Goal: Task Accomplishment & Management: Complete application form

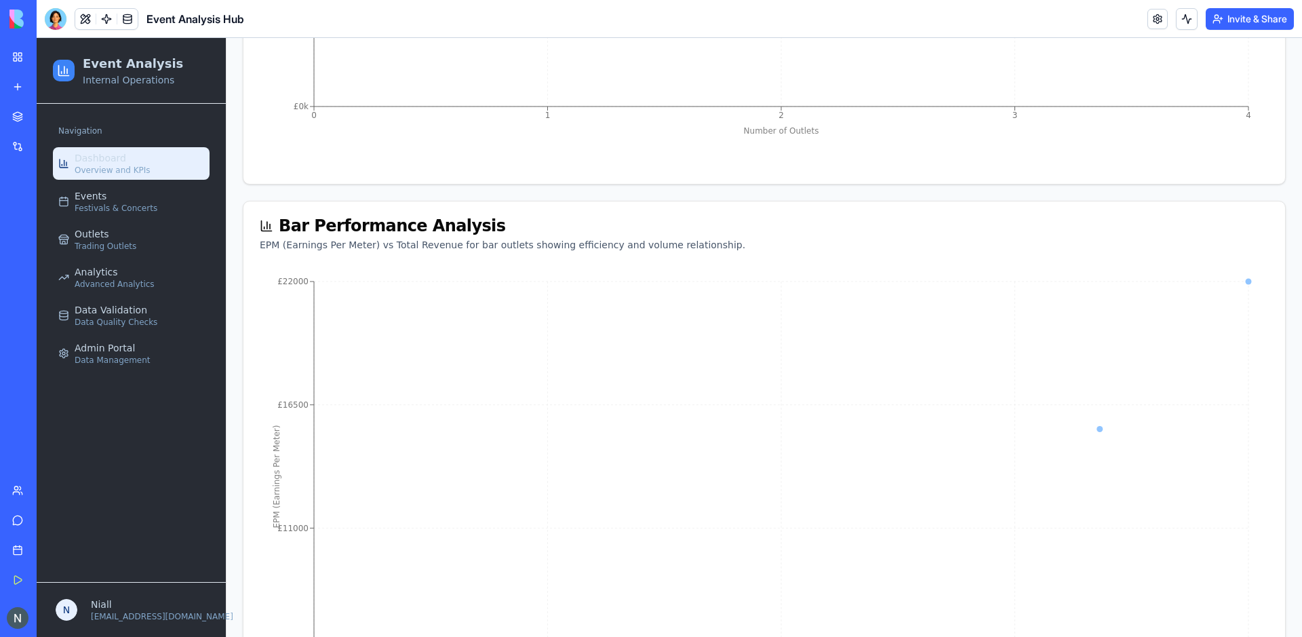
scroll to position [1716, 0]
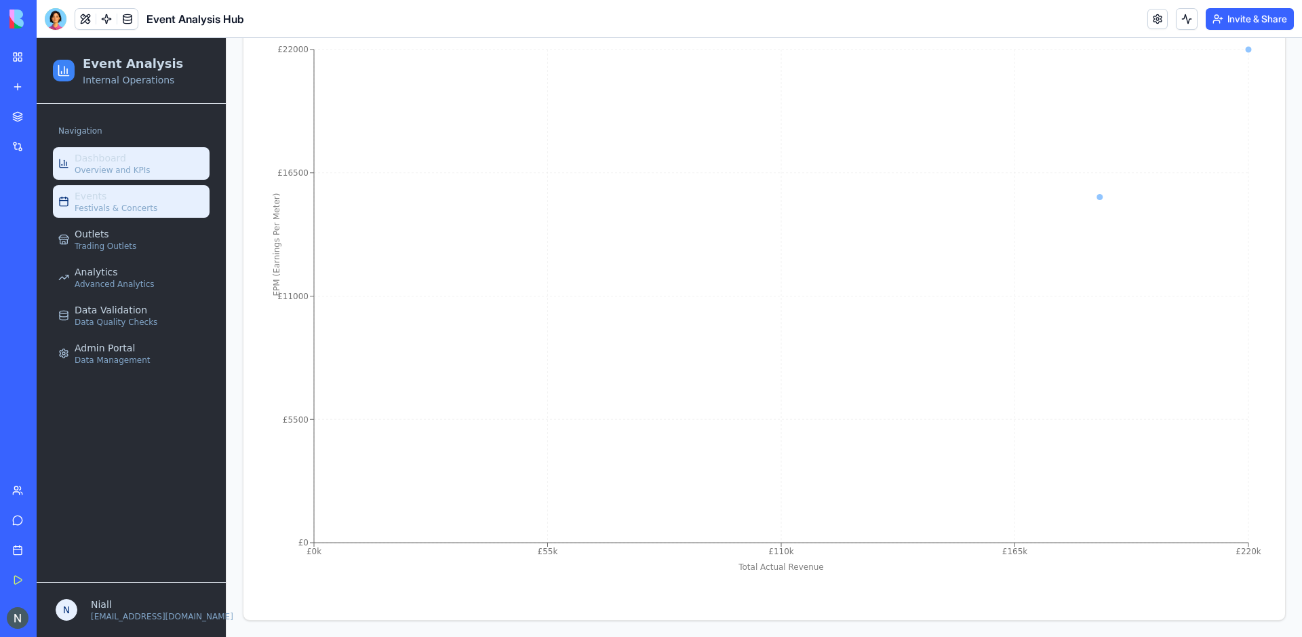
click at [122, 203] on span "Festivals & Concerts" at bounding box center [116, 208] width 83 height 11
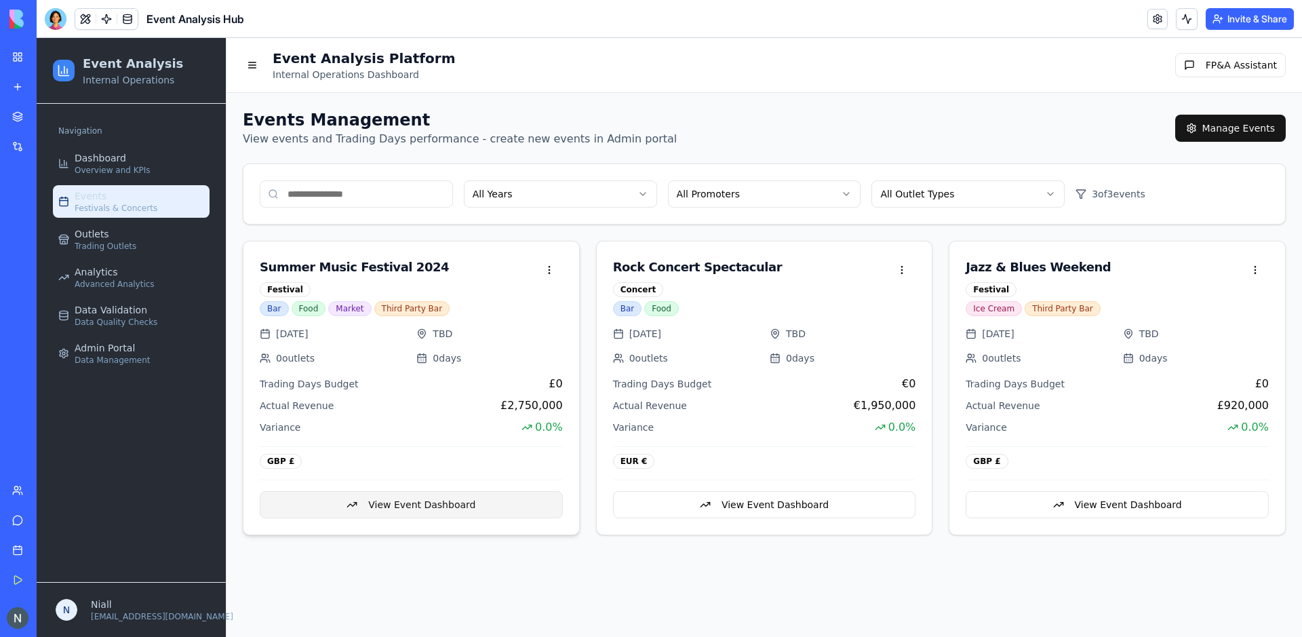
click at [434, 501] on button "View Event Dashboard" at bounding box center [411, 504] width 303 height 27
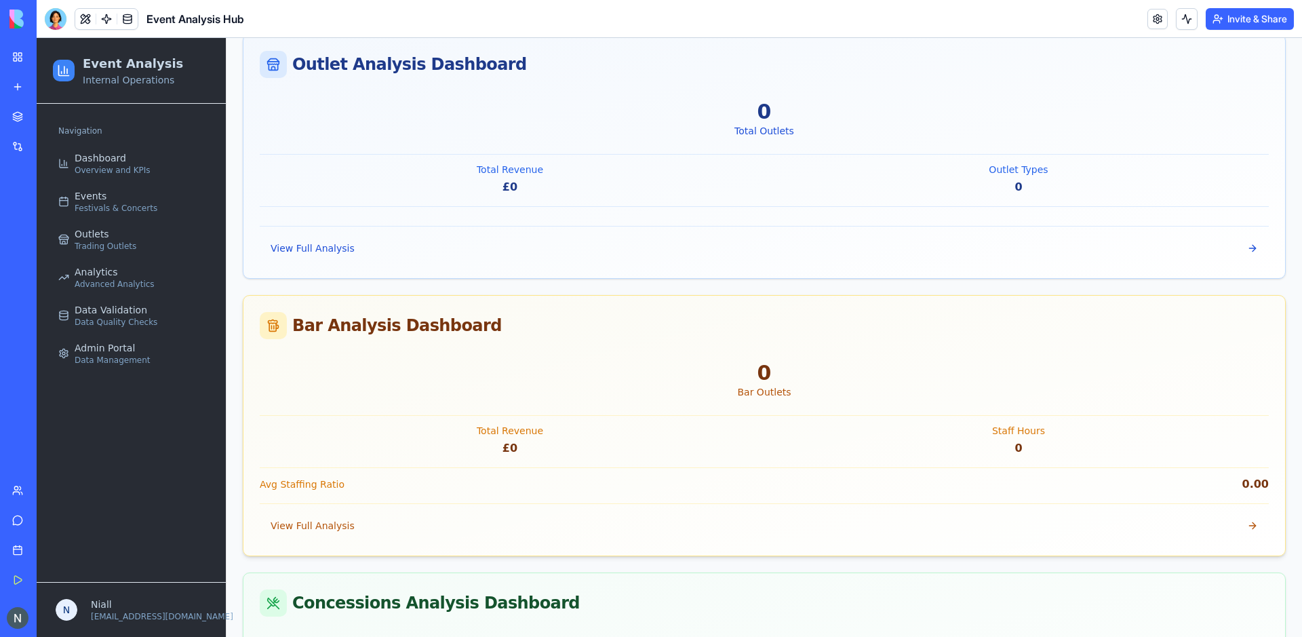
scroll to position [1075, 0]
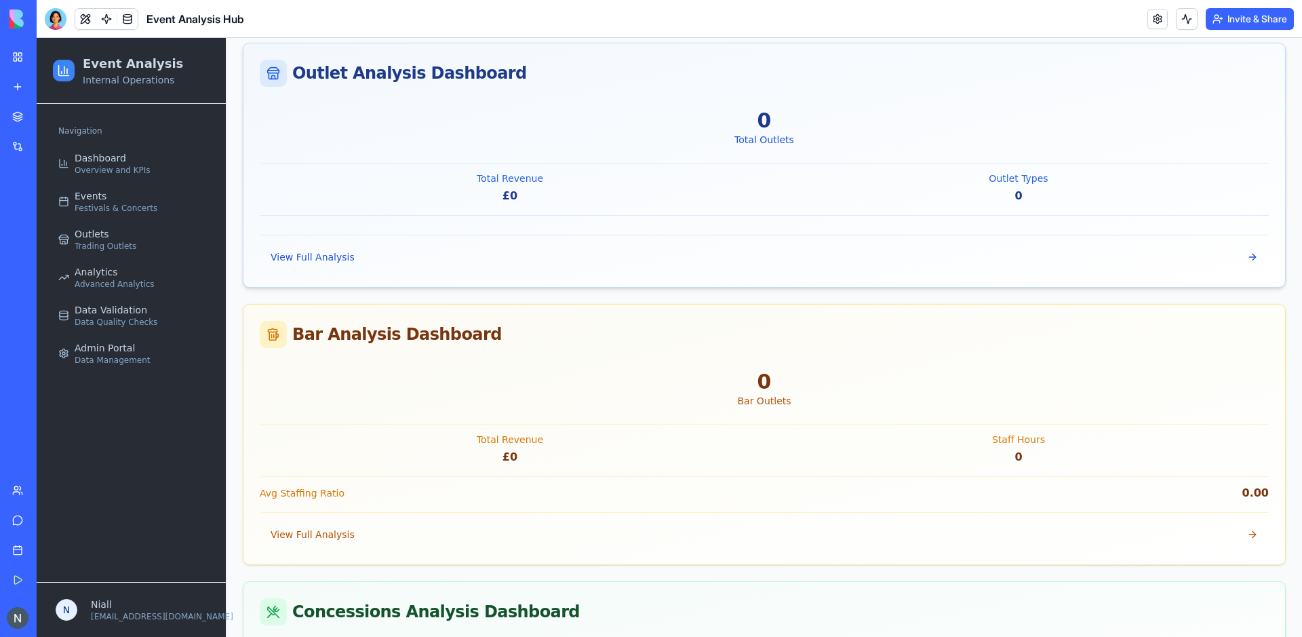
click at [439, 232] on div "0 Total Outlets Total Revenue £0 Outlet Types 0 View Full Analysis" at bounding box center [764, 195] width 1042 height 184
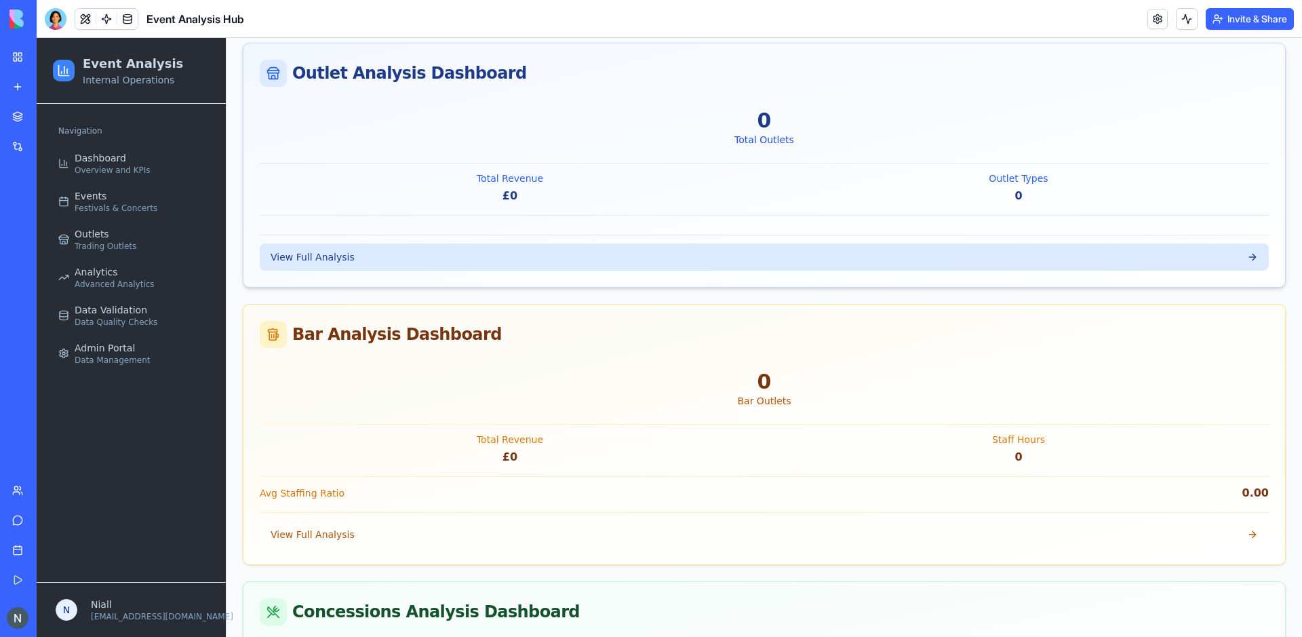
click at [438, 251] on button "View Full Analysis" at bounding box center [764, 256] width 1009 height 27
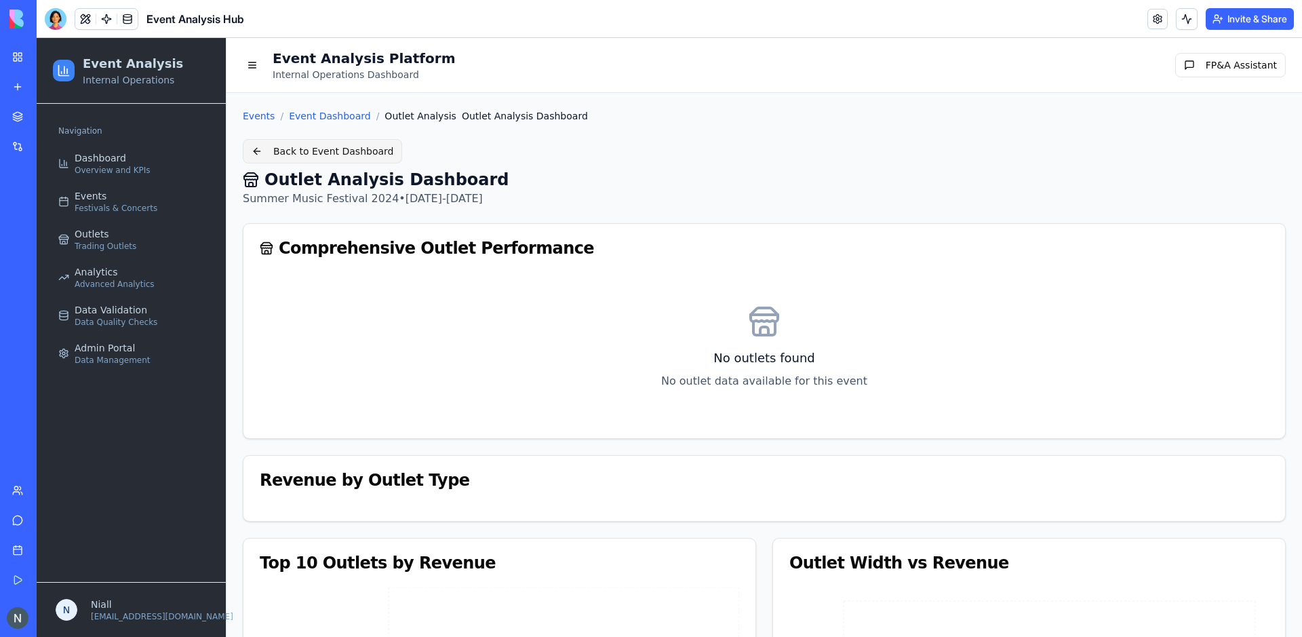
click at [319, 149] on button "Back to Event Dashboard" at bounding box center [322, 151] width 159 height 24
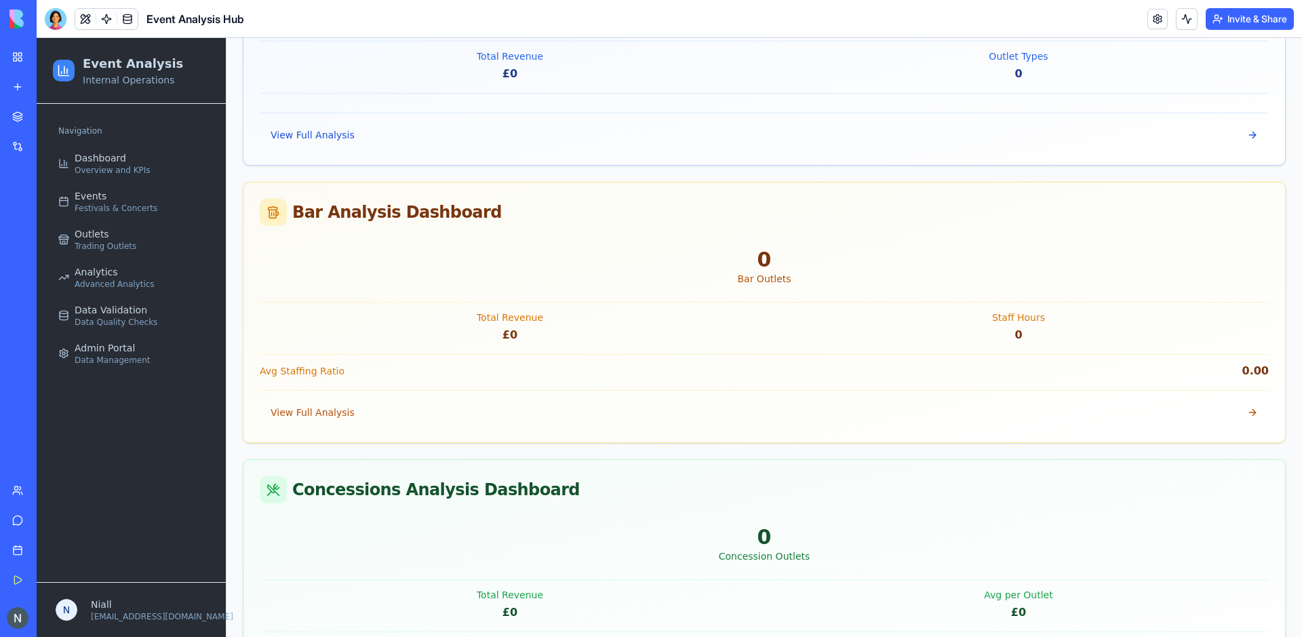
scroll to position [1198, 0]
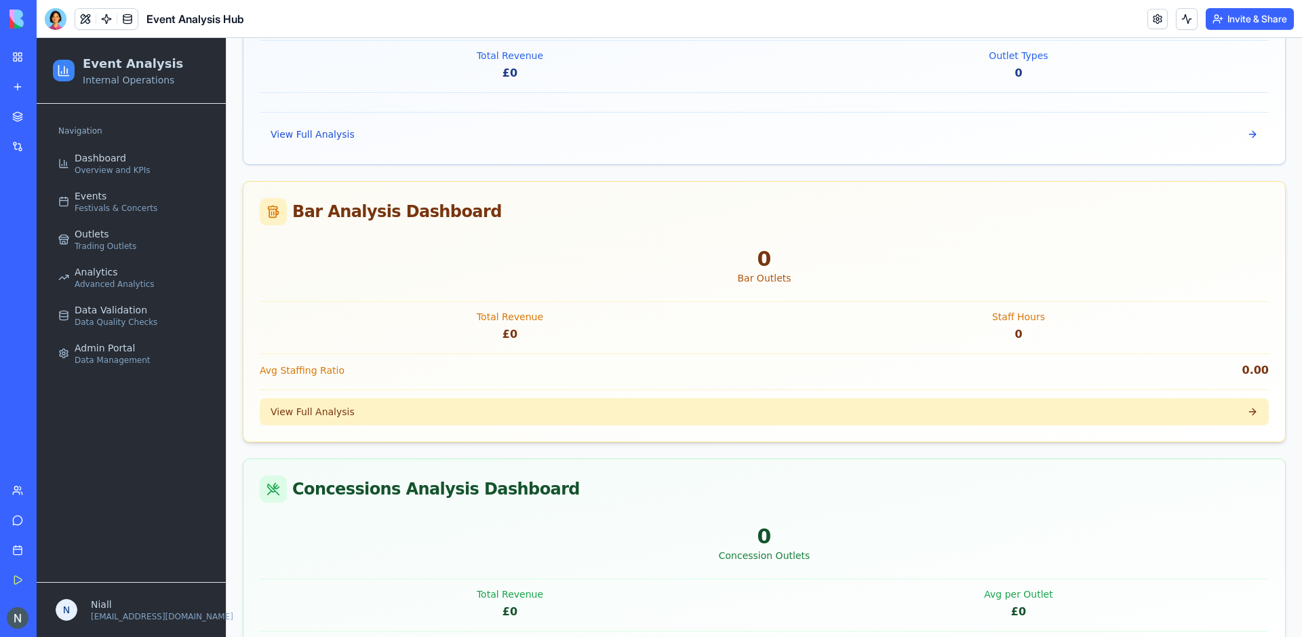
click at [387, 420] on button "View Full Analysis" at bounding box center [764, 411] width 1009 height 27
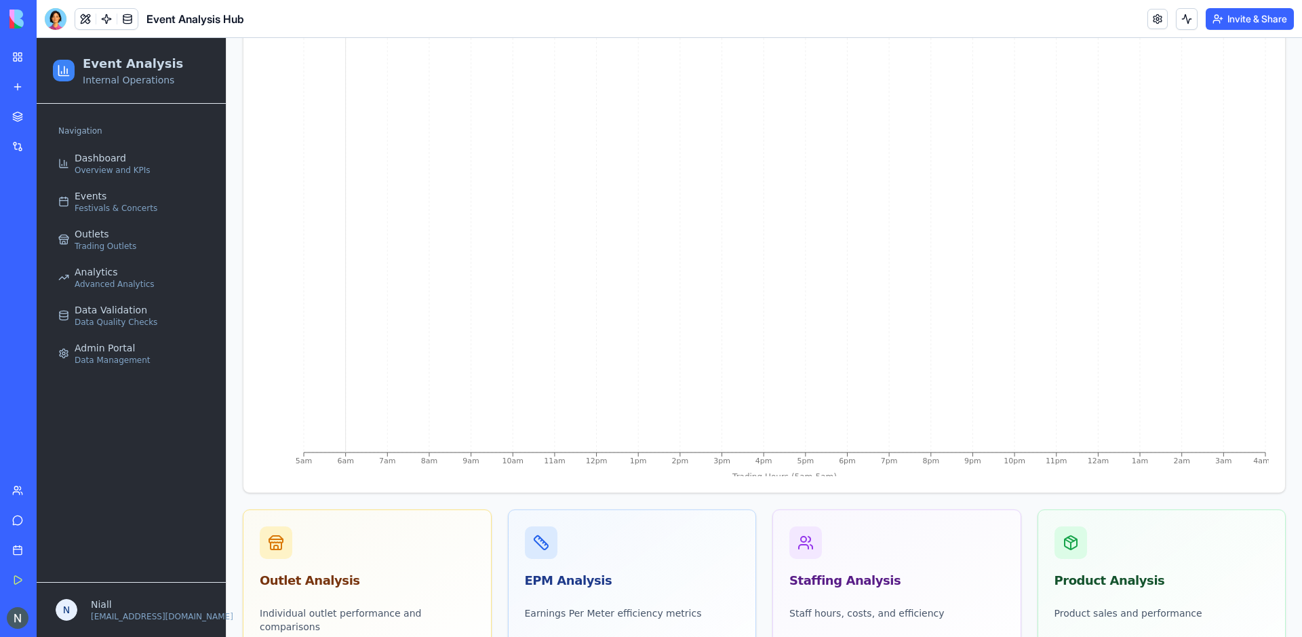
scroll to position [1204, 0]
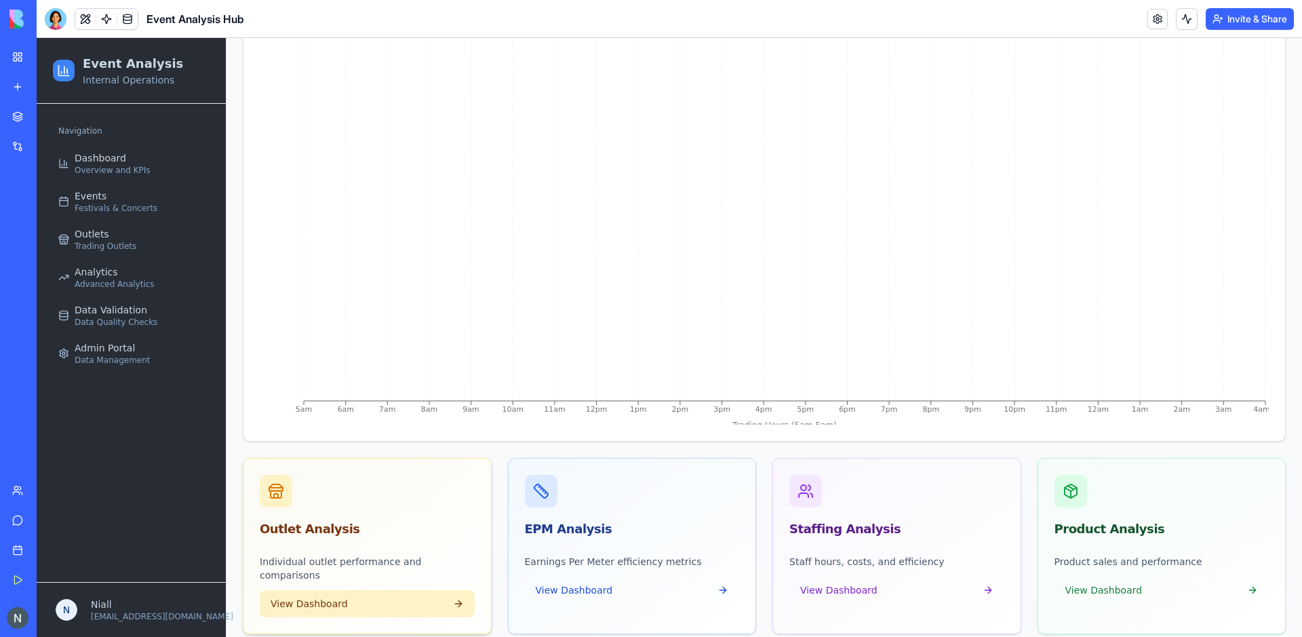
click at [414, 590] on button "View Dashboard" at bounding box center [367, 603] width 215 height 27
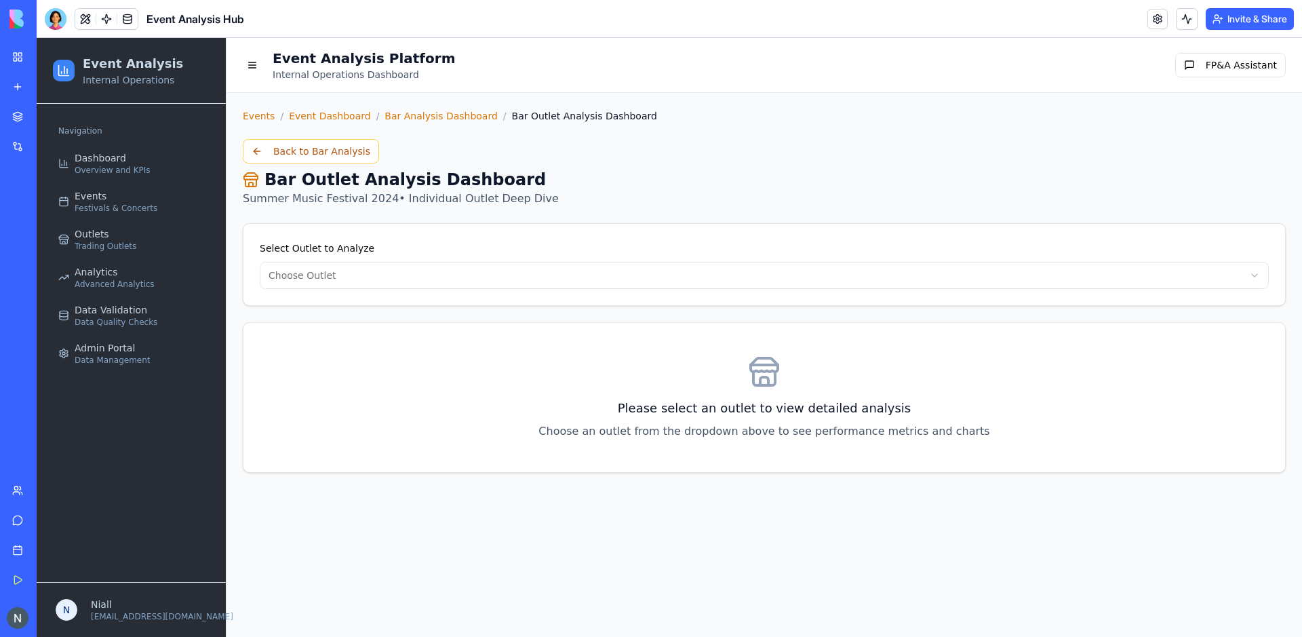
click at [602, 283] on html "Event Analysis Internal Operations Navigation Dashboard Overview and KPIs Event…" at bounding box center [669, 337] width 1265 height 599
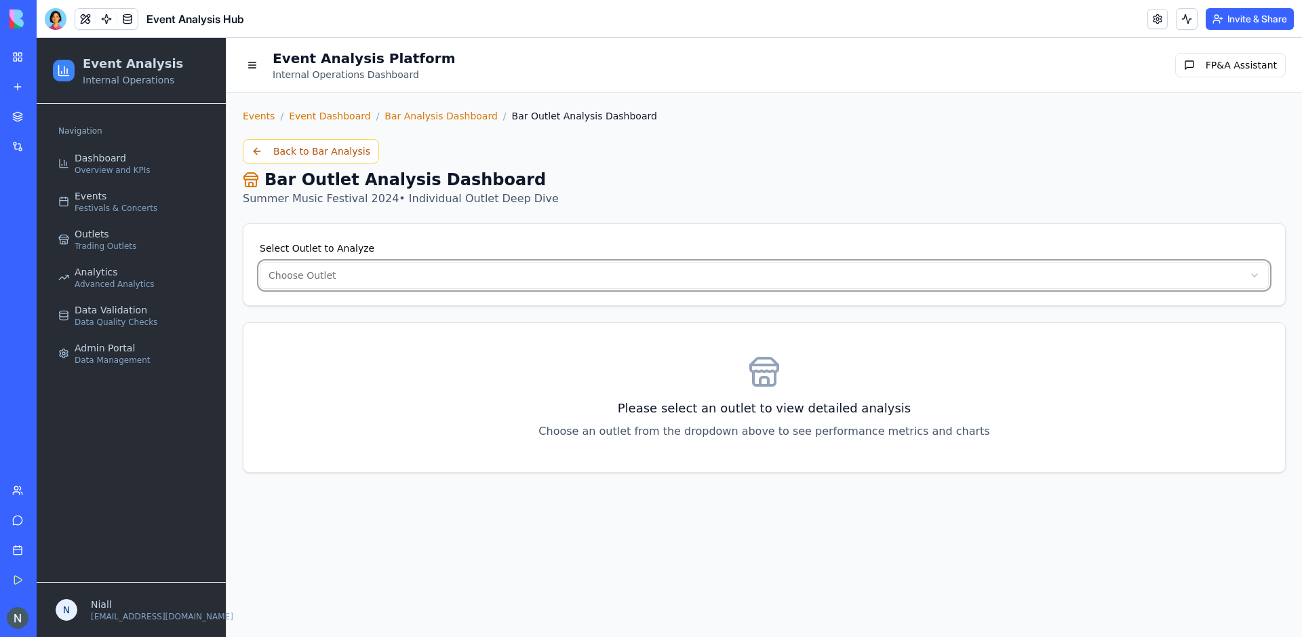
click at [436, 471] on html "Event Analysis Internal Operations Navigation Dashboard Overview and KPIs Event…" at bounding box center [669, 337] width 1265 height 599
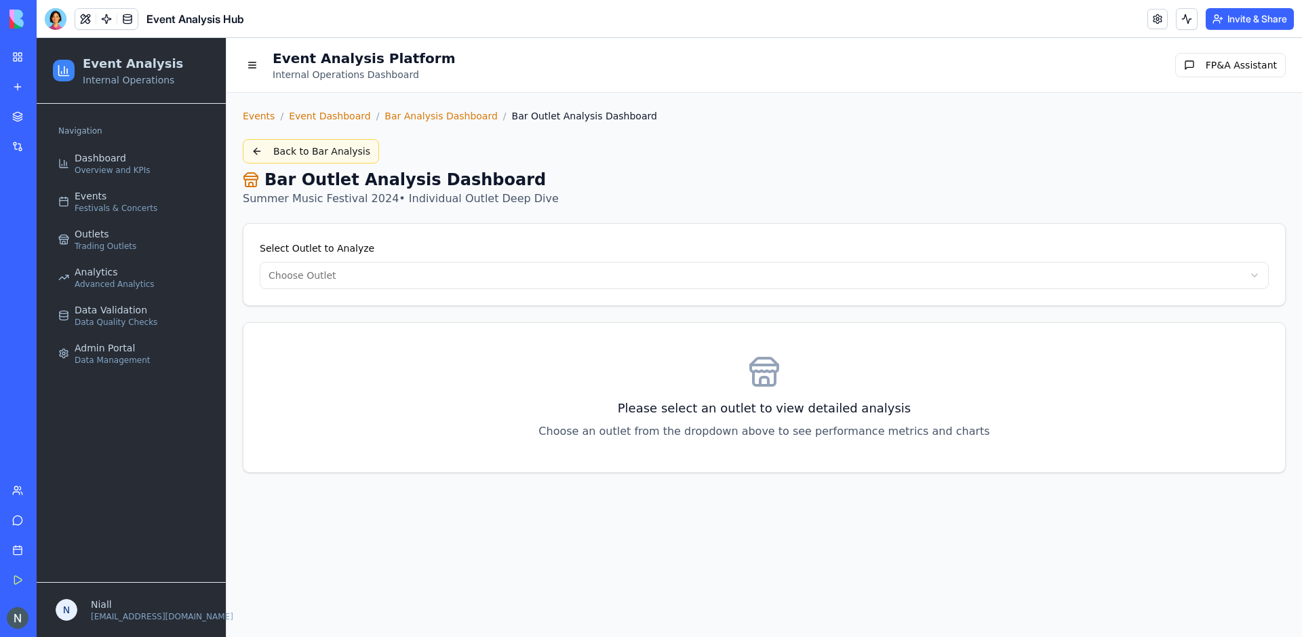
click at [323, 156] on button "Back to Bar Analysis" at bounding box center [311, 151] width 136 height 24
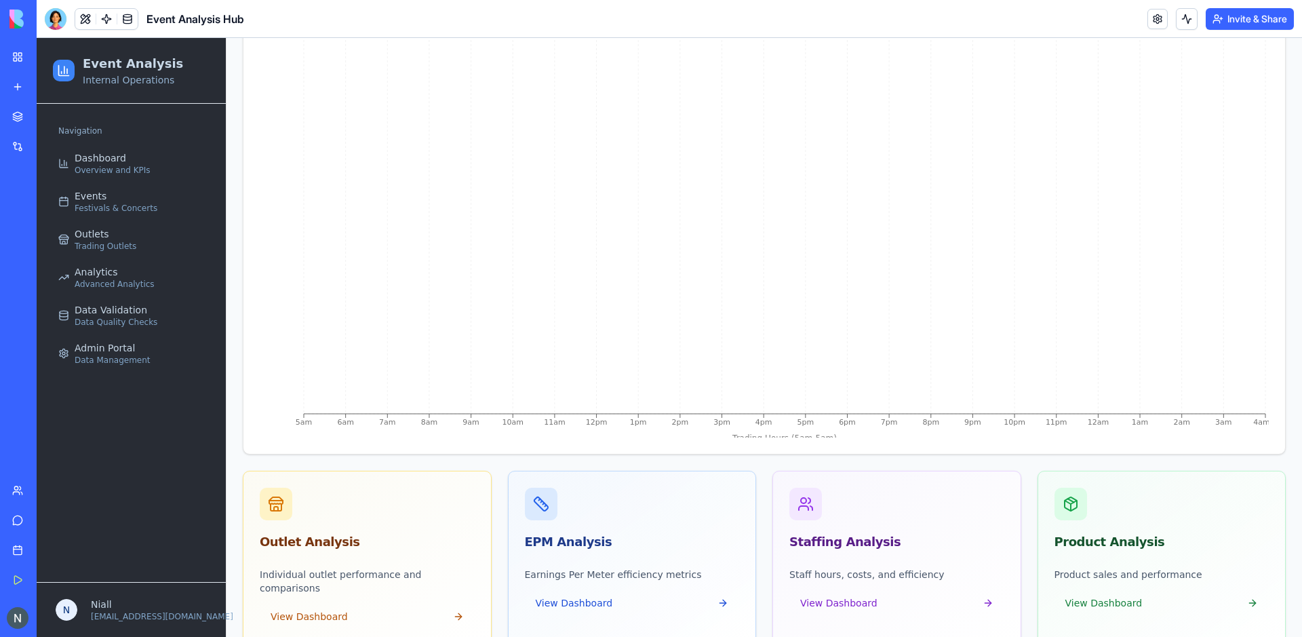
scroll to position [1204, 0]
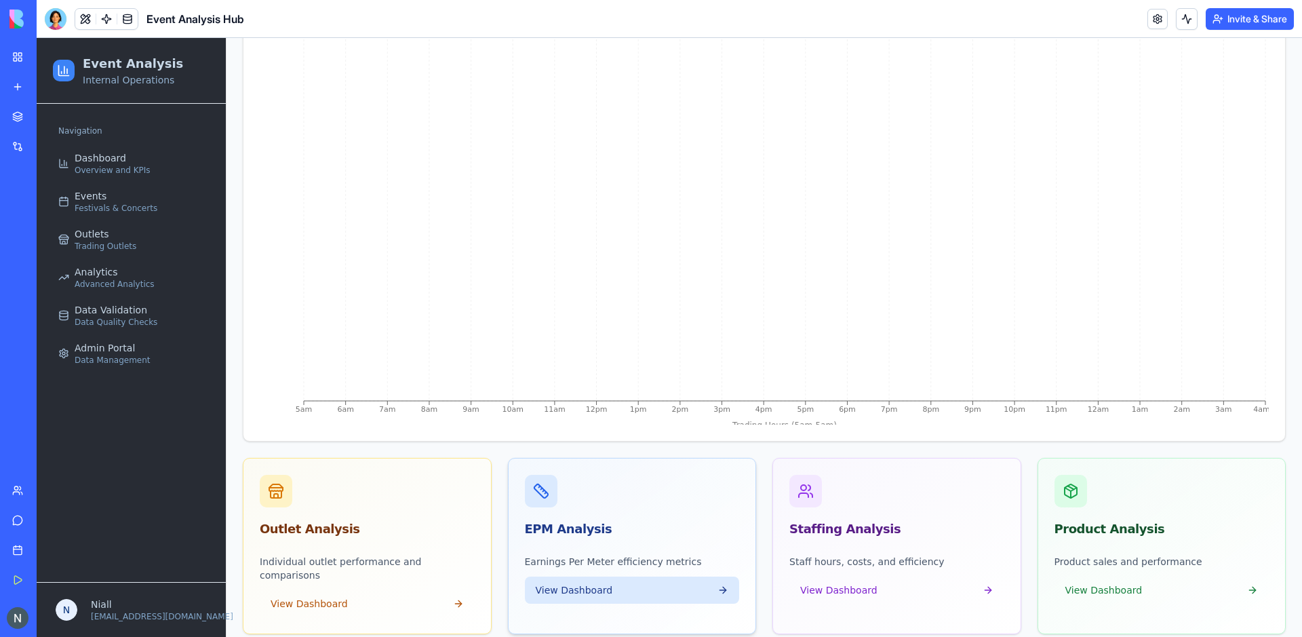
click at [672, 591] on button "View Dashboard" at bounding box center [632, 589] width 215 height 27
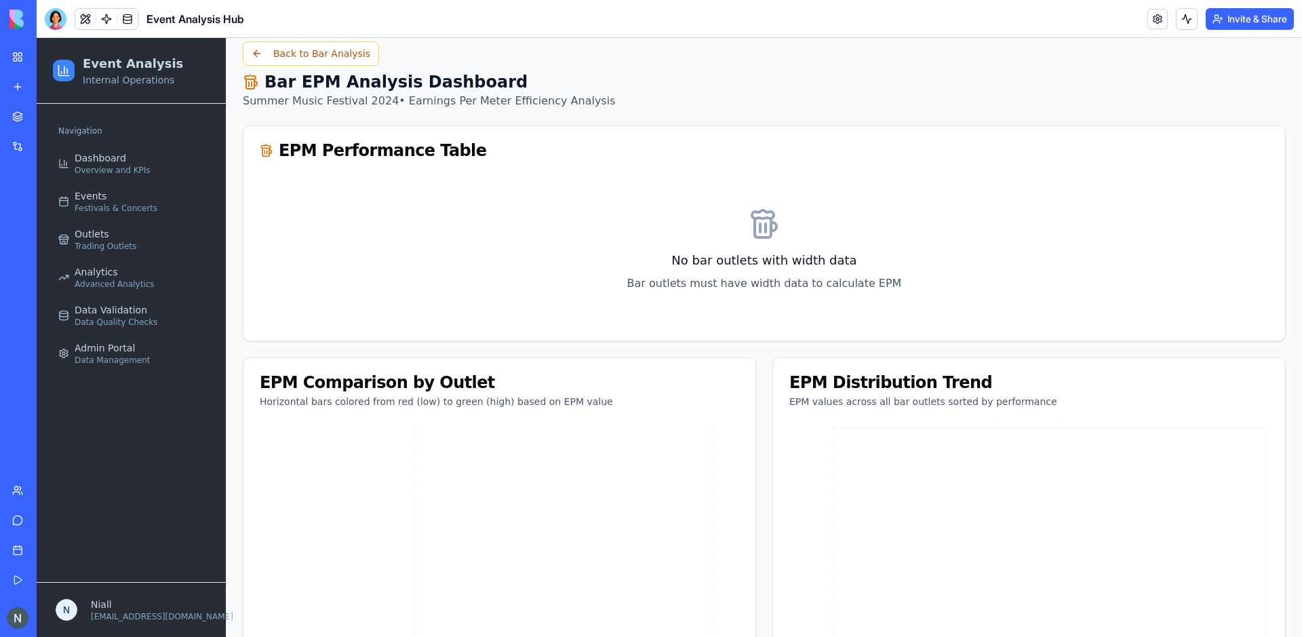
scroll to position [92, 0]
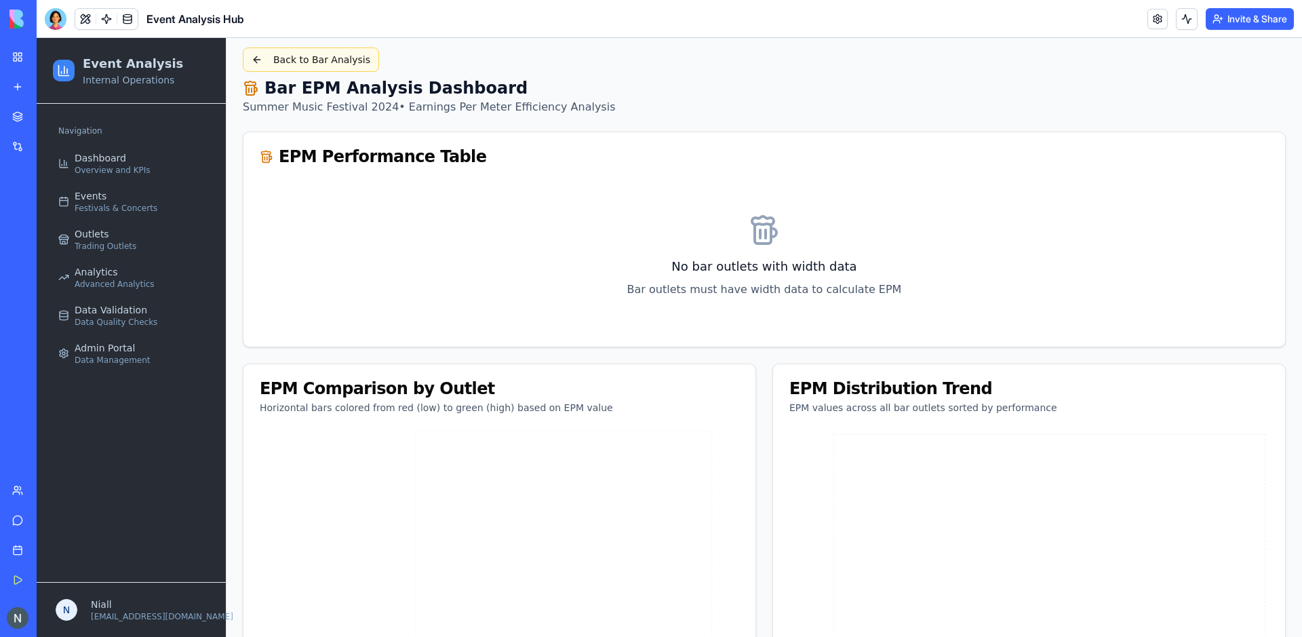
click at [330, 50] on button "Back to Bar Analysis" at bounding box center [311, 59] width 136 height 24
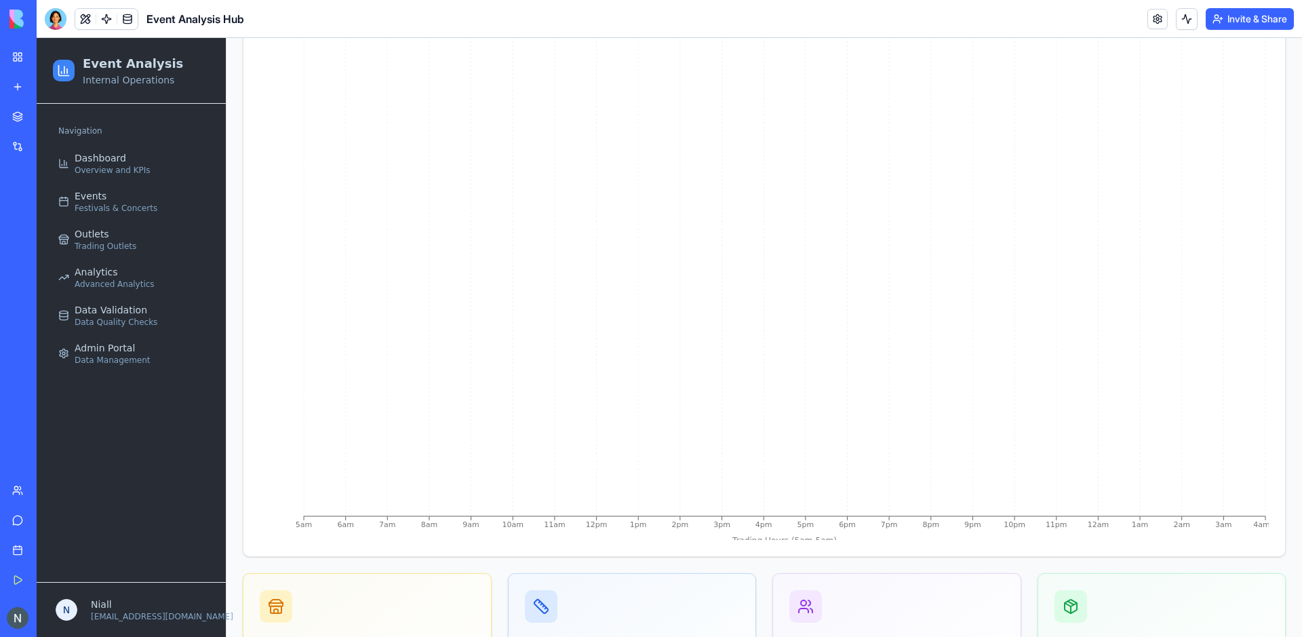
scroll to position [1204, 0]
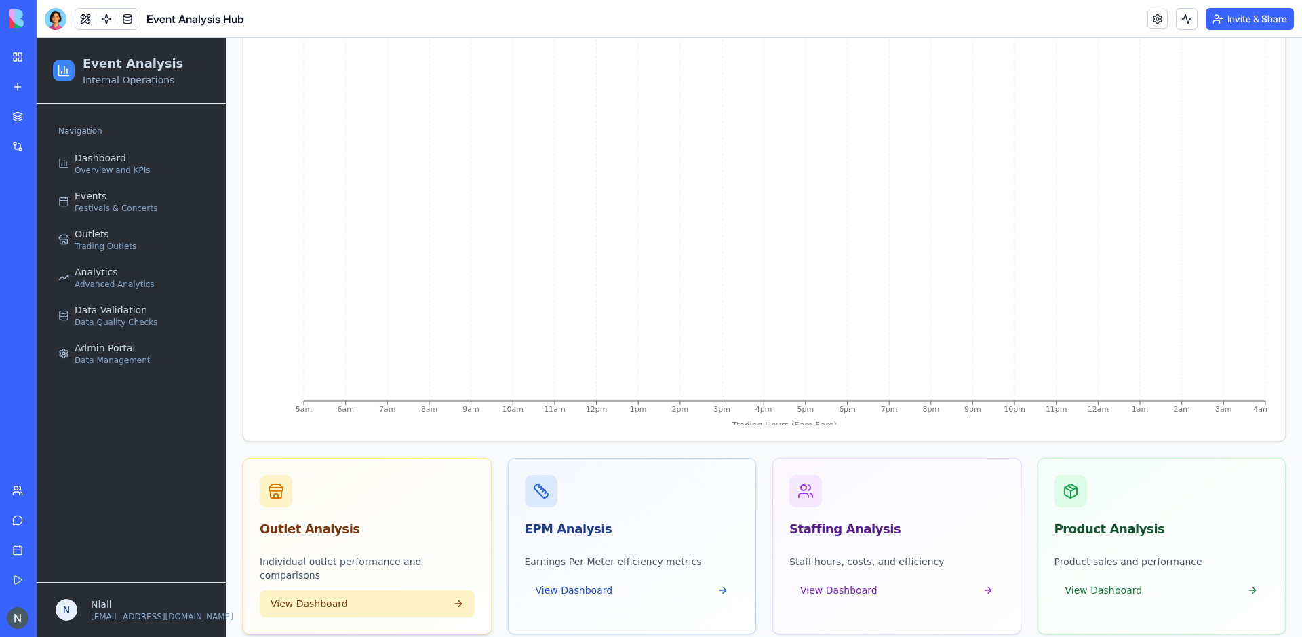
click at [435, 590] on button "View Dashboard" at bounding box center [367, 603] width 215 height 27
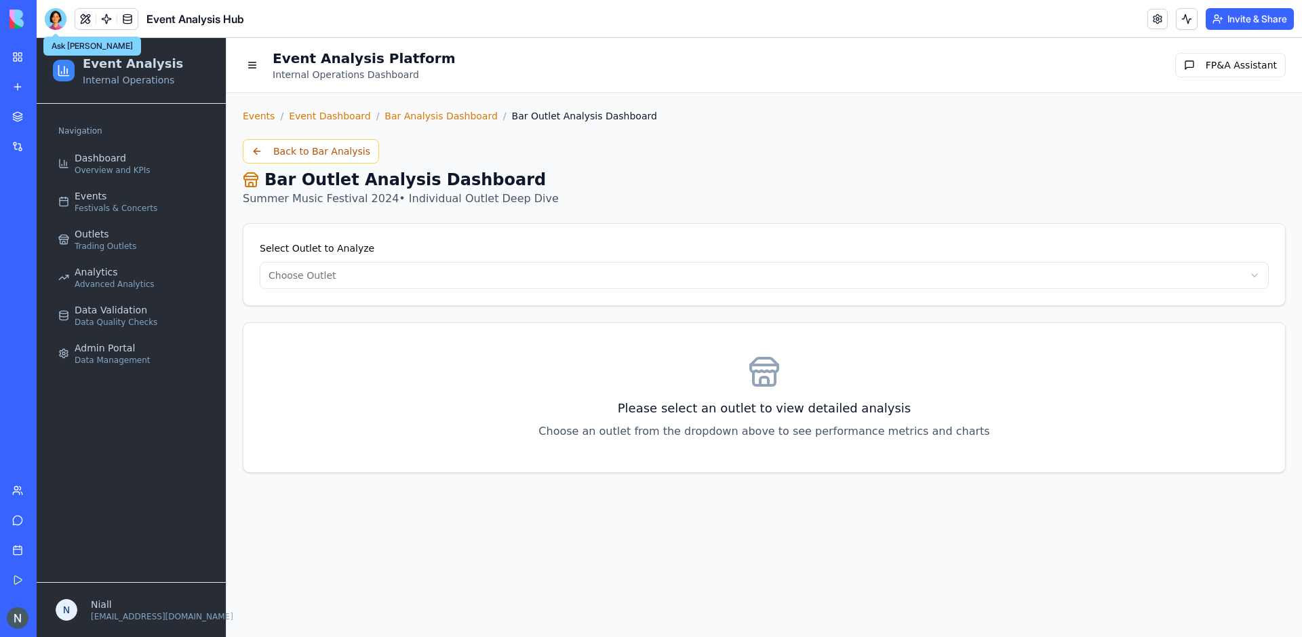
click at [57, 24] on div at bounding box center [56, 19] width 22 height 22
click at [47, 14] on button at bounding box center [56, 19] width 22 height 22
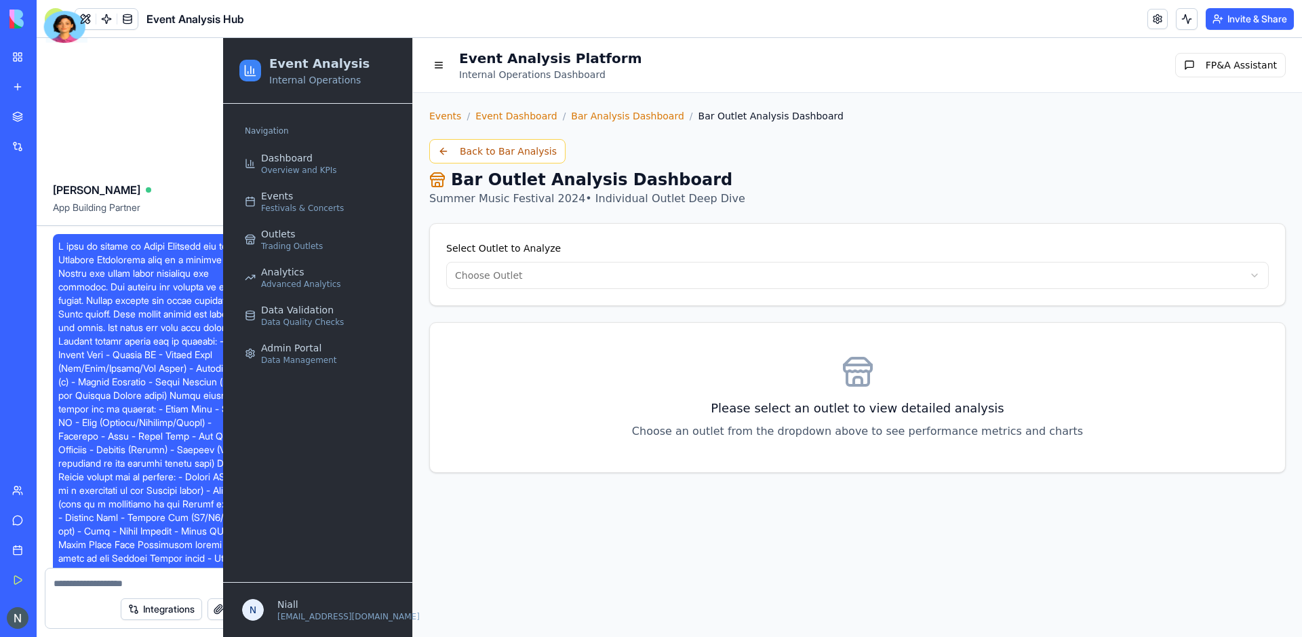
scroll to position [71147, 0]
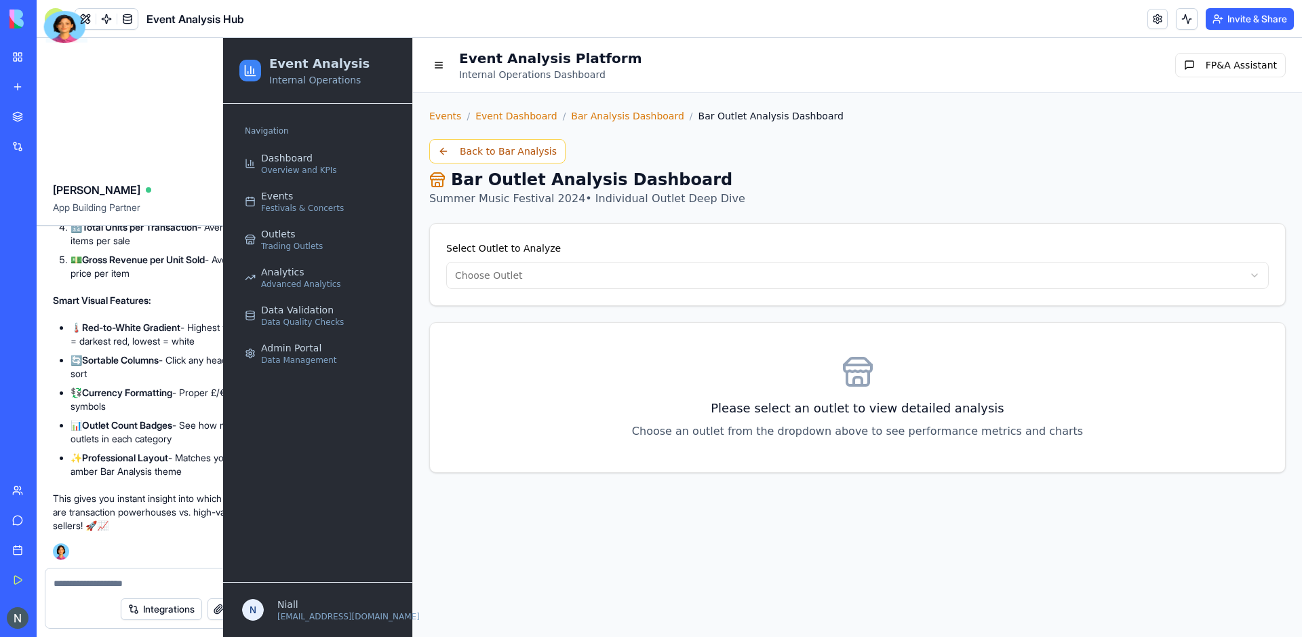
click at [47, 14] on div at bounding box center [64, 27] width 41 height 32
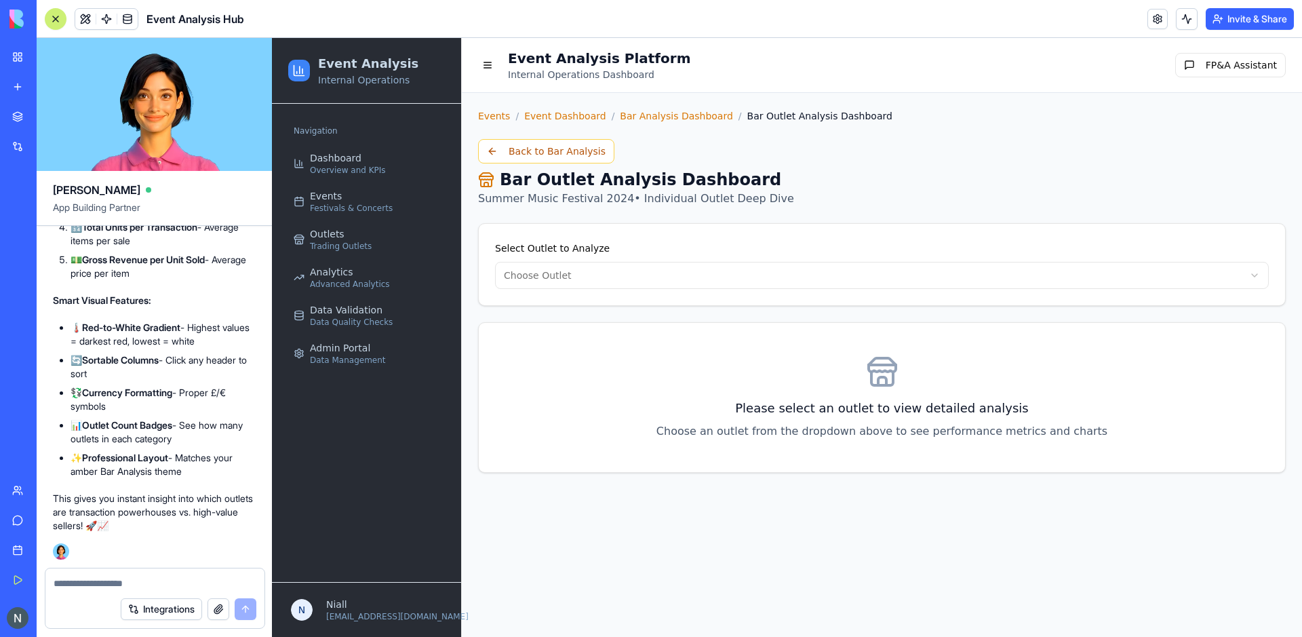
click at [58, 18] on div at bounding box center [55, 19] width 11 height 11
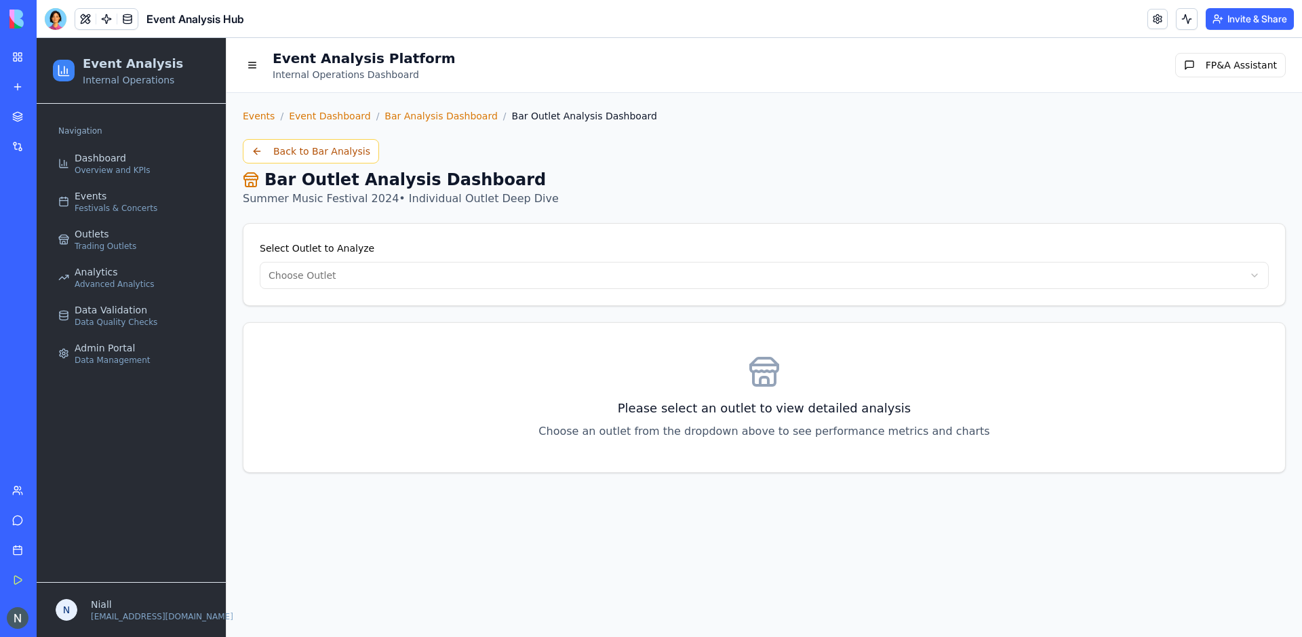
click at [58, 18] on div at bounding box center [56, 19] width 22 height 22
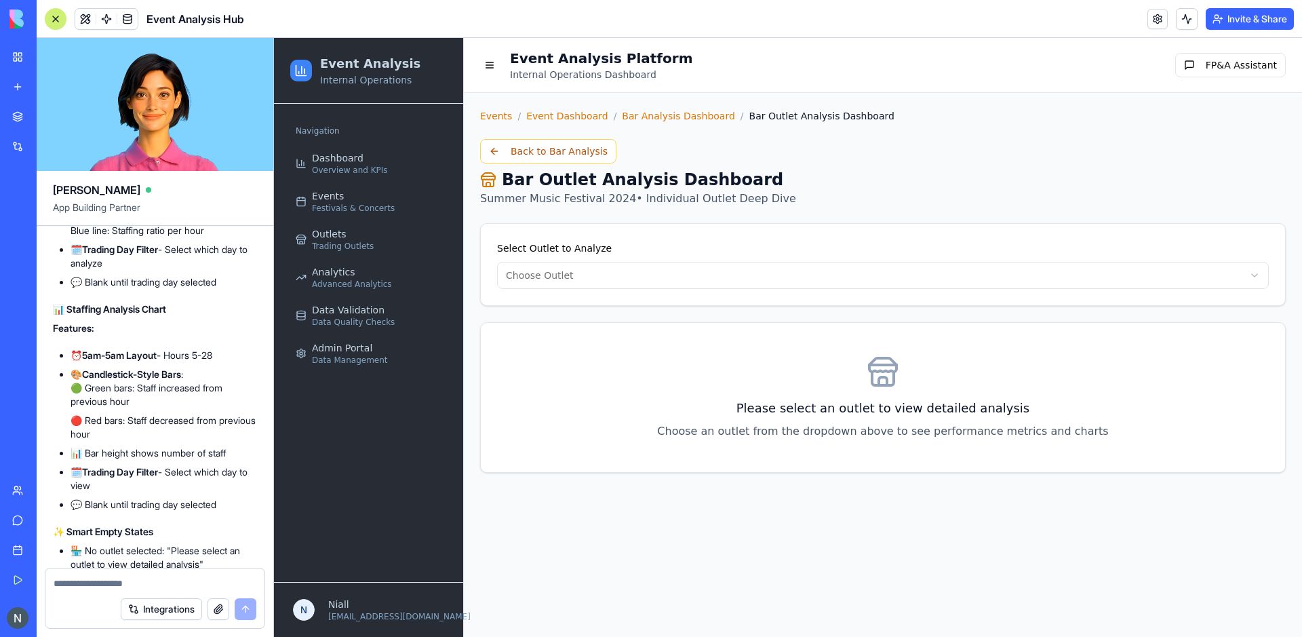
scroll to position [65682, 0]
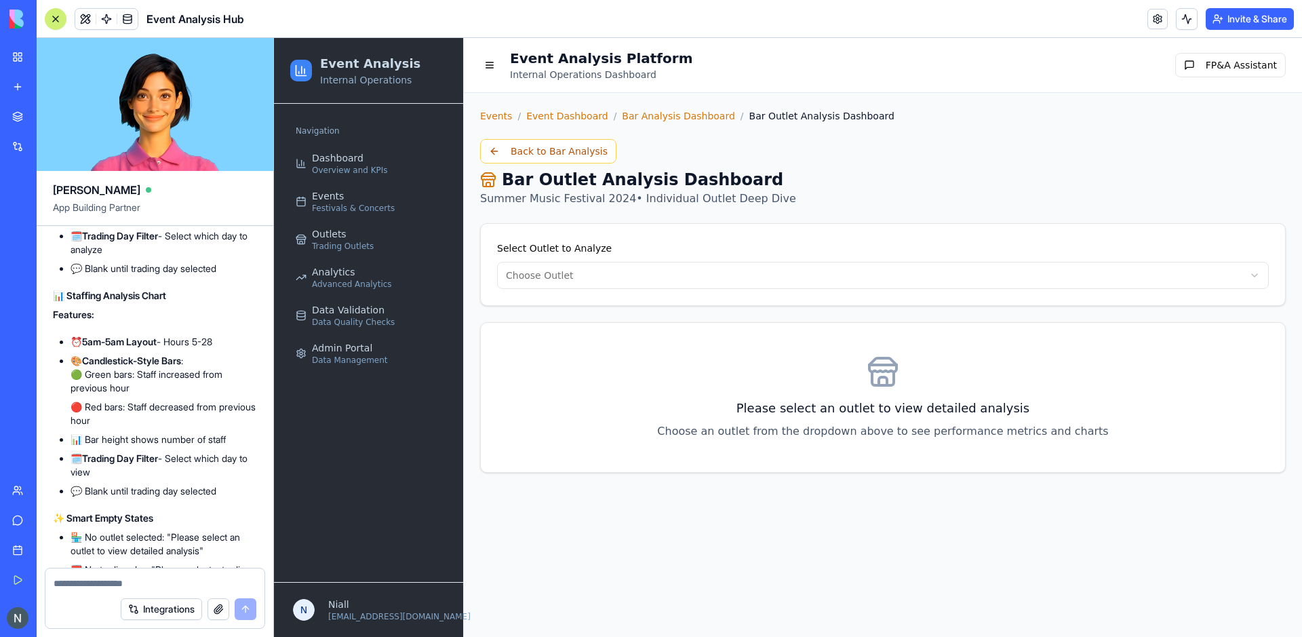
click at [723, 486] on div "Events / Event Dashboard / Bar Analysis Dashboard / Bar Outlet Analysis Dashboa…" at bounding box center [883, 291] width 838 height 396
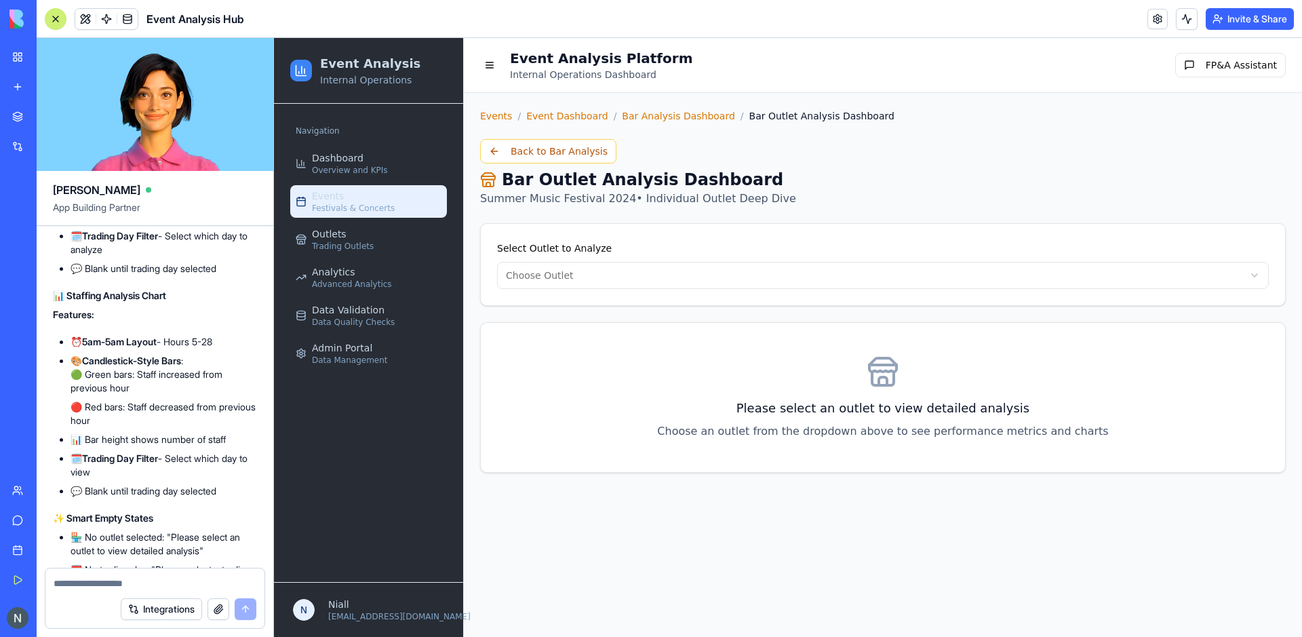
click at [362, 201] on div "Events Festivals & Concerts" at bounding box center [353, 201] width 83 height 24
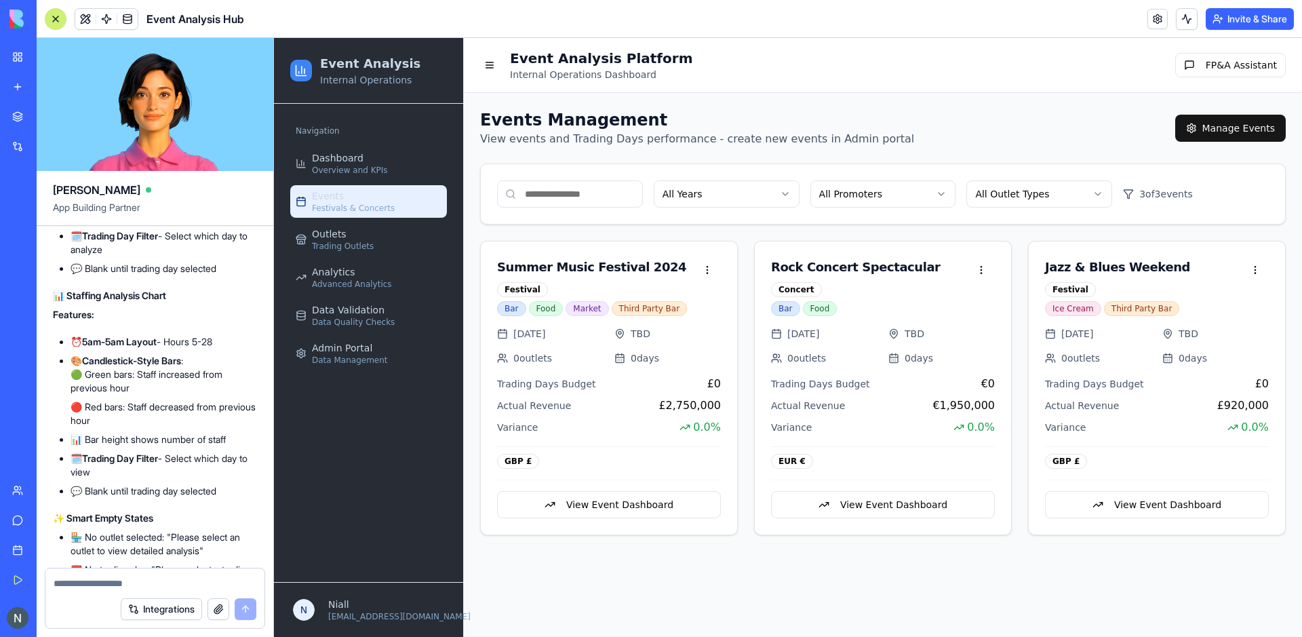
click at [1277, 15] on button "Invite & Share" at bounding box center [1250, 19] width 88 height 22
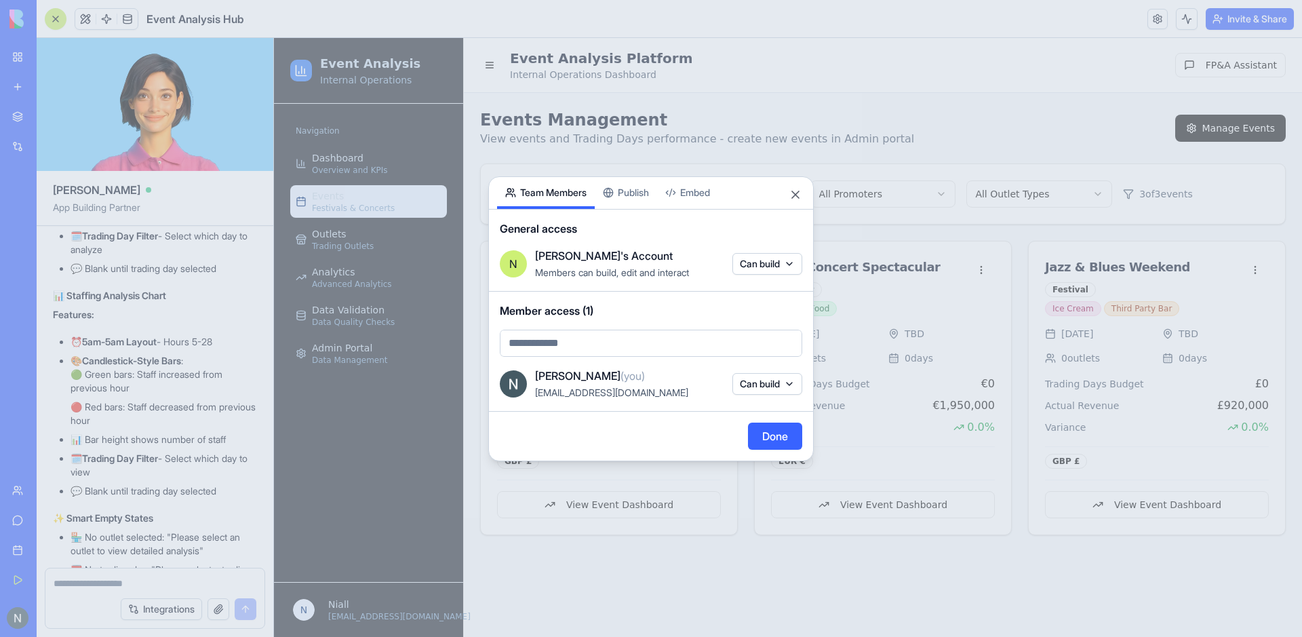
scroll to position [65682, 0]
click at [553, 347] on input "text" at bounding box center [651, 343] width 302 height 27
click at [777, 385] on body "My Workspace New app Marketplace Integrations Recent Event Analysis Hub AI Logo…" at bounding box center [651, 318] width 1302 height 637
click at [777, 385] on button "Can build" at bounding box center [767, 384] width 70 height 22
click at [765, 384] on div at bounding box center [651, 318] width 1302 height 637
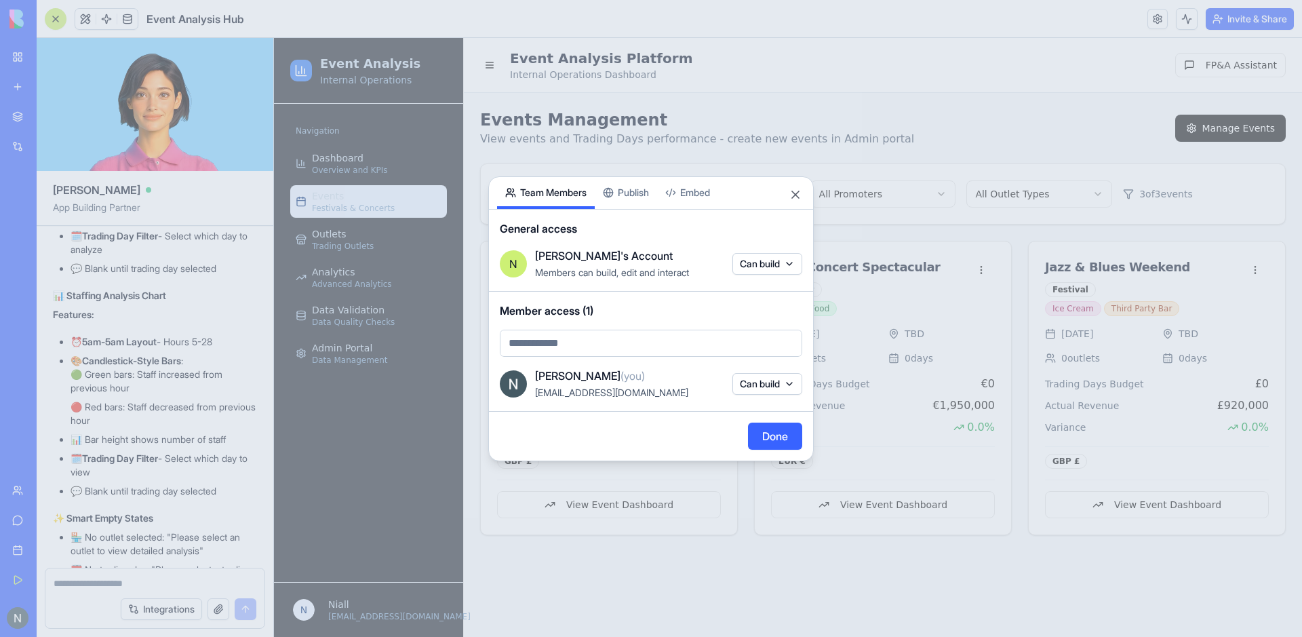
click at [633, 336] on input "text" at bounding box center [651, 343] width 302 height 27
type input "**********"
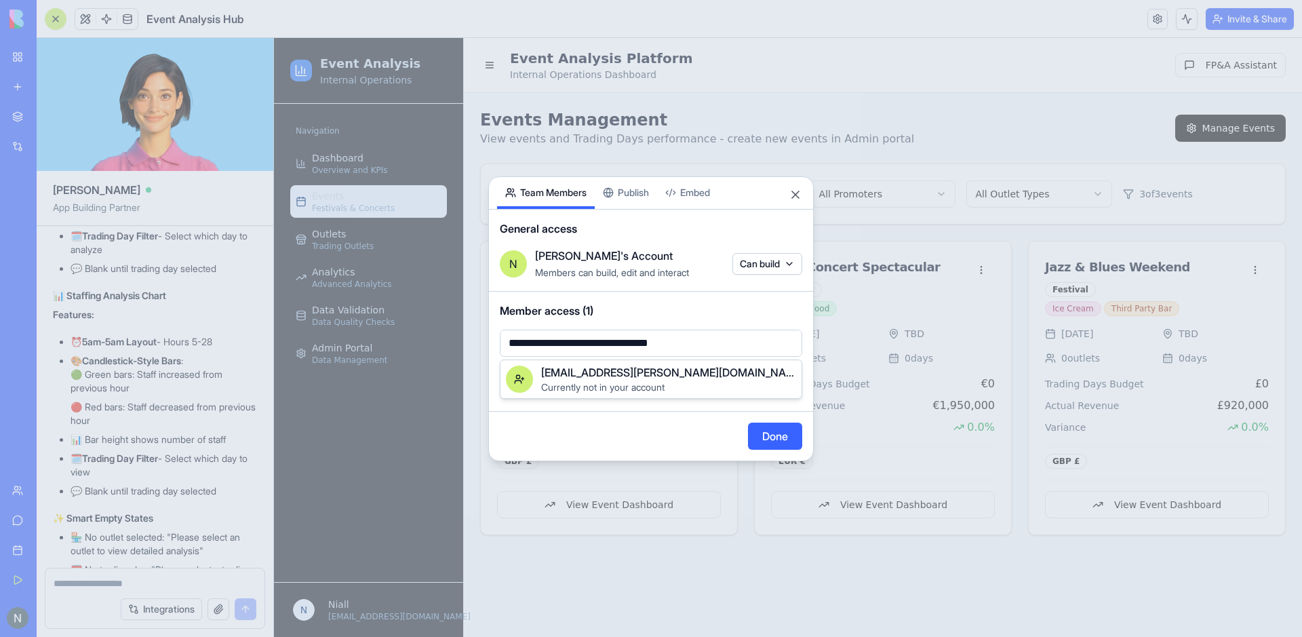
click at [635, 368] on span "[EMAIL_ADDRESS][PERSON_NAME][DOMAIN_NAME]" at bounding box center [668, 372] width 255 height 16
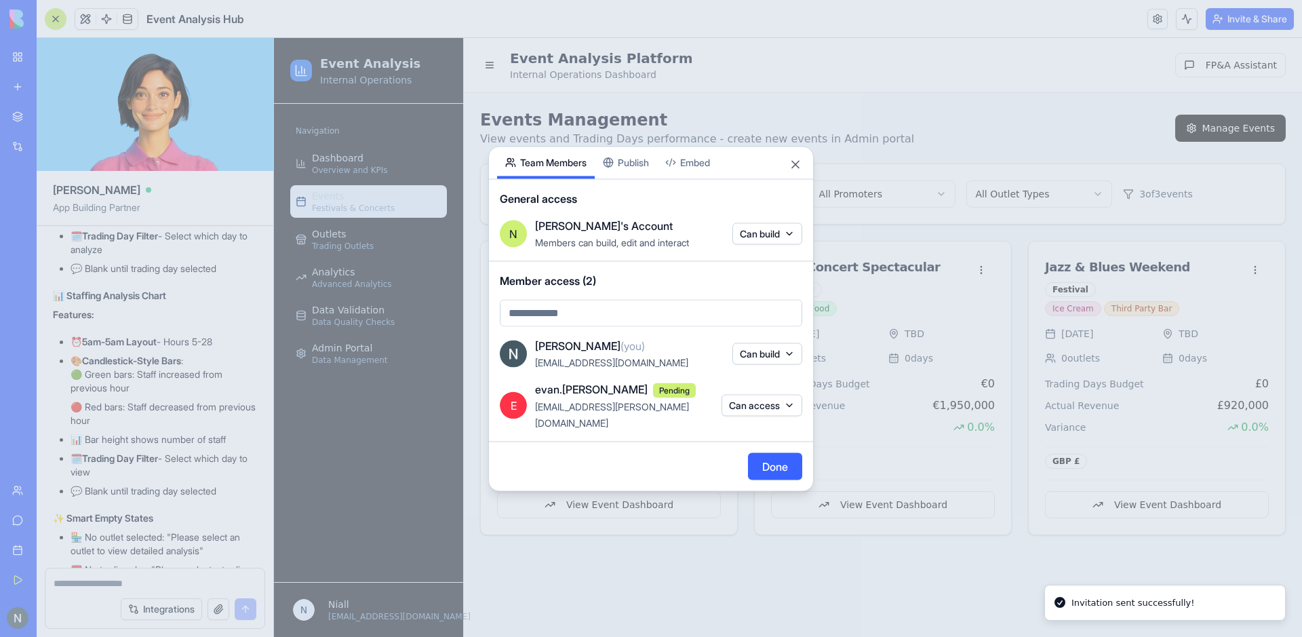
click at [623, 326] on input "text" at bounding box center [651, 312] width 302 height 27
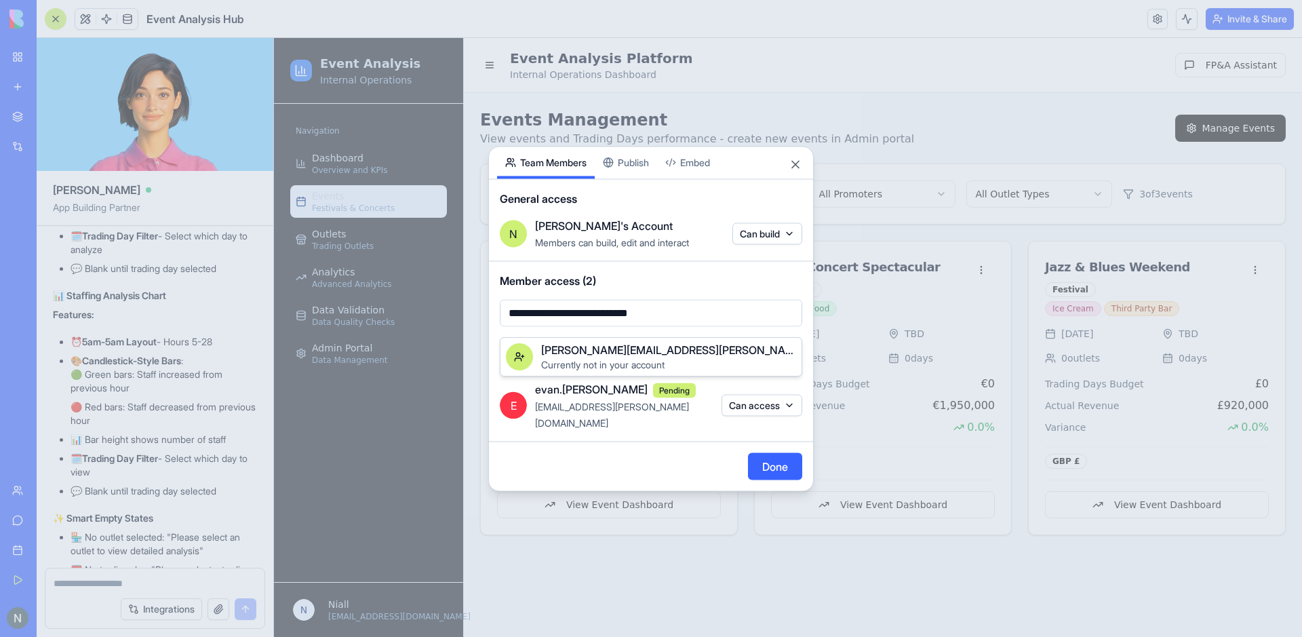
type input "**********"
click at [662, 352] on span "[PERSON_NAME][EMAIL_ADDRESS][PERSON_NAME][DOMAIN_NAME]" at bounding box center [668, 350] width 255 height 16
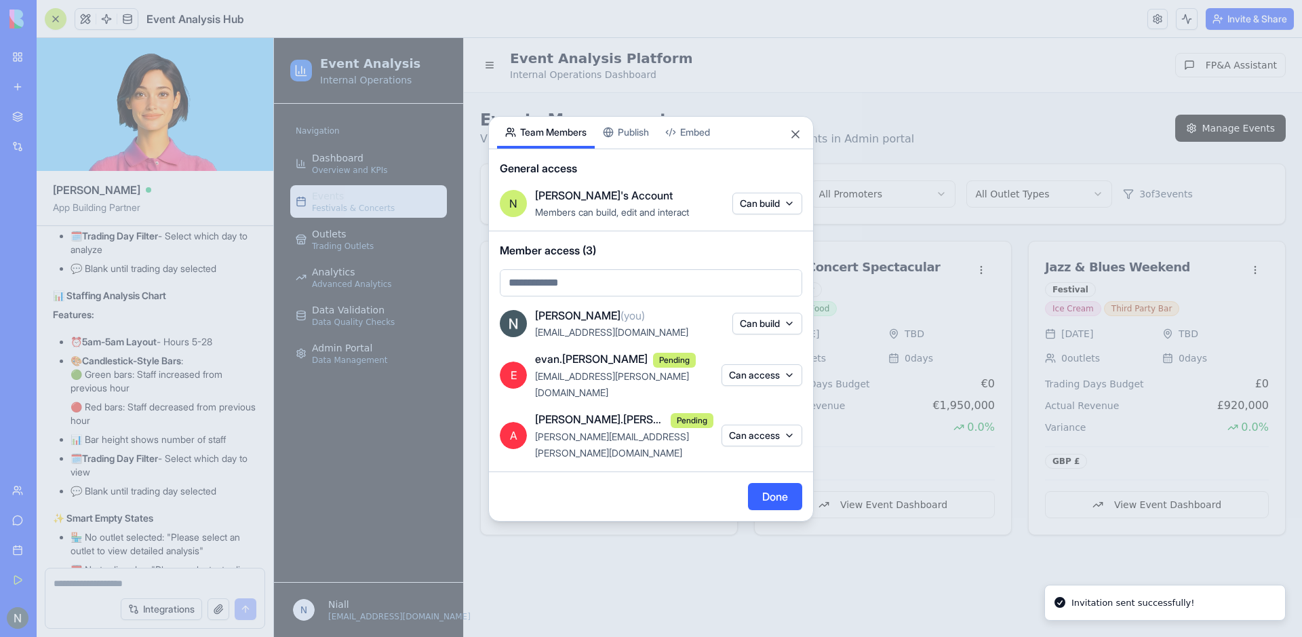
click at [777, 483] on button "Done" at bounding box center [775, 496] width 54 height 27
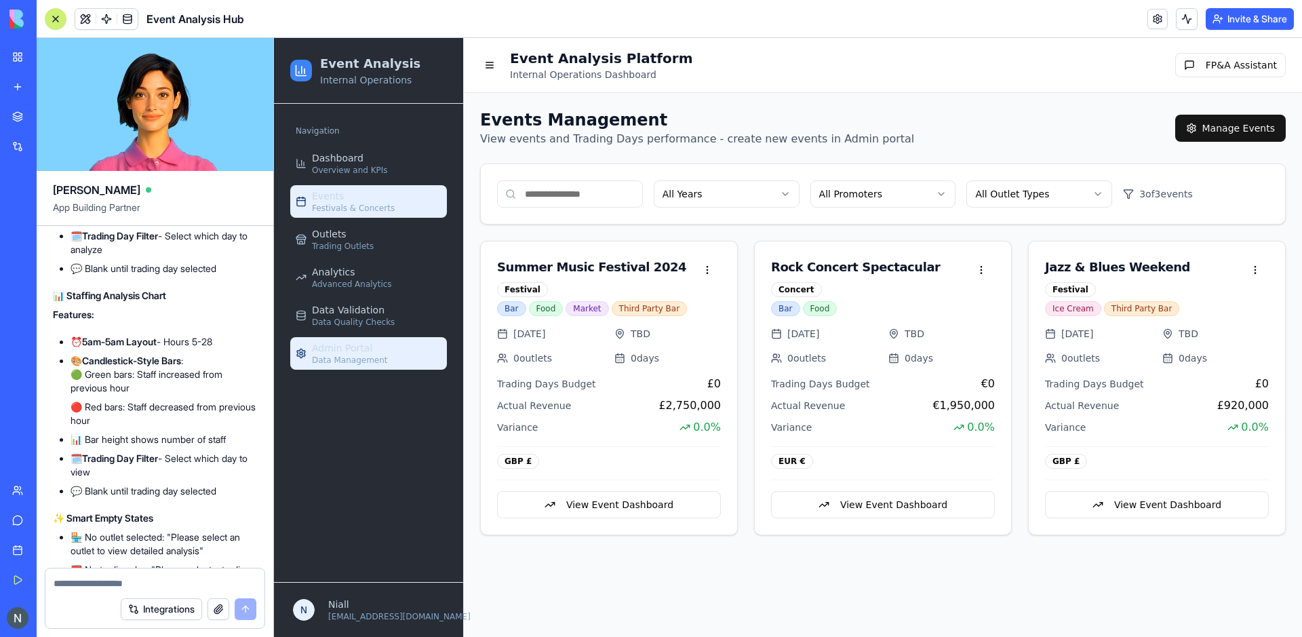
click at [377, 356] on span "Data Management" at bounding box center [350, 360] width 76 height 11
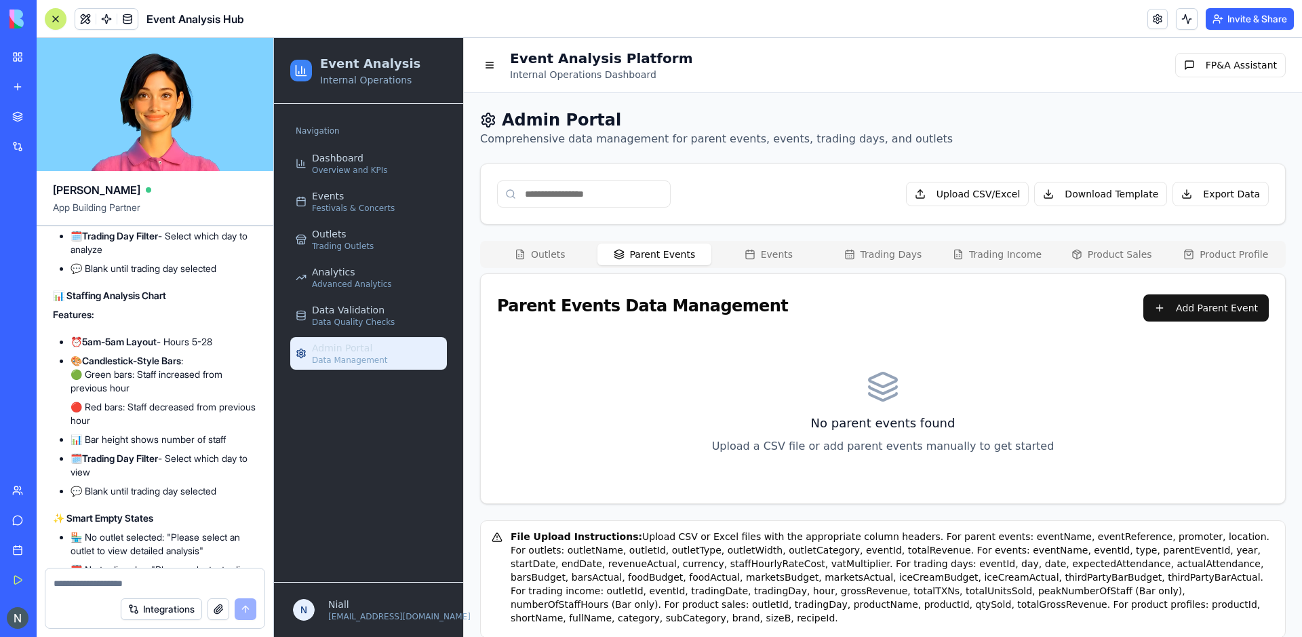
click at [638, 256] on button "Parent Events" at bounding box center [654, 254] width 115 height 22
click at [1214, 319] on button "Add Parent Event" at bounding box center [1205, 307] width 125 height 27
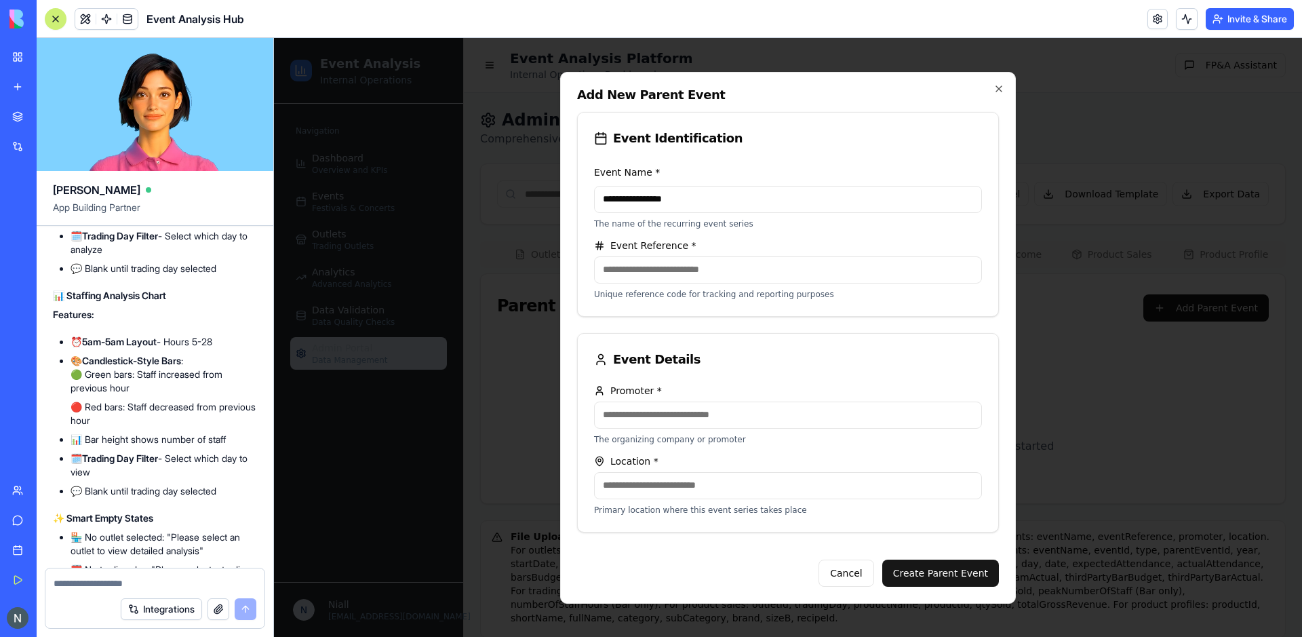
type input "**********"
click at [717, 416] on input "Promoter *" at bounding box center [788, 414] width 388 height 27
type input "**********"
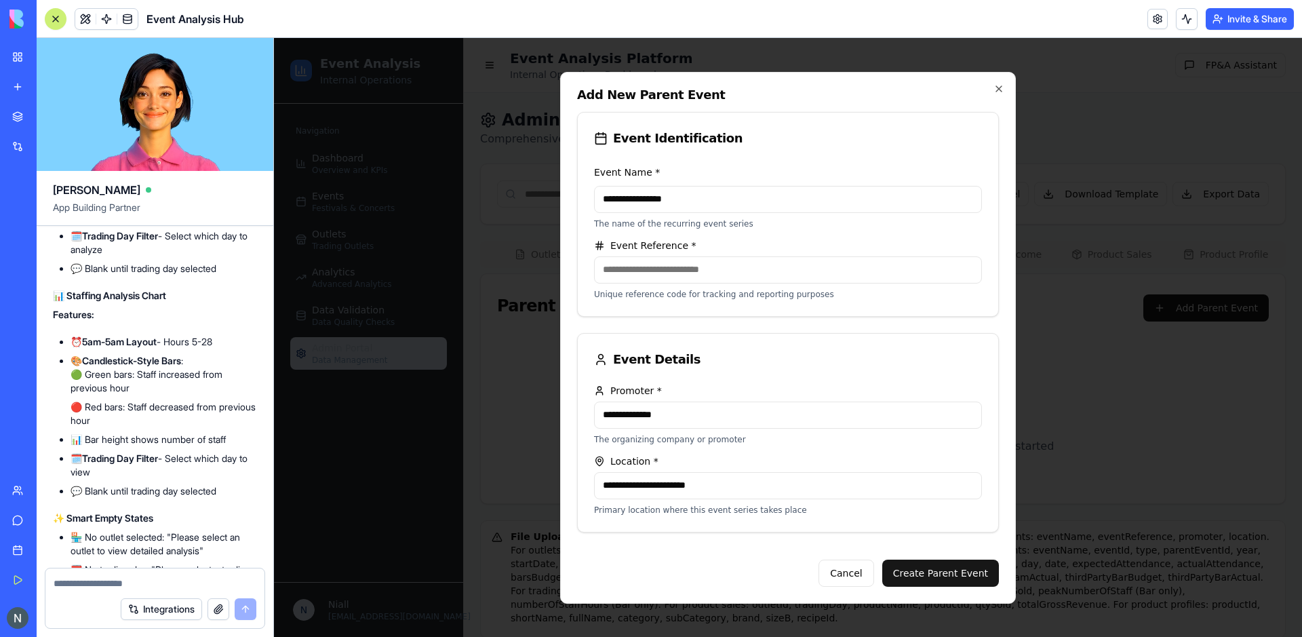
click at [727, 195] on input "**********" at bounding box center [788, 199] width 388 height 27
type input "**********"
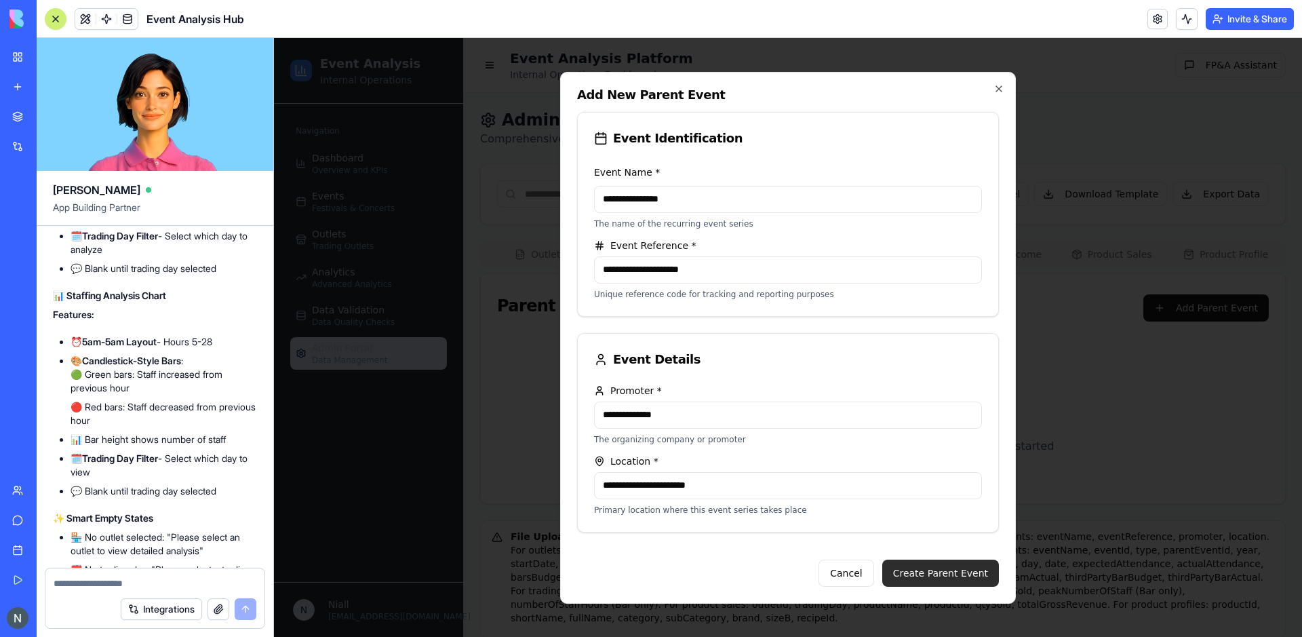
type input "**********"
click at [961, 576] on button "Create Parent Event" at bounding box center [940, 572] width 117 height 27
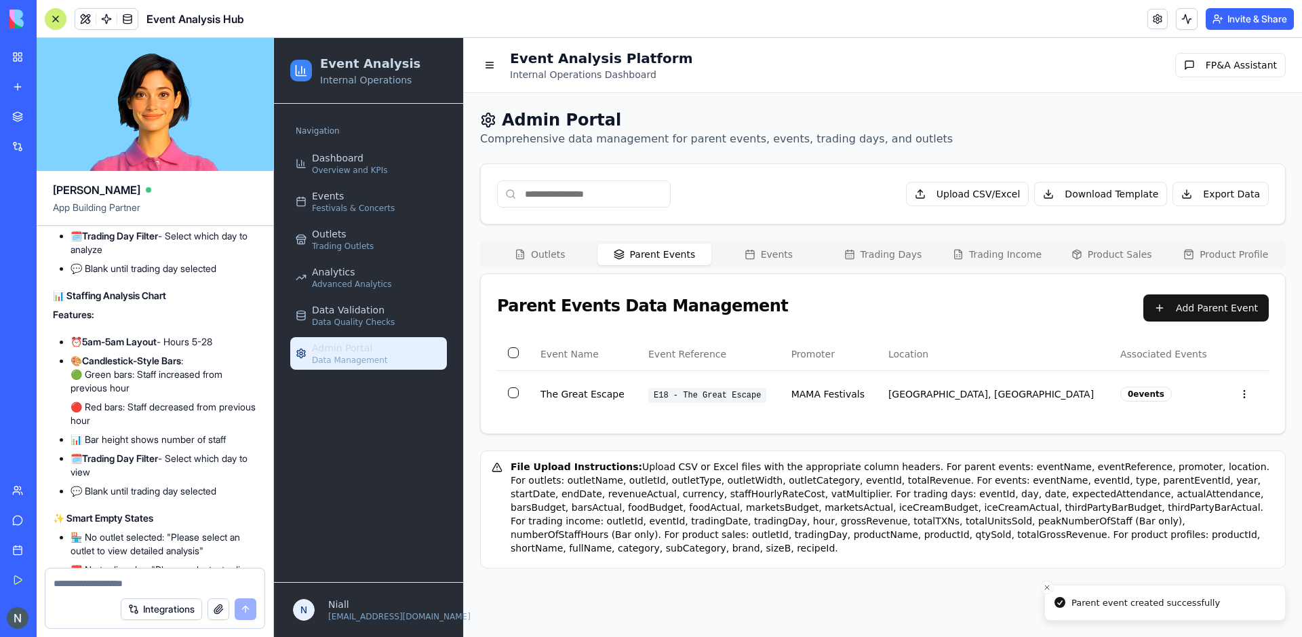
click at [760, 256] on button "Events" at bounding box center [768, 254] width 115 height 22
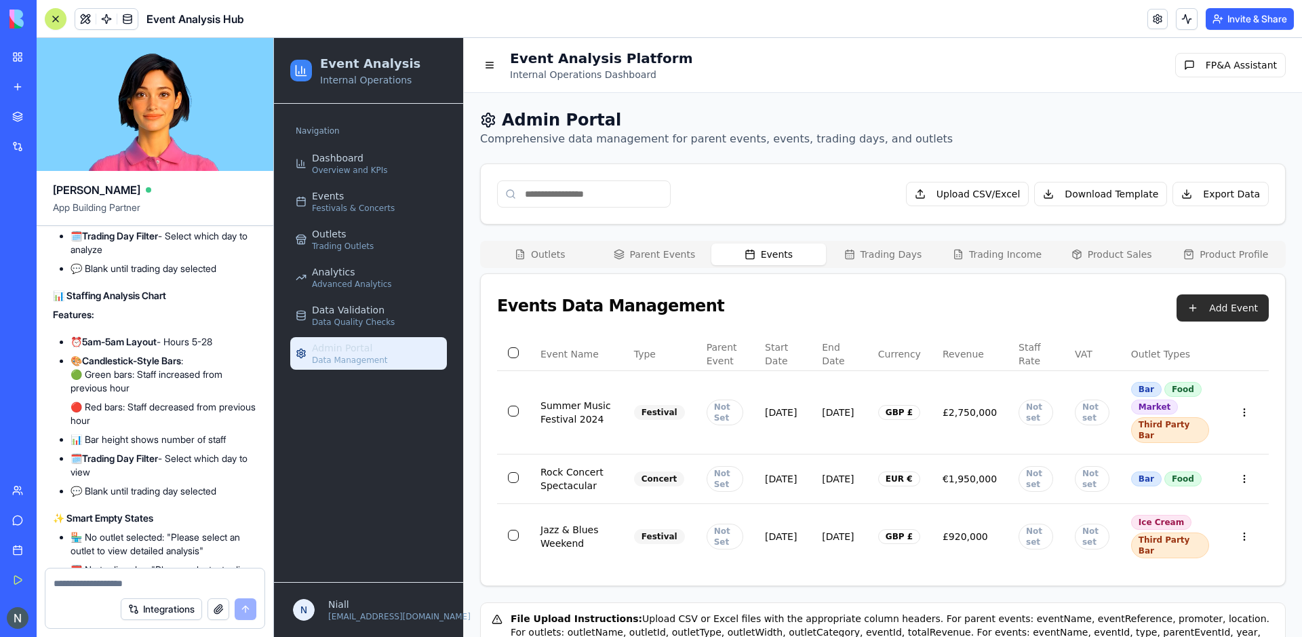
click at [1225, 310] on button "Add Event" at bounding box center [1223, 307] width 92 height 27
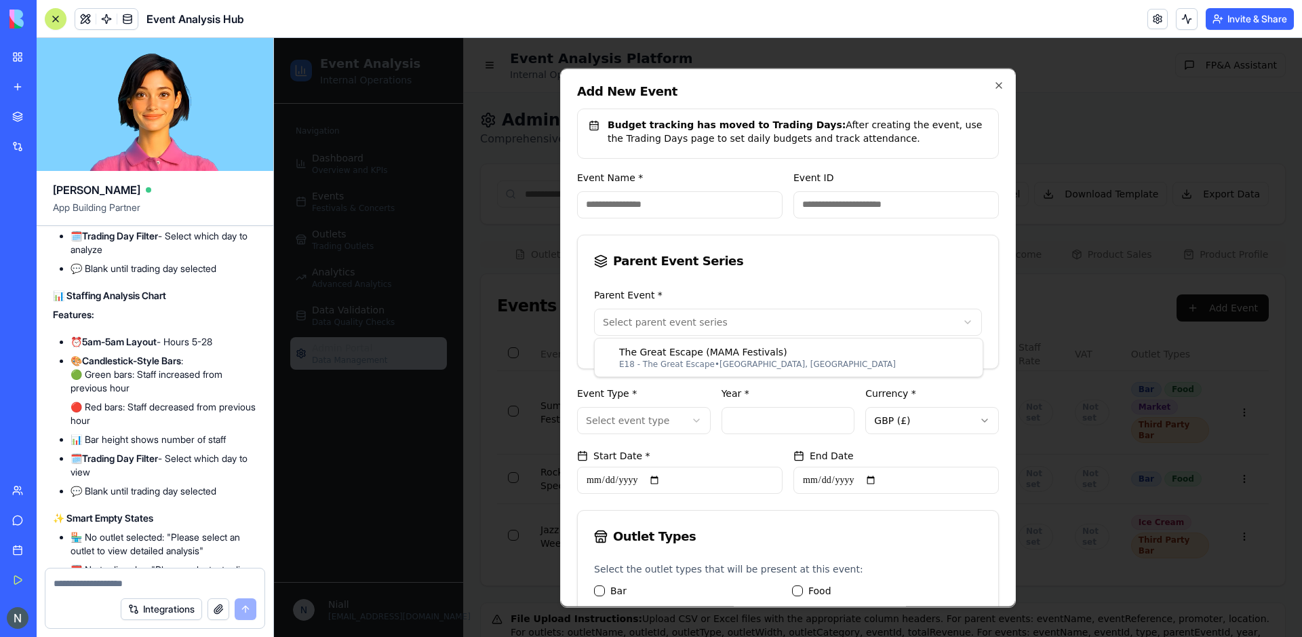
click at [694, 314] on body "Event Analysis Internal Operations Navigation Dashboard Overview and KPIs Event…" at bounding box center [788, 387] width 1028 height 698
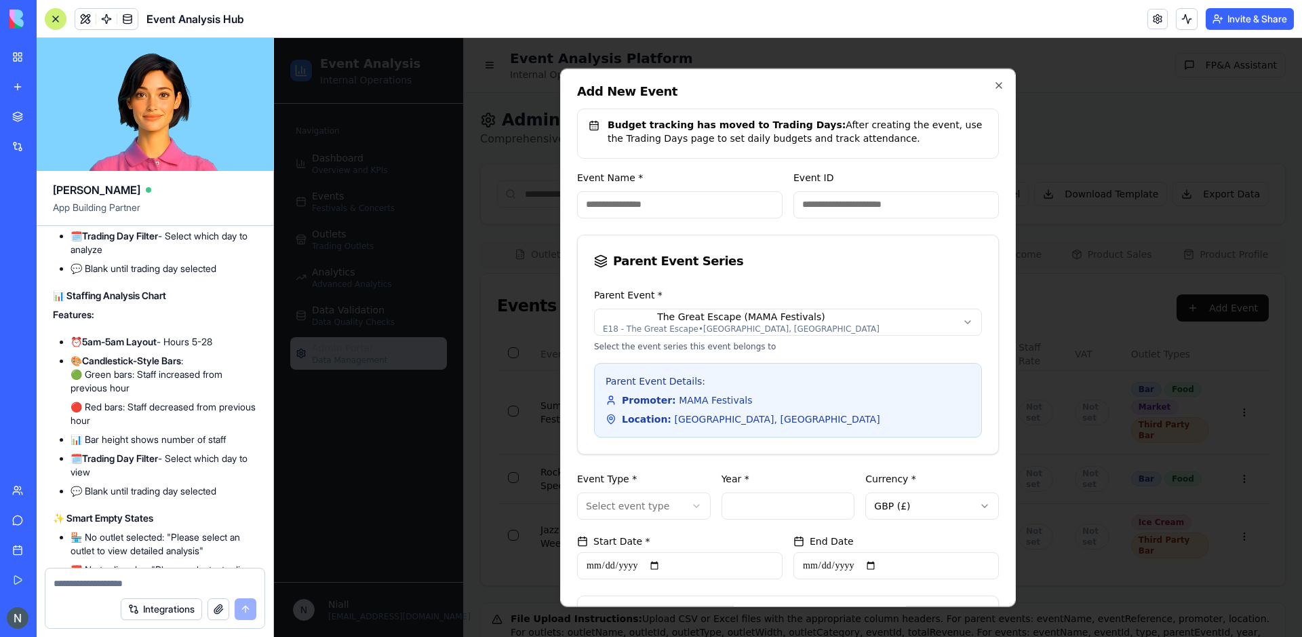
click at [784, 285] on div "Parent Event Series" at bounding box center [788, 261] width 420 height 52
click at [667, 218] on input "Event Name *" at bounding box center [679, 204] width 205 height 27
click at [844, 216] on input "Event ID" at bounding box center [895, 204] width 205 height 27
type input "*"
type input "*****"
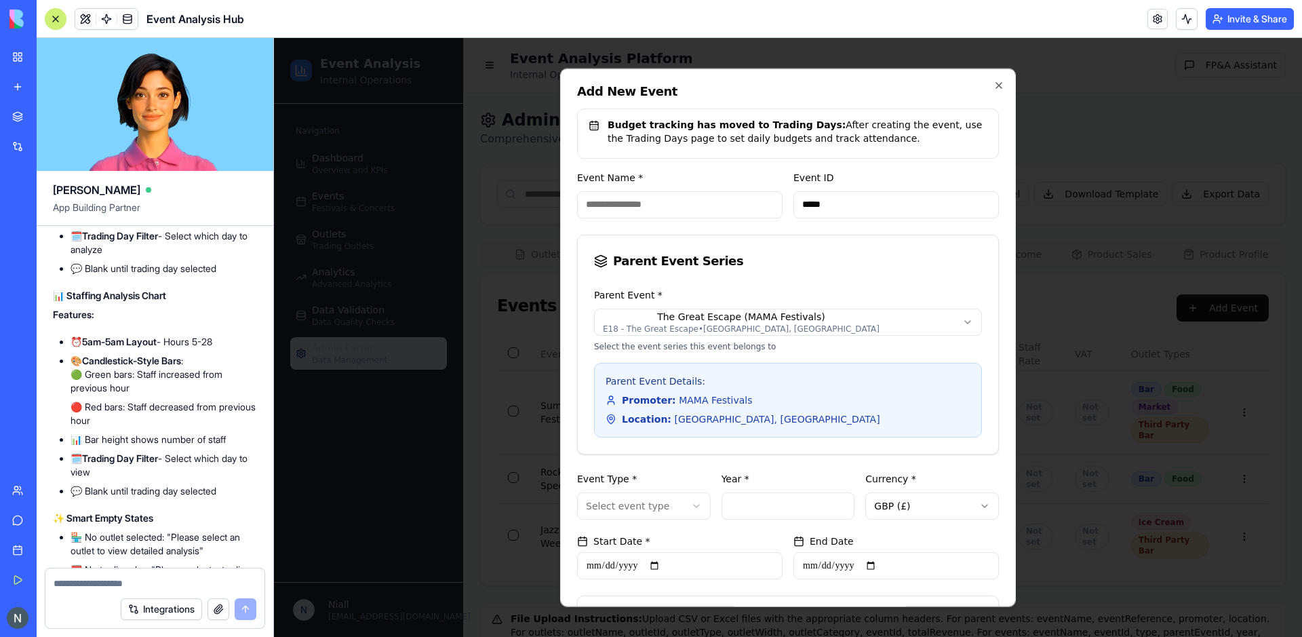
click at [863, 272] on div "Parent Event Series" at bounding box center [788, 261] width 420 height 52
click at [633, 513] on body "Event Analysis Internal Operations Navigation Dashboard Overview and KPIs Event…" at bounding box center [788, 387] width 1028 height 698
click at [661, 512] on body "Event Analysis Internal Operations Navigation Dashboard Overview and KPIs Event…" at bounding box center [788, 387] width 1028 height 698
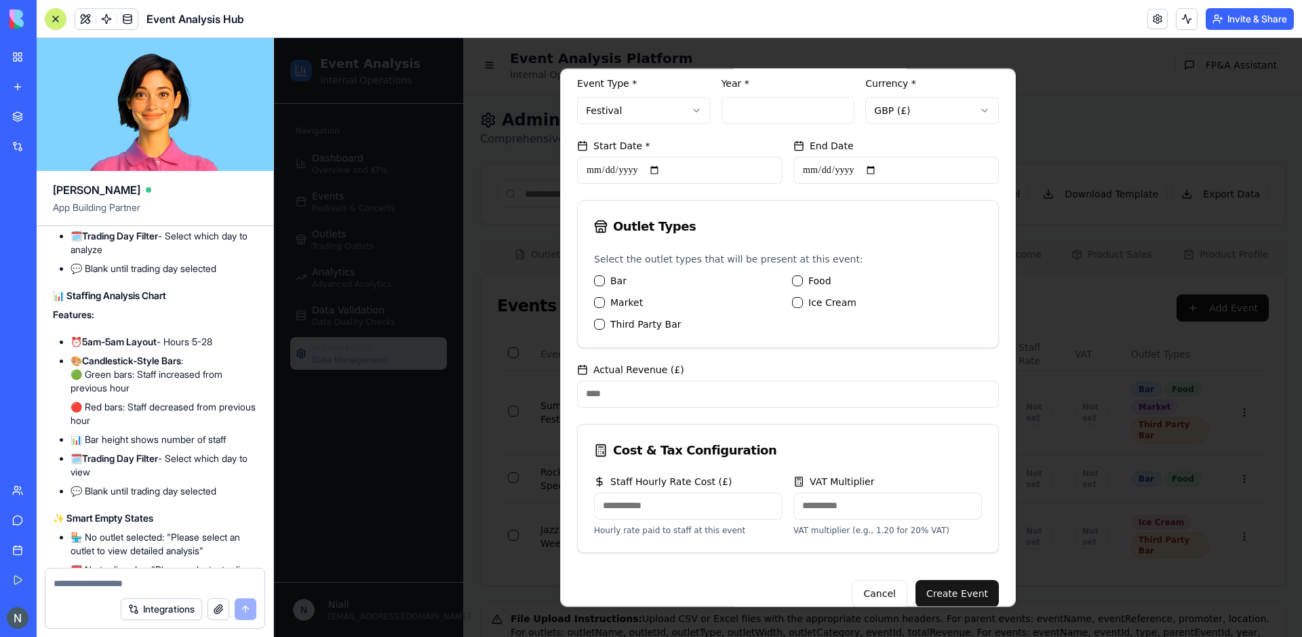
scroll to position [412, 0]
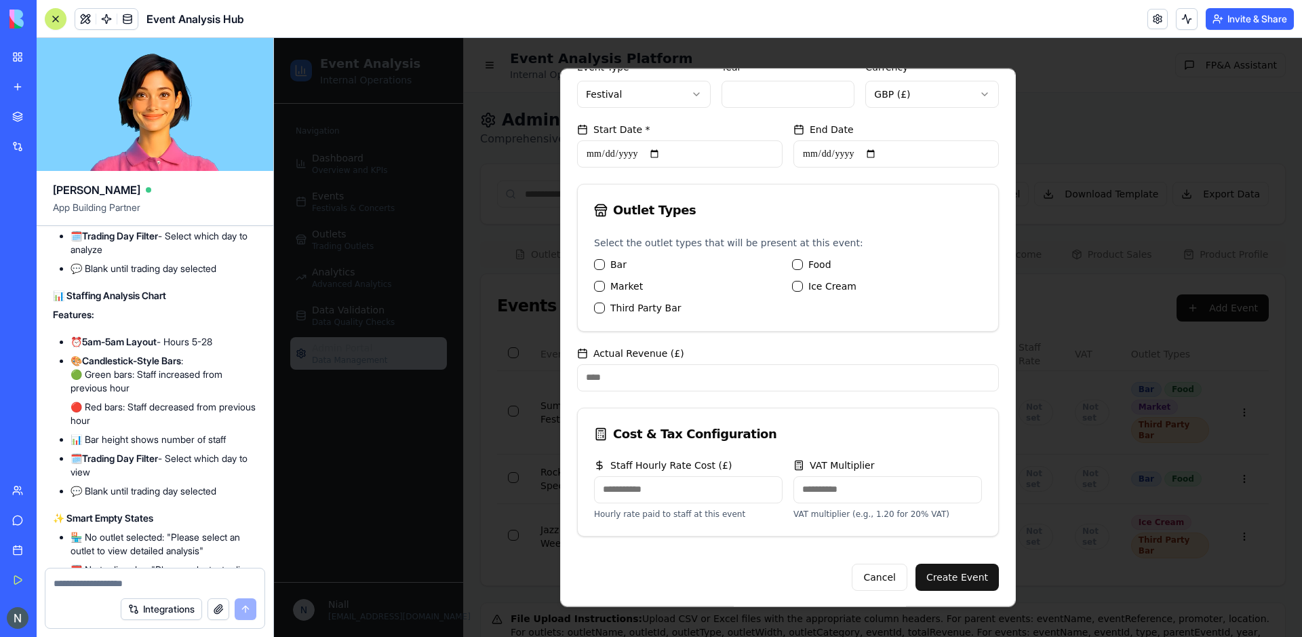
click at [896, 486] on input "VAT Multiplier" at bounding box center [887, 488] width 189 height 27
type input "***"
click at [618, 498] on input "Staff Hourly Rate Cost ( £ )" at bounding box center [688, 488] width 189 height 27
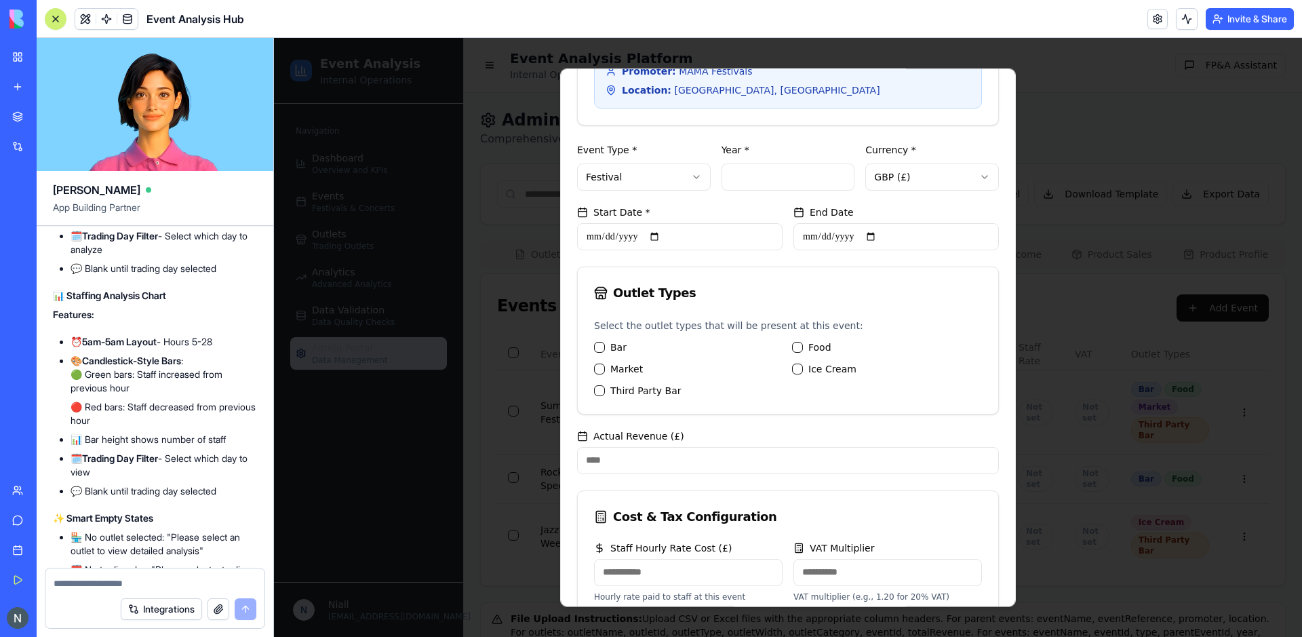
scroll to position [312, 0]
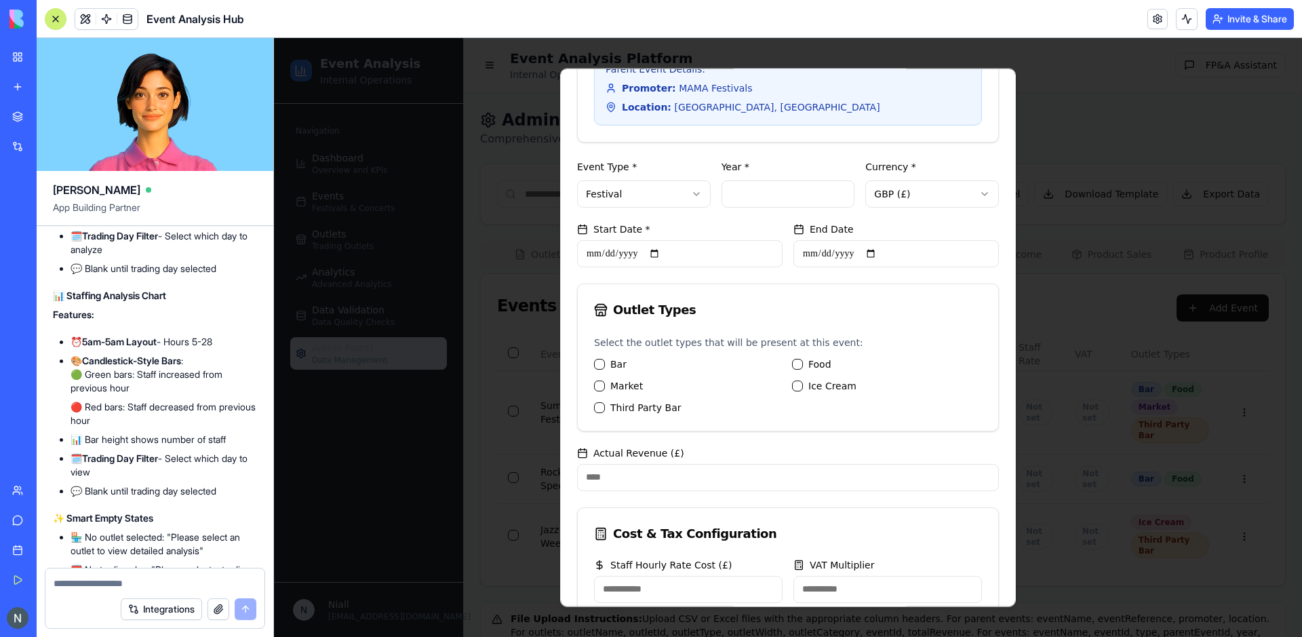
click at [600, 360] on button "Bar" at bounding box center [599, 363] width 11 height 11
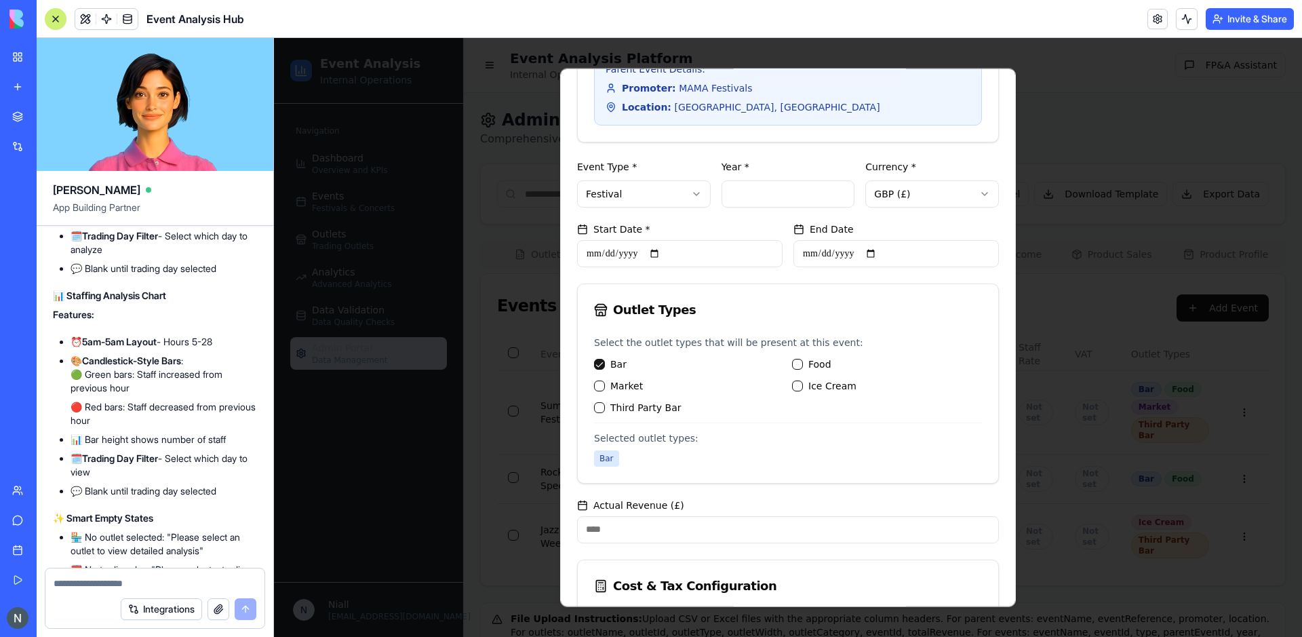
click at [795, 368] on button "Food" at bounding box center [797, 363] width 11 height 11
click at [802, 386] on Cream "Ice Cream" at bounding box center [797, 385] width 11 height 11
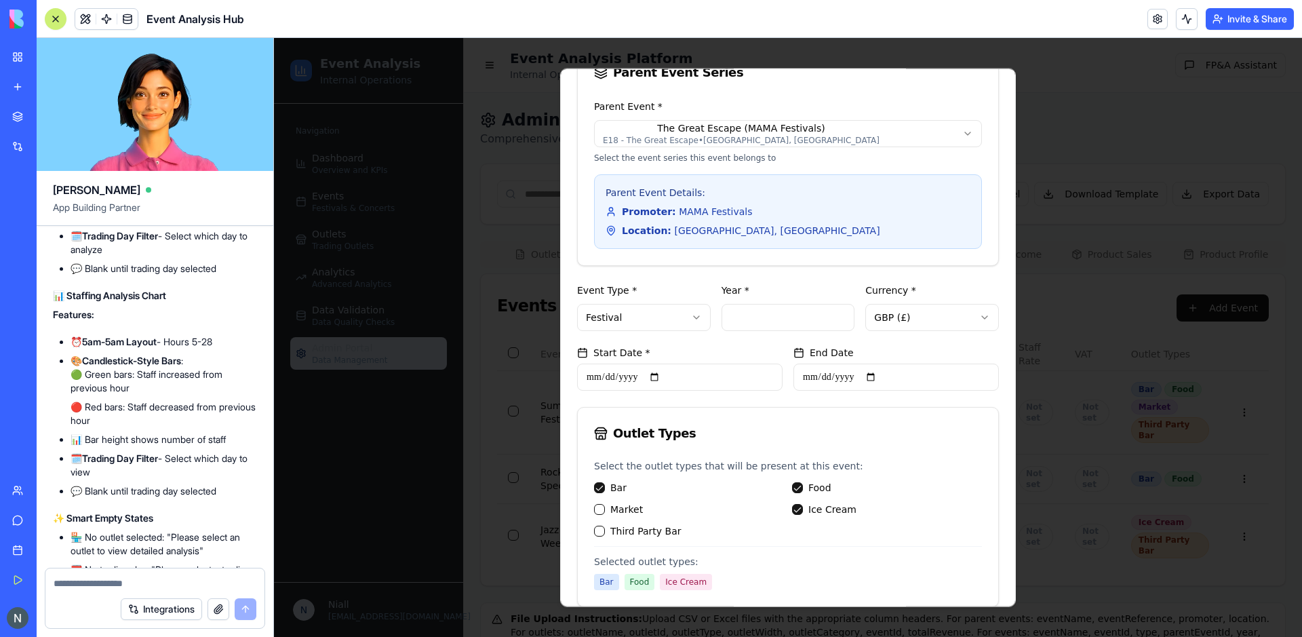
scroll to position [0, 0]
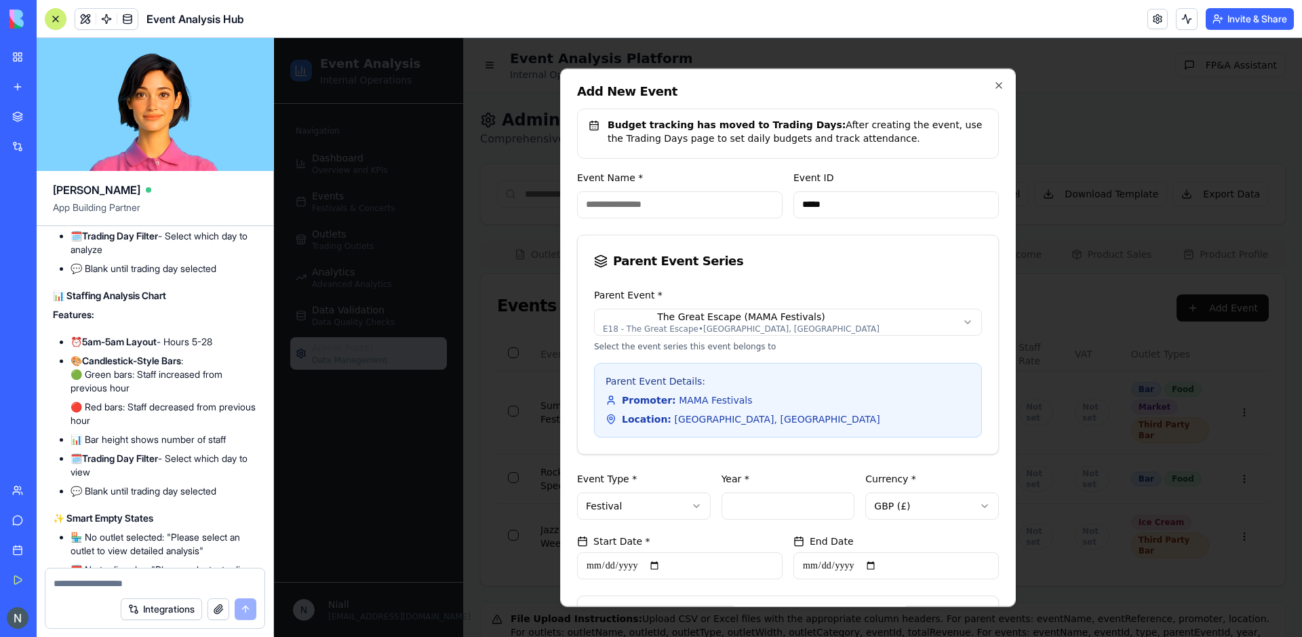
click at [625, 216] on input "Event Name *" at bounding box center [679, 204] width 205 height 27
click at [994, 85] on icon "button" at bounding box center [998, 84] width 11 height 11
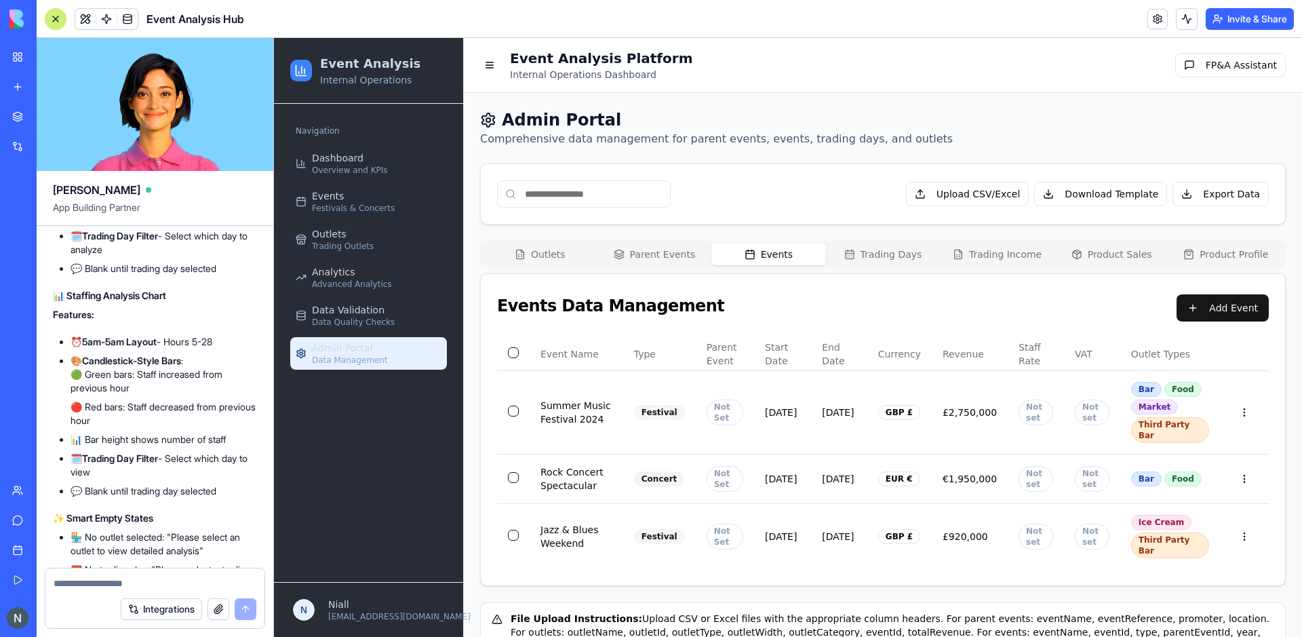
click at [517, 262] on button "Outlets" at bounding box center [540, 254] width 115 height 22
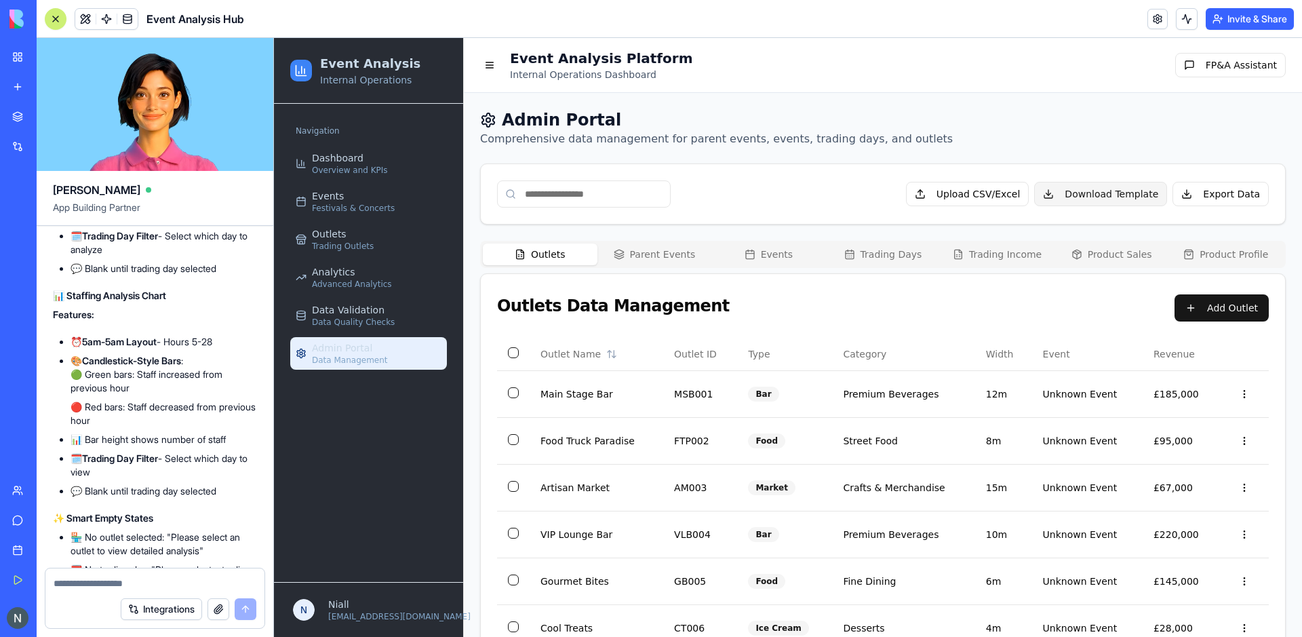
click at [1126, 198] on button "Download Template" at bounding box center [1100, 194] width 133 height 24
click at [875, 260] on button "Trading Days" at bounding box center [883, 254] width 115 height 22
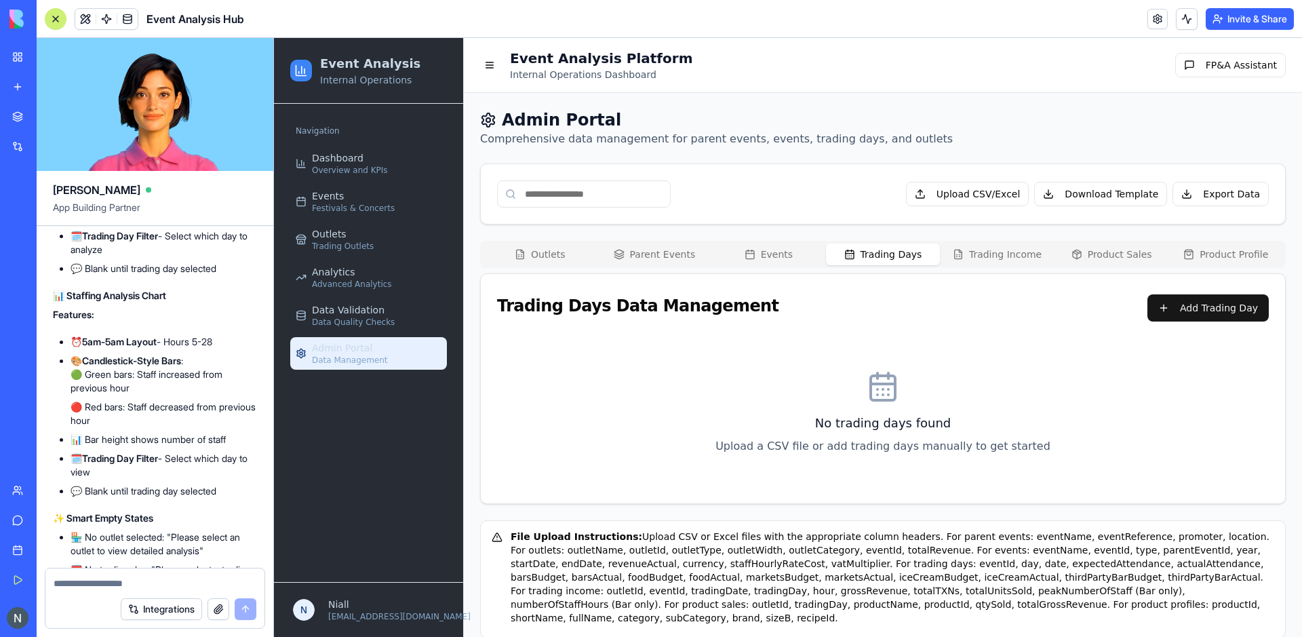
click at [964, 259] on icon "button" at bounding box center [958, 254] width 11 height 11
click at [871, 256] on button "Trading Days" at bounding box center [883, 254] width 115 height 22
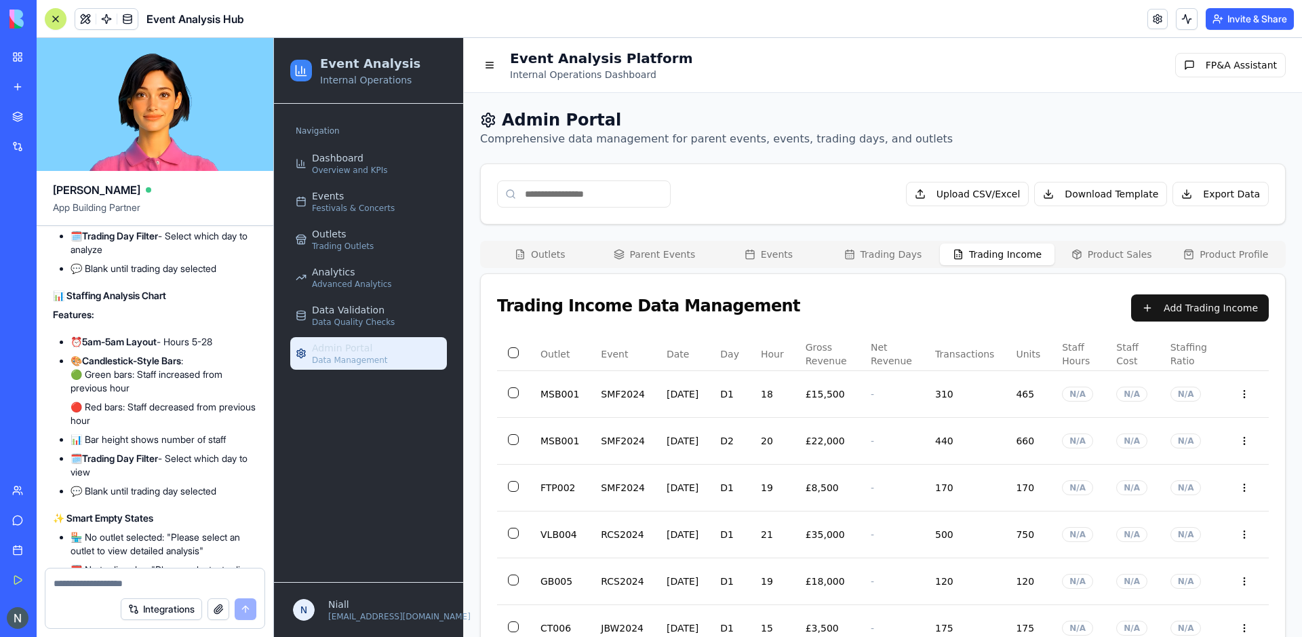
click at [972, 258] on button "Trading Income" at bounding box center [997, 254] width 115 height 22
click at [1124, 264] on button "Product Sales" at bounding box center [1112, 254] width 115 height 22
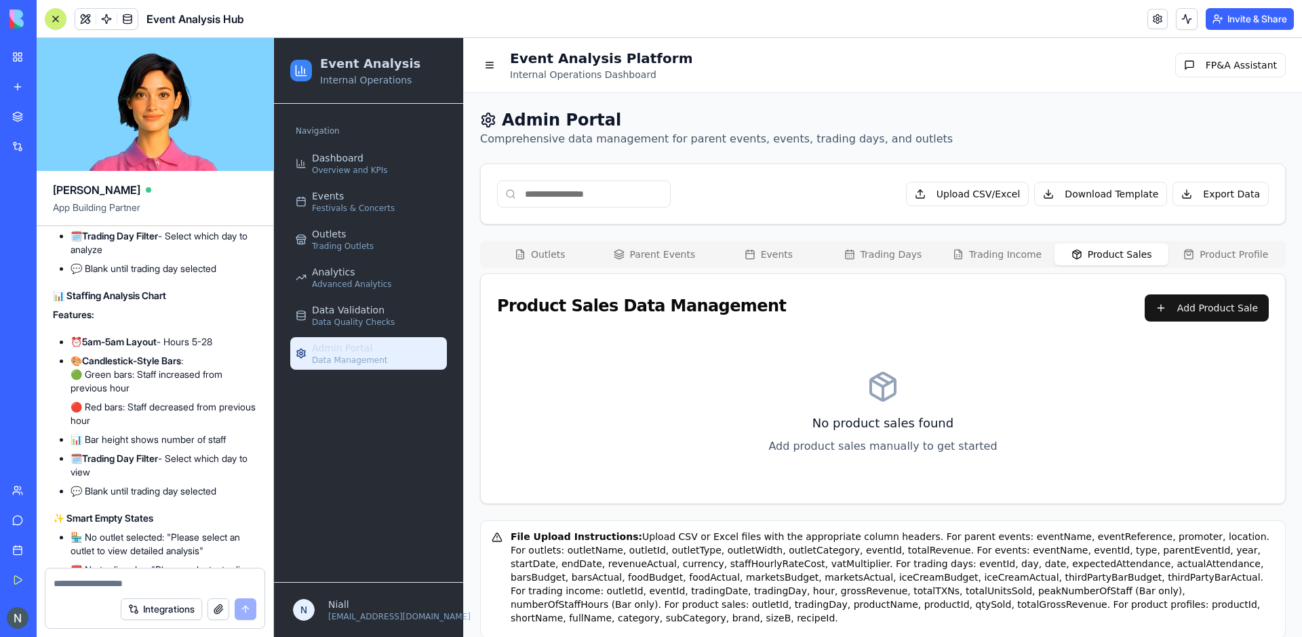
click at [1227, 260] on button "Product Profile" at bounding box center [1225, 254] width 115 height 22
click at [1145, 260] on button "Product Sales" at bounding box center [1112, 254] width 115 height 22
click at [954, 257] on button "Trading Income" at bounding box center [997, 254] width 115 height 22
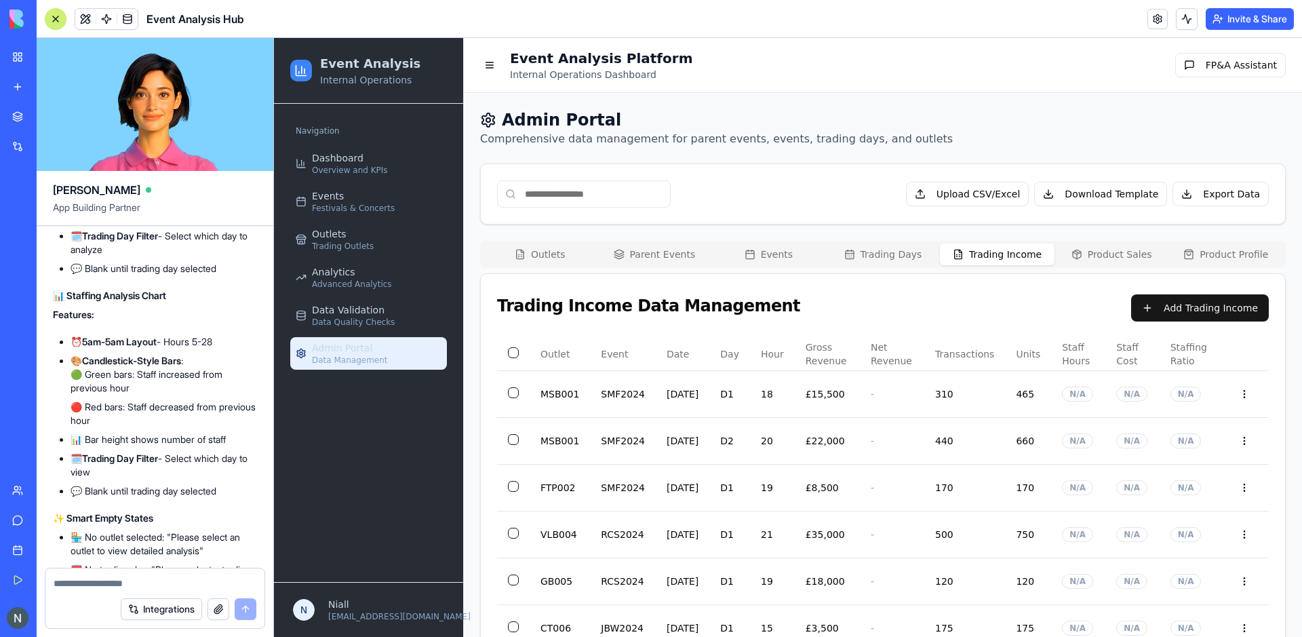
click at [1065, 250] on button "Product Sales" at bounding box center [1112, 254] width 115 height 22
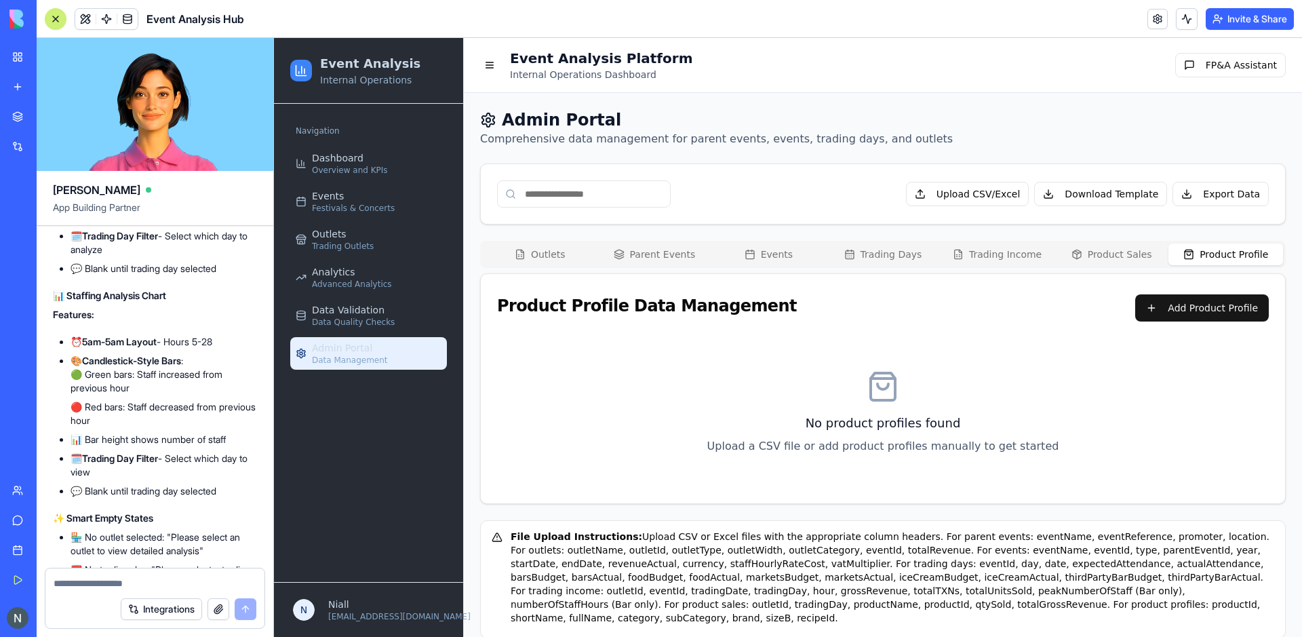
click at [1202, 247] on button "Product Profile" at bounding box center [1225, 254] width 115 height 22
click at [1123, 254] on button "Product Sales" at bounding box center [1112, 254] width 115 height 22
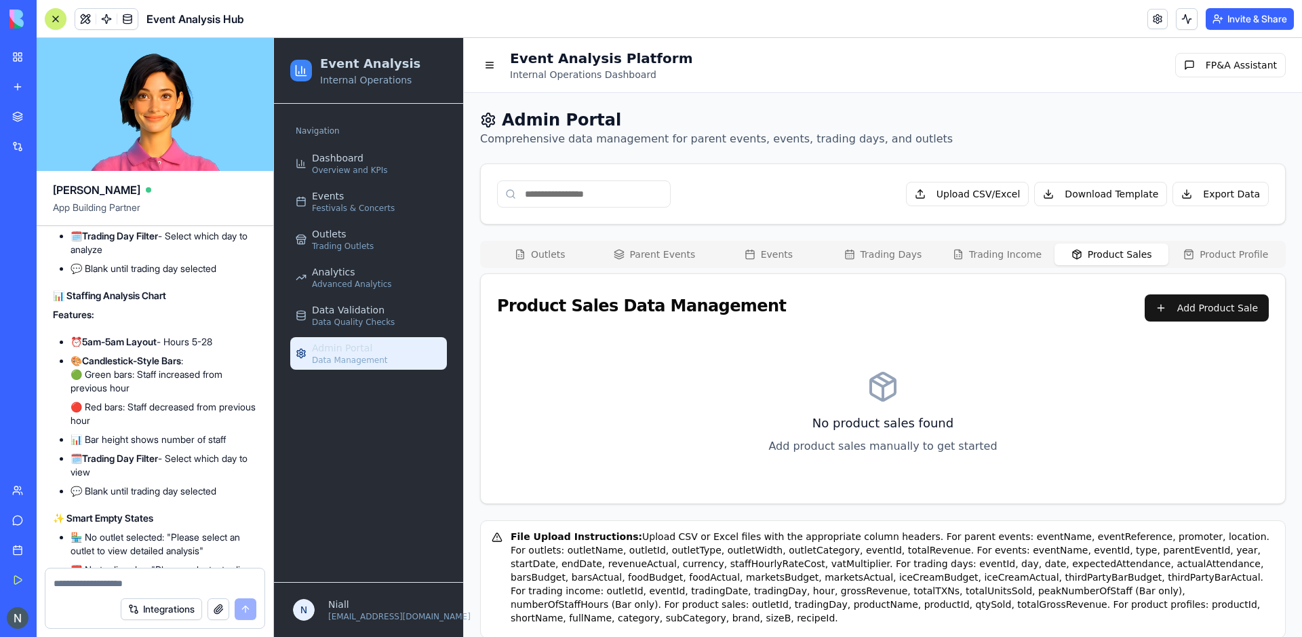
click at [1006, 238] on div "Admin Portal Comprehensive data management for parent events, events, trading d…" at bounding box center [883, 373] width 806 height 529
click at [988, 248] on button "Trading Income" at bounding box center [997, 254] width 115 height 22
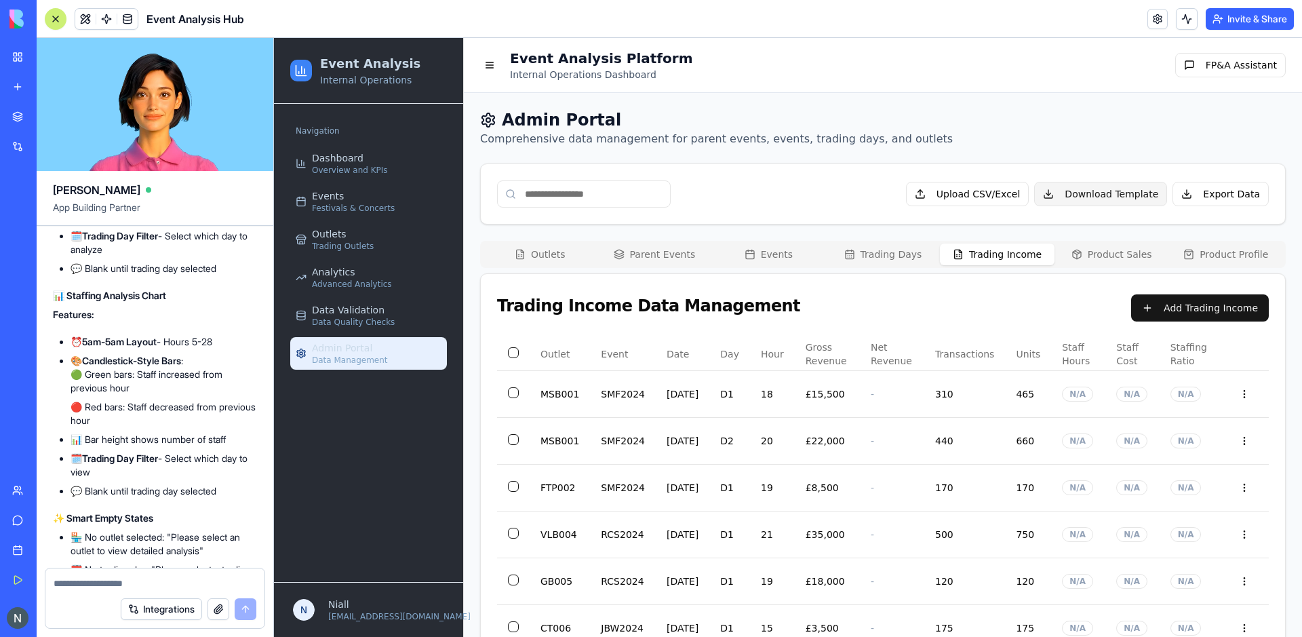
click at [1154, 194] on button "Download Template" at bounding box center [1100, 194] width 133 height 24
click at [900, 259] on button "Trading Days" at bounding box center [883, 254] width 115 height 22
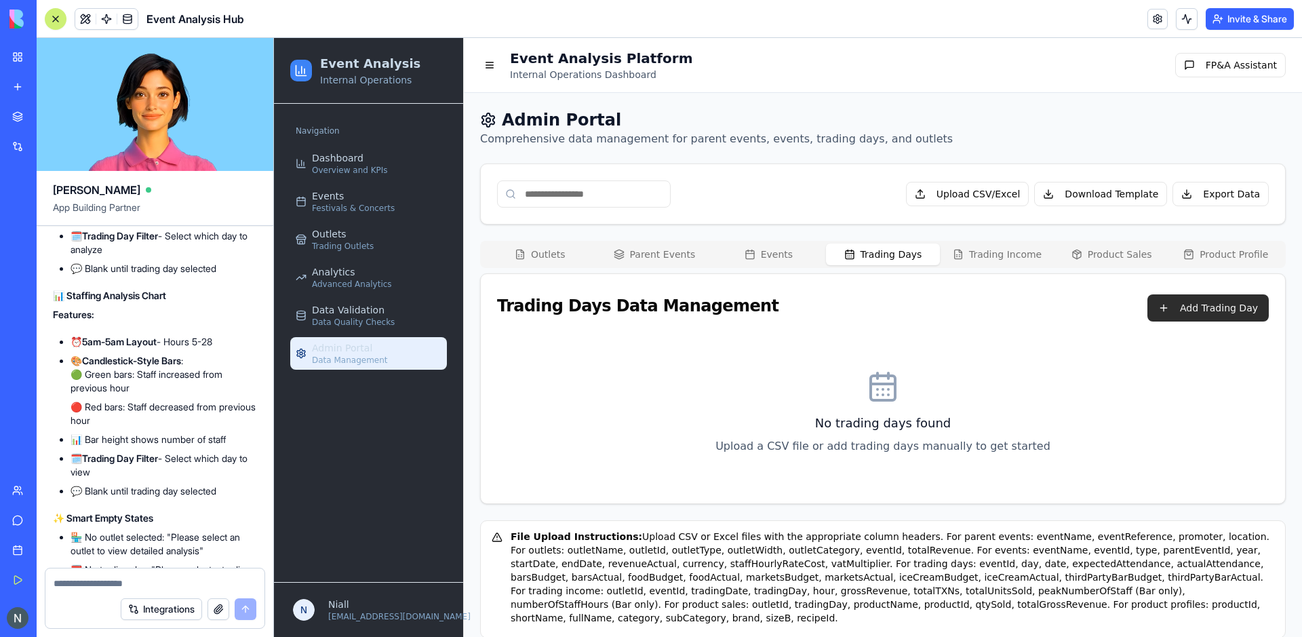
click at [1195, 313] on button "Add Trading Day" at bounding box center [1207, 307] width 121 height 27
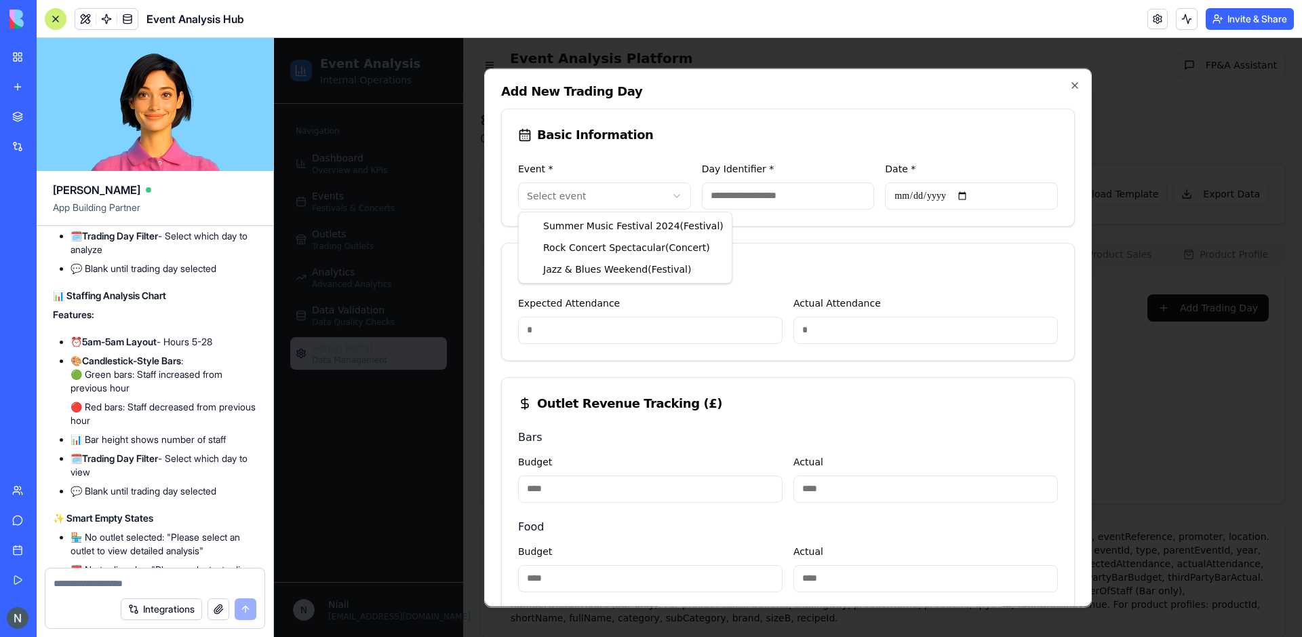
click at [549, 191] on body "**********" at bounding box center [788, 346] width 1028 height 616
click at [808, 261] on body "**********" at bounding box center [788, 346] width 1028 height 616
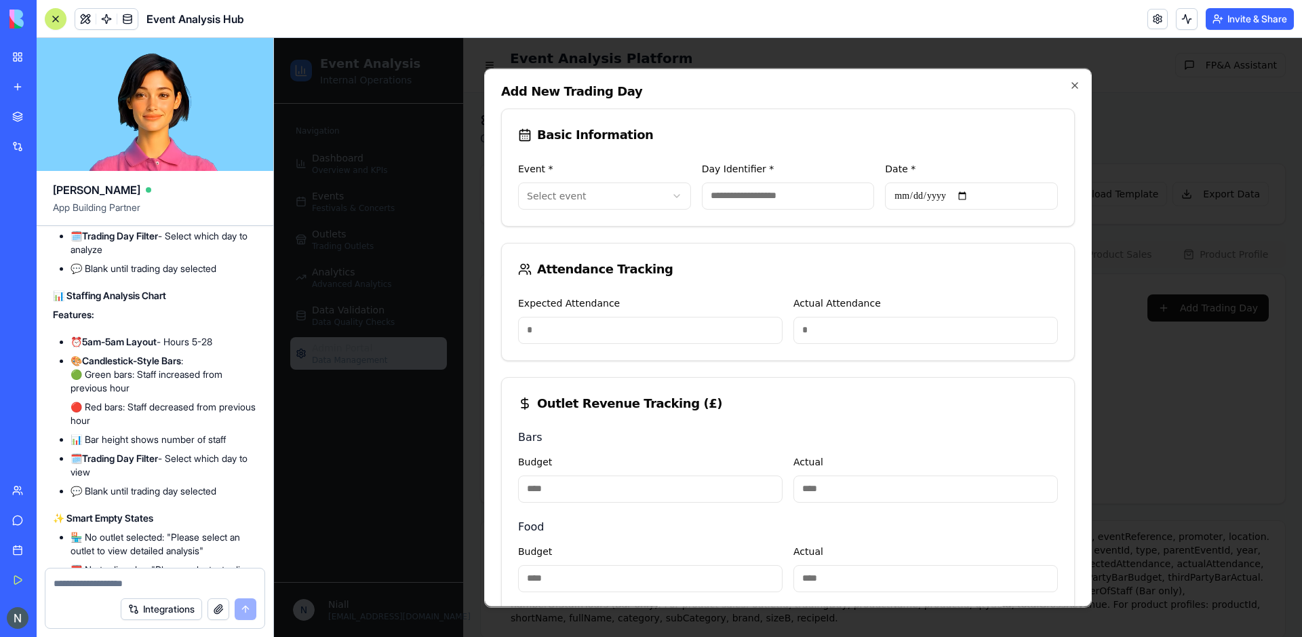
click at [754, 193] on input "Day Identifier *" at bounding box center [788, 195] width 173 height 27
click at [621, 335] on input "Expected Attendance" at bounding box center [650, 329] width 264 height 27
click at [840, 289] on div "Attendance Tracking" at bounding box center [788, 269] width 572 height 52
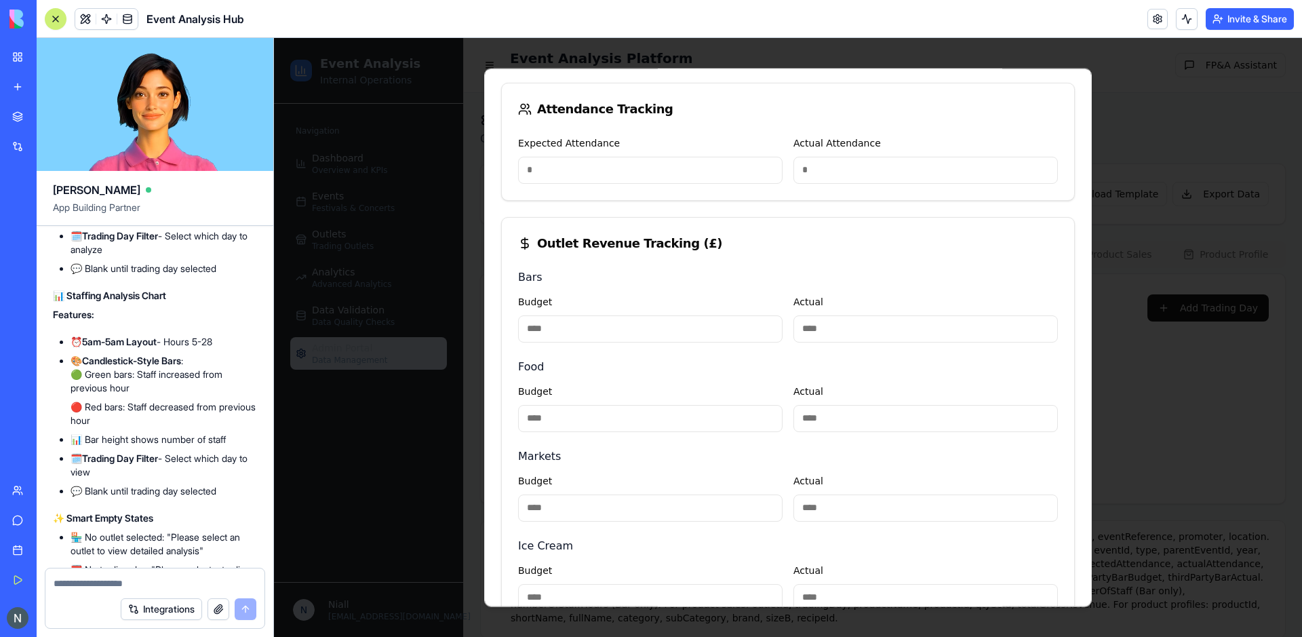
scroll to position [206, 0]
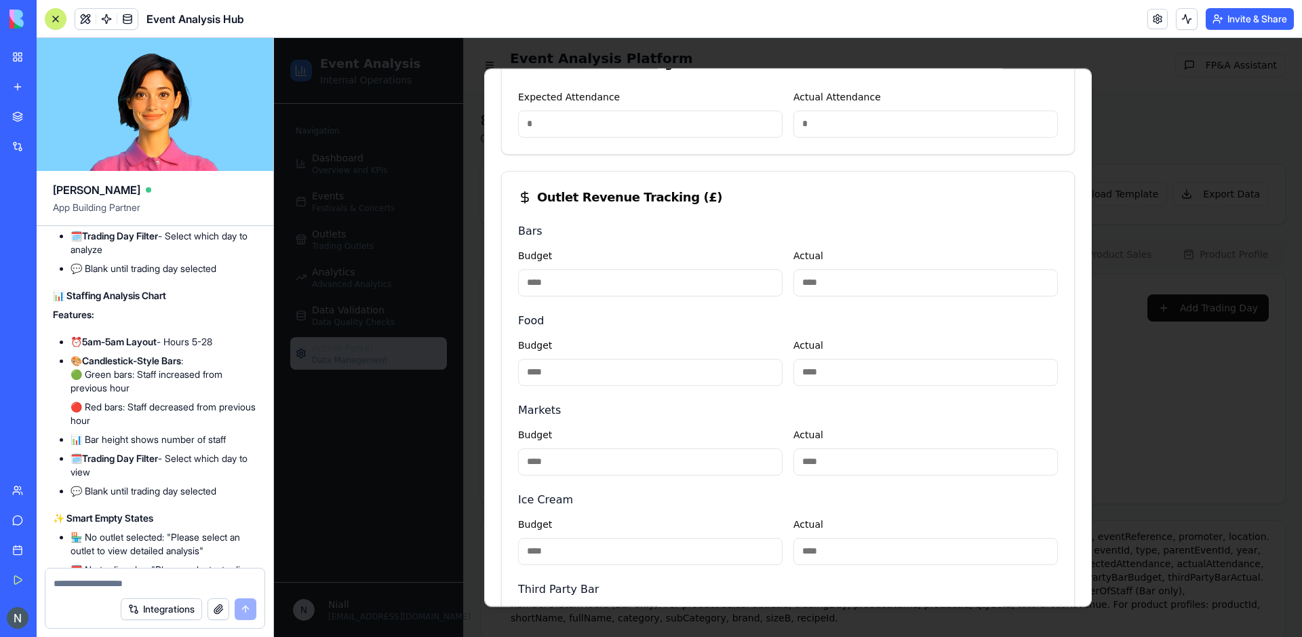
click at [618, 272] on input "Budget" at bounding box center [650, 282] width 264 height 27
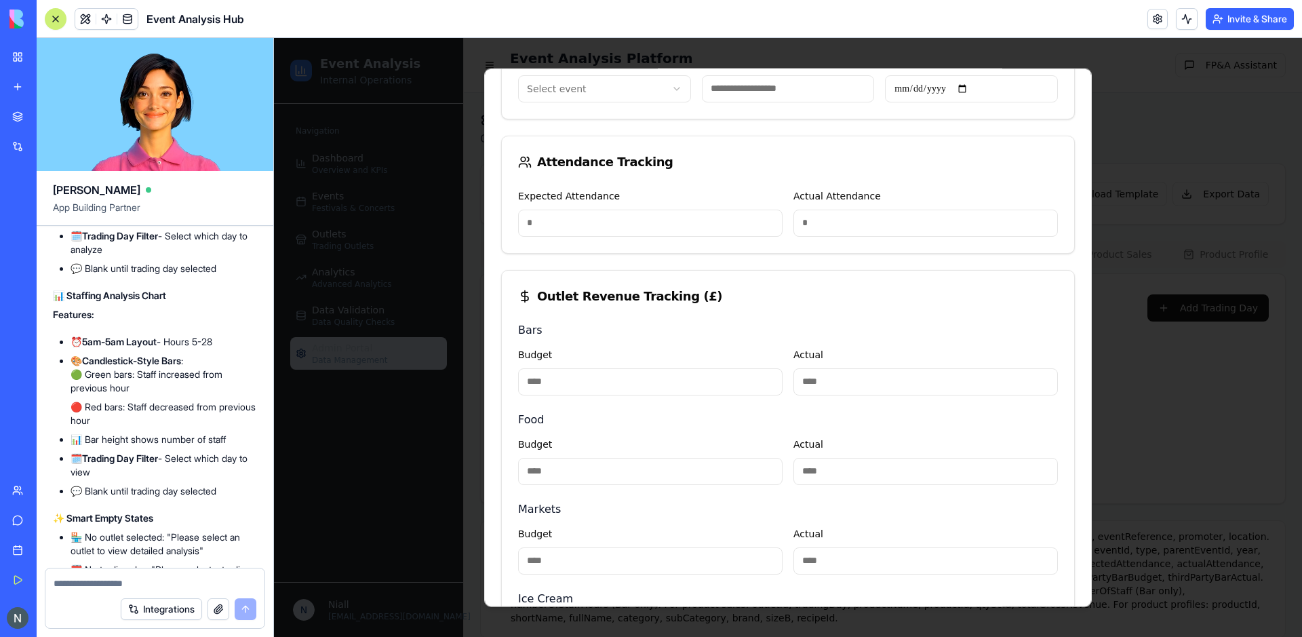
scroll to position [0, 0]
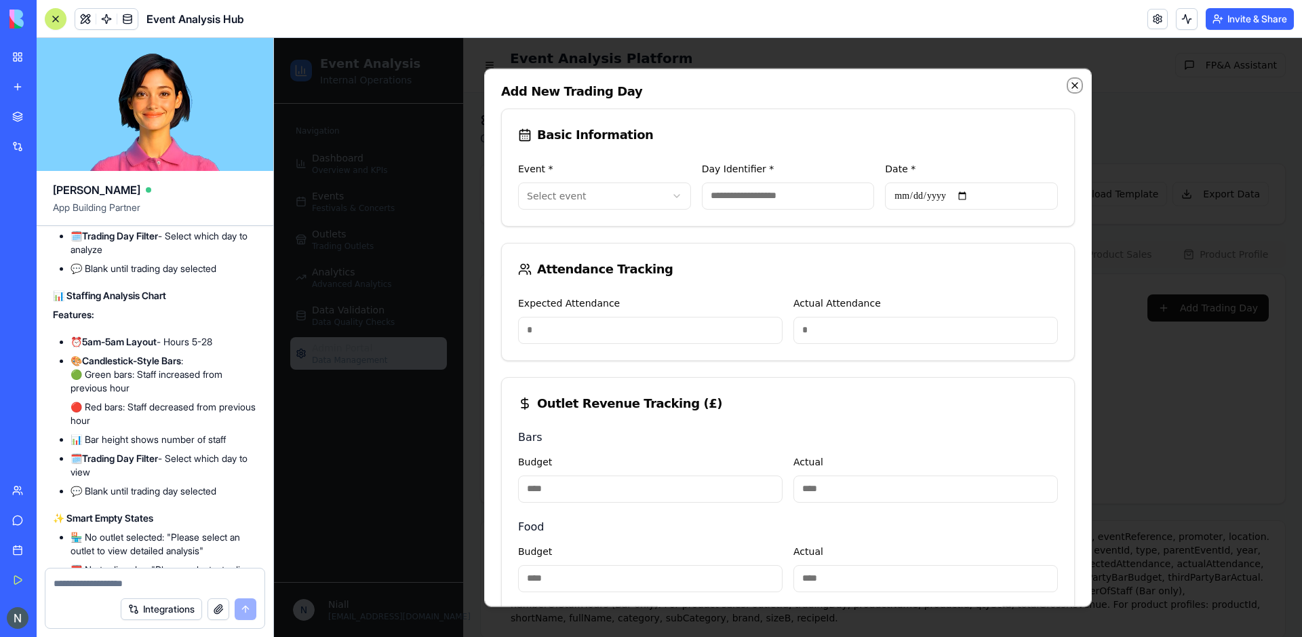
click at [1076, 87] on icon "button" at bounding box center [1074, 84] width 11 height 11
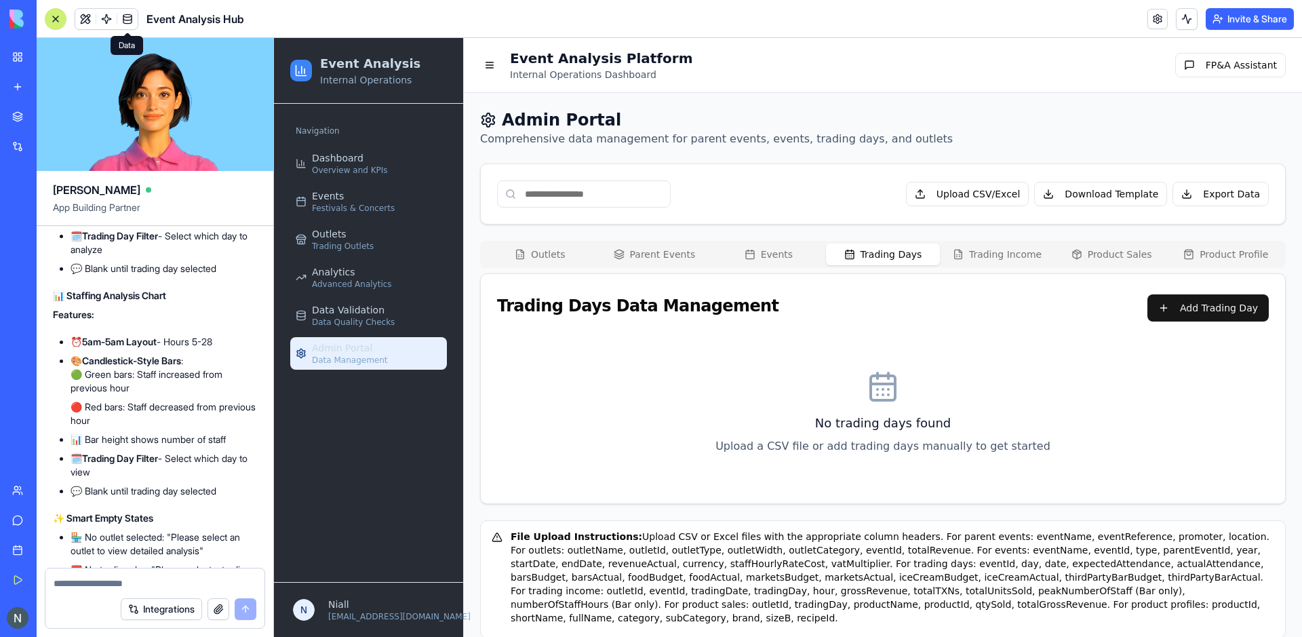
click at [125, 25] on link at bounding box center [127, 19] width 20 height 20
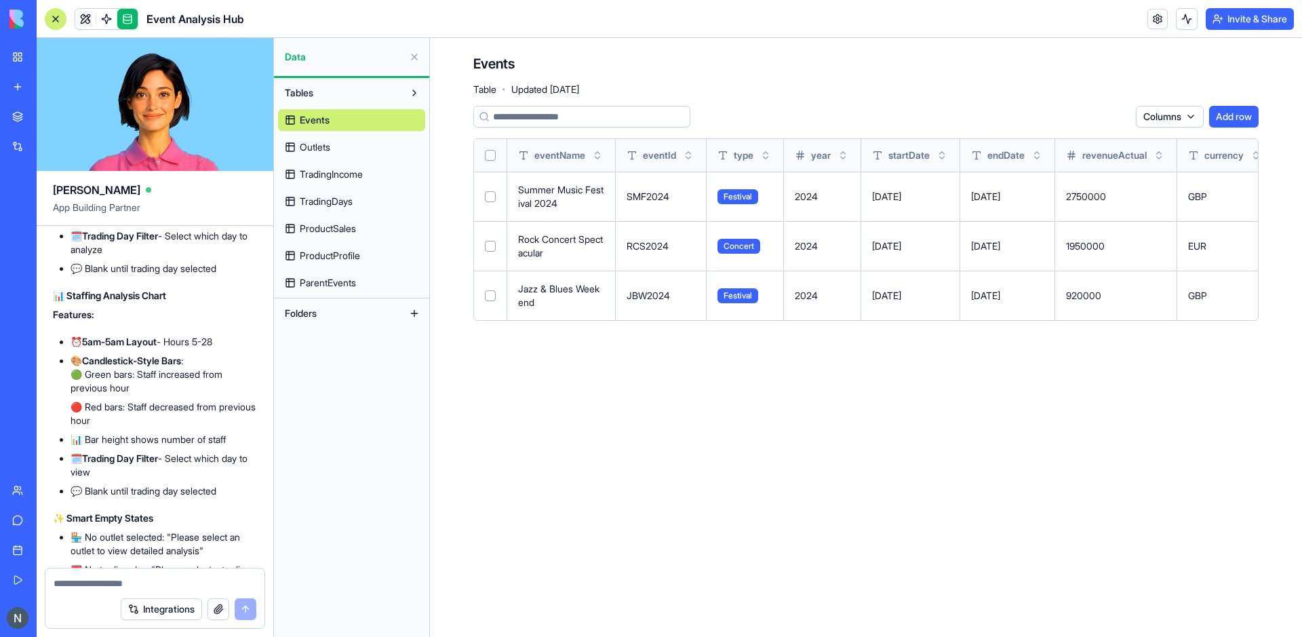
click at [359, 156] on link "Outlets" at bounding box center [351, 147] width 147 height 22
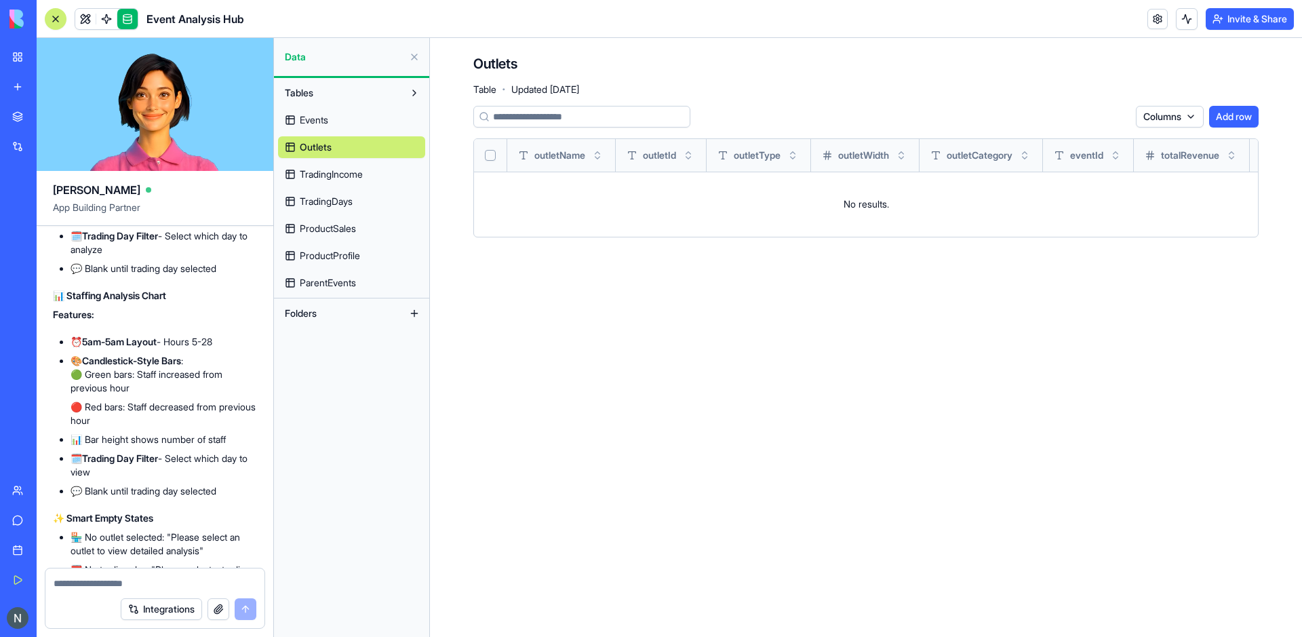
click at [363, 178] on span "TradingIncome" at bounding box center [331, 174] width 63 height 14
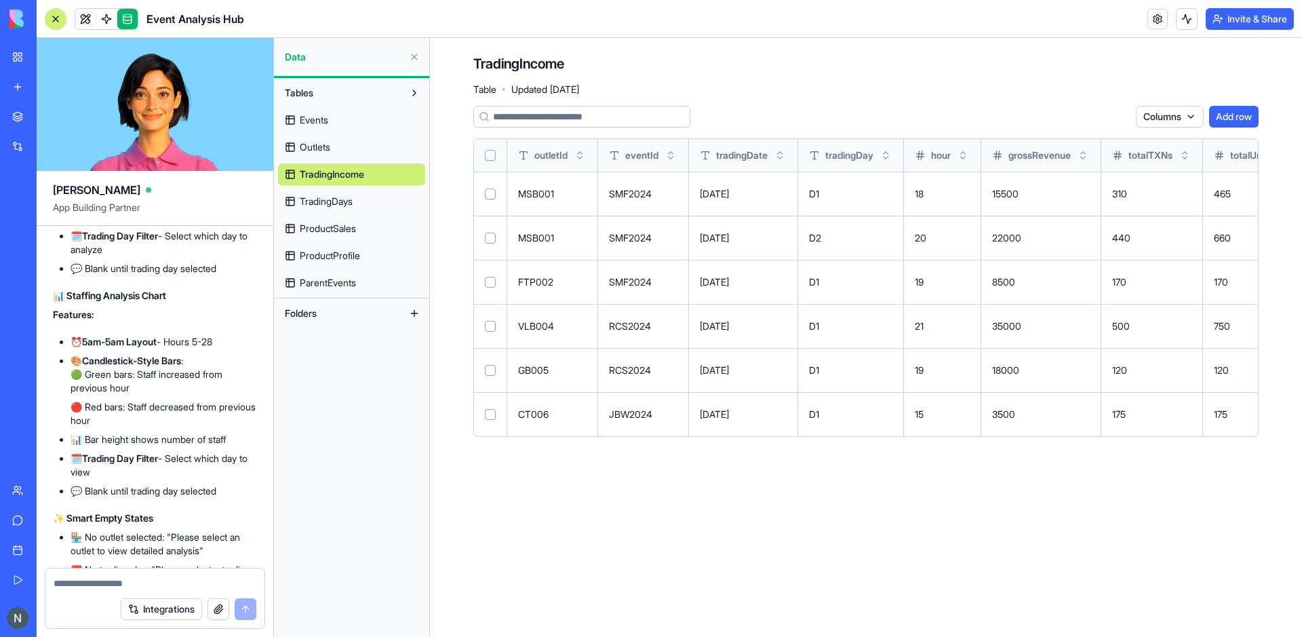
click at [365, 200] on link "TradingDays" at bounding box center [351, 202] width 147 height 22
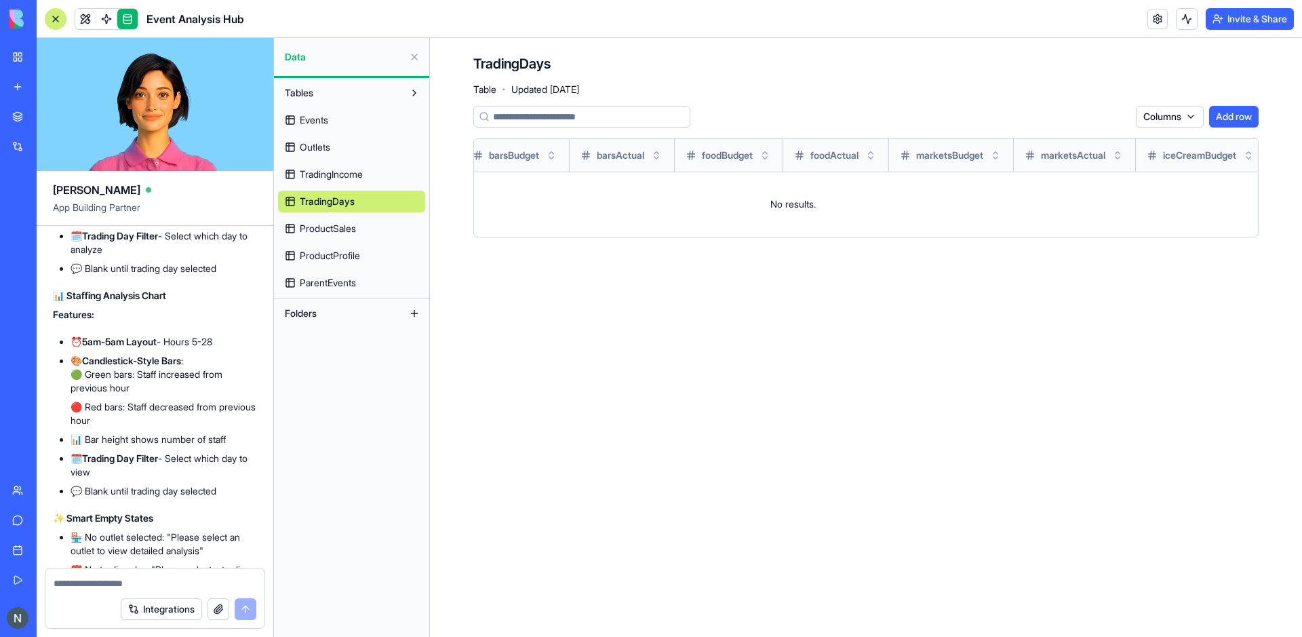
scroll to position [0, 575]
click at [96, 578] on textarea at bounding box center [155, 583] width 203 height 14
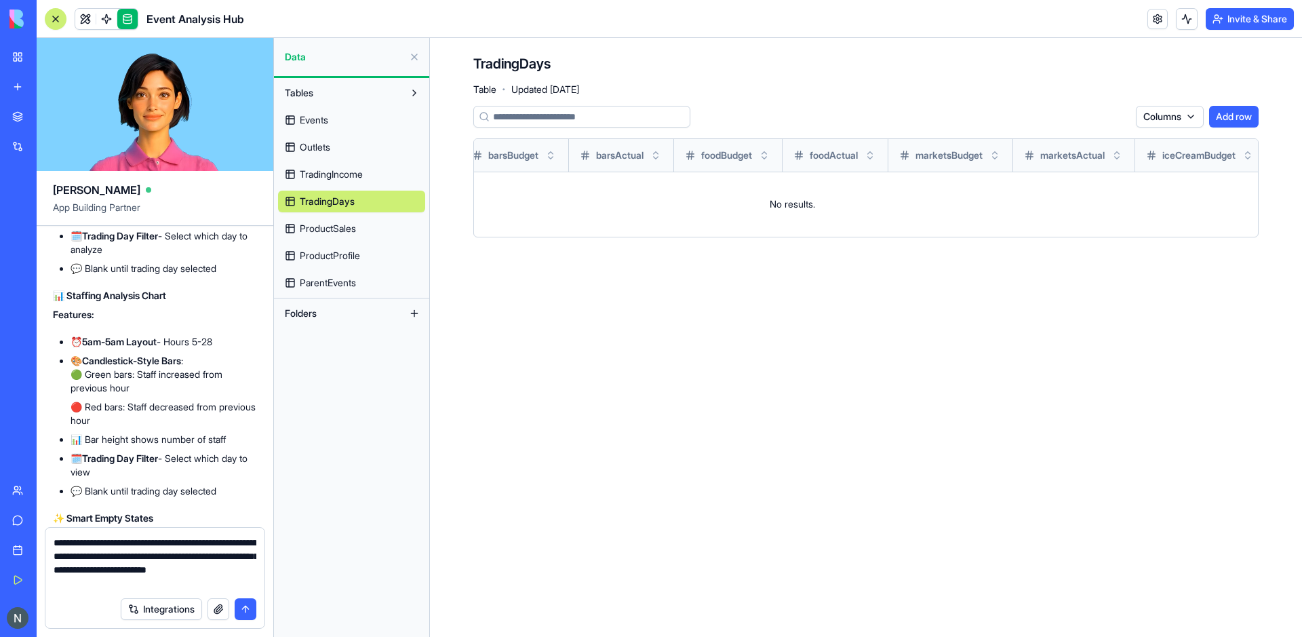
scroll to position [0, 0]
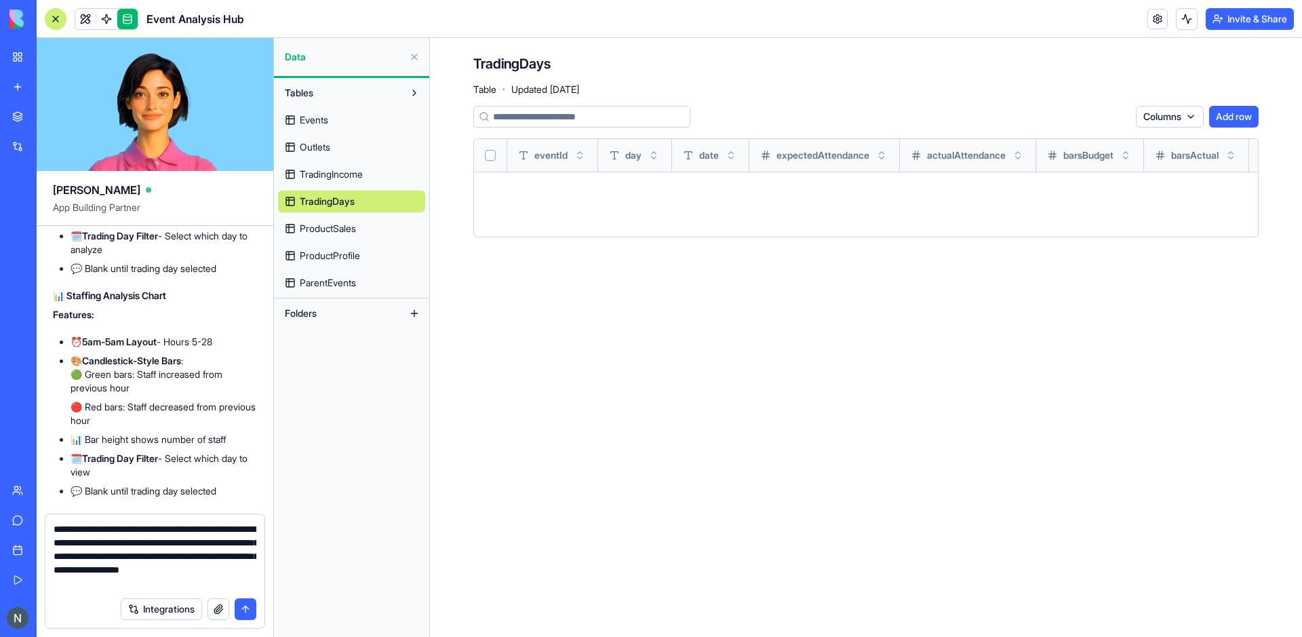
type textarea "**********"
click at [243, 612] on button "submit" at bounding box center [246, 609] width 22 height 22
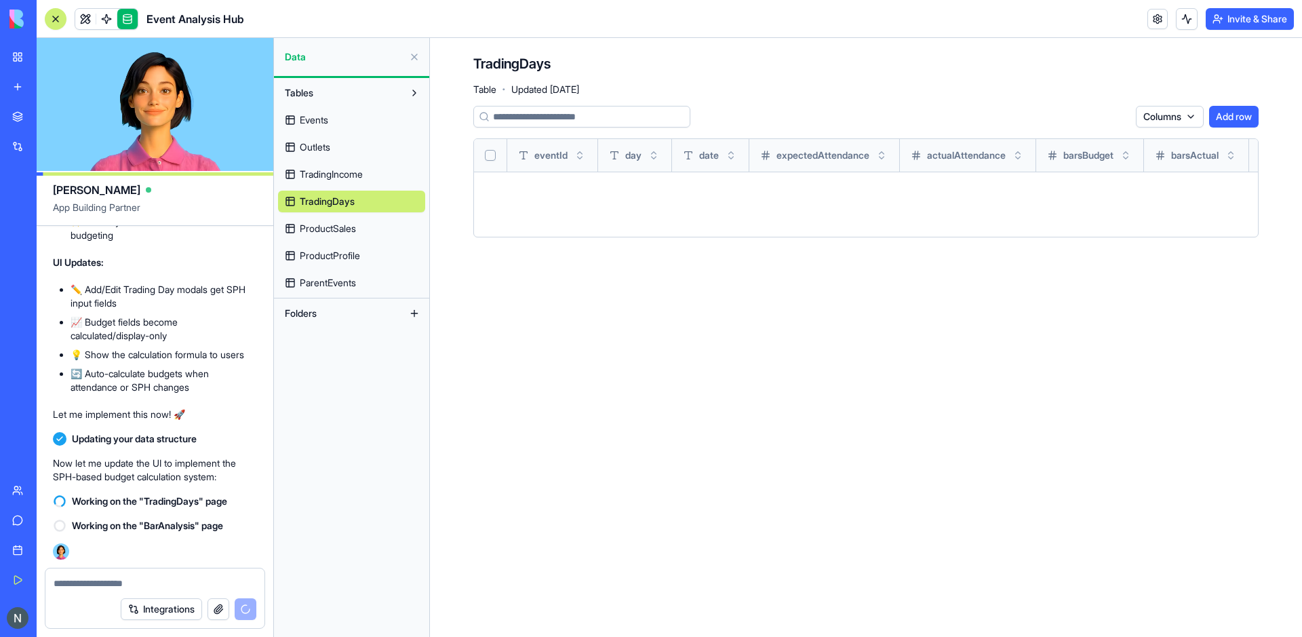
scroll to position [71932, 0]
click at [136, 15] on link at bounding box center [127, 19] width 20 height 20
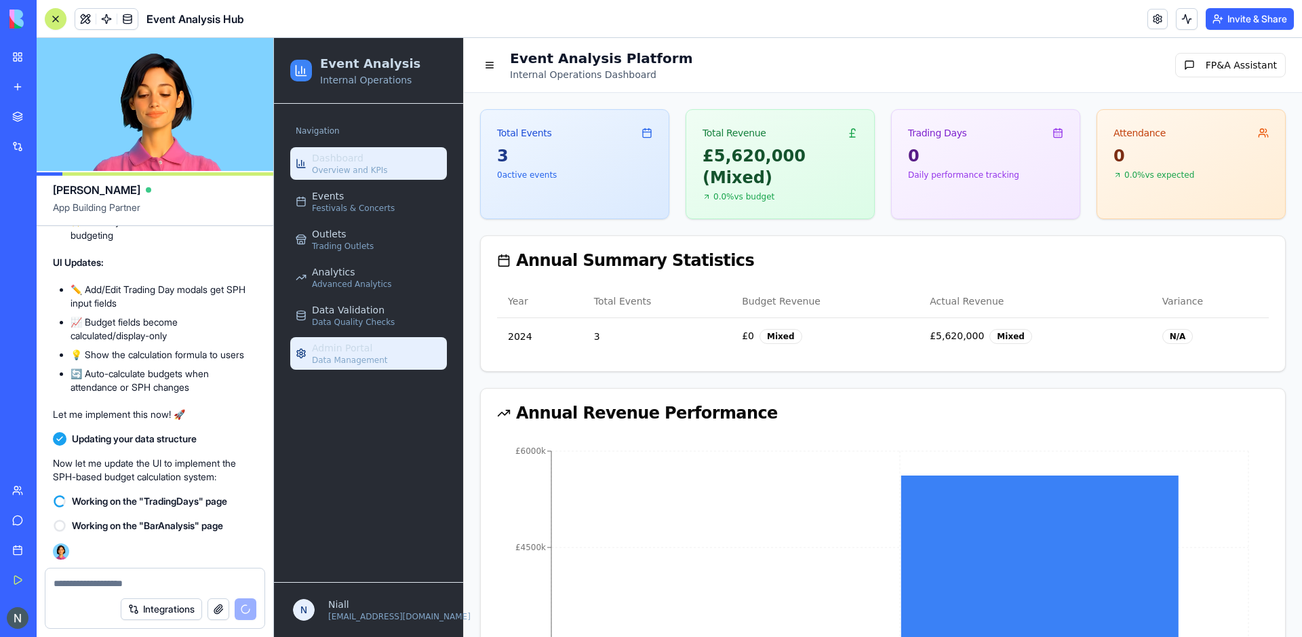
click at [389, 355] on link "Admin Portal Data Management" at bounding box center [368, 353] width 157 height 33
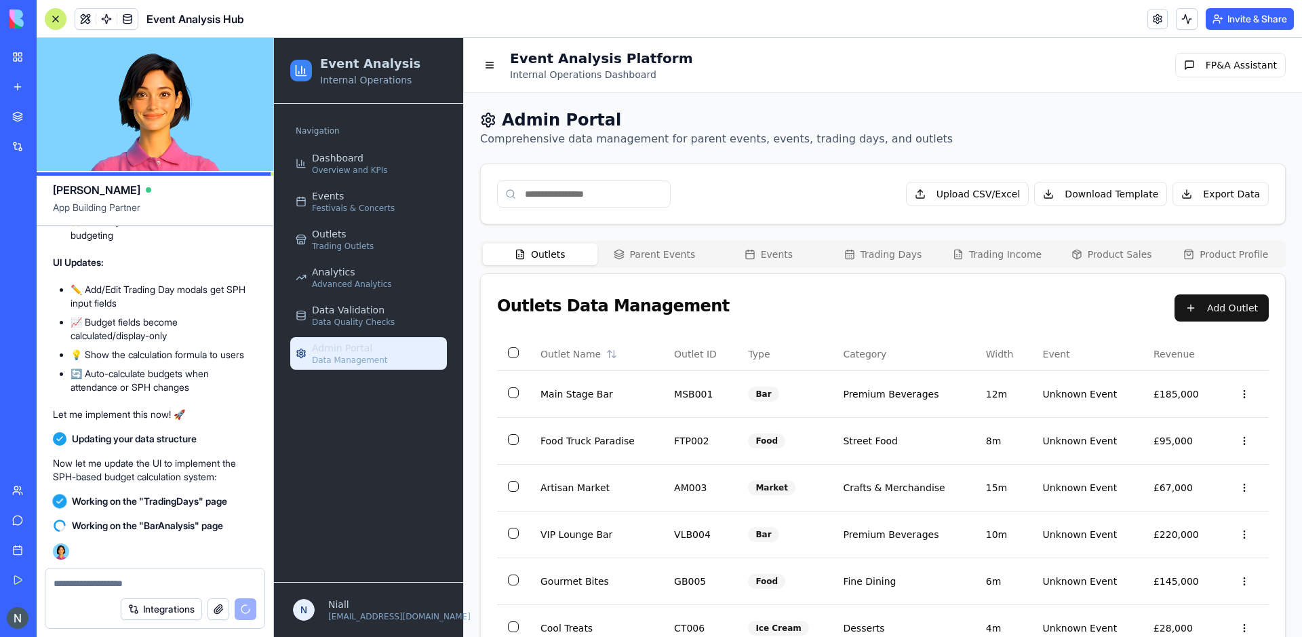
click at [620, 238] on div "Admin Portal Comprehensive data management for parent events, events, trading d…" at bounding box center [883, 455] width 806 height 693
click at [635, 244] on button "Parent Events" at bounding box center [654, 254] width 115 height 22
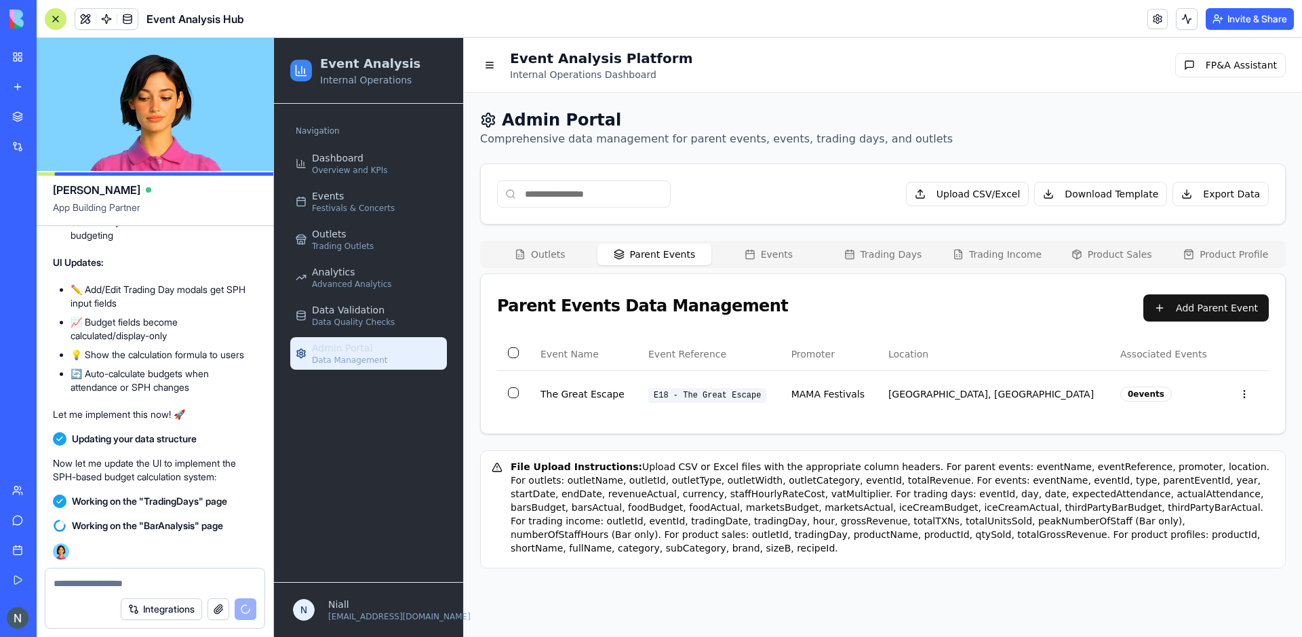
click at [716, 242] on div "Outlets Parent Events Events Trading Days Trading Income Product Sales Product …" at bounding box center [883, 254] width 806 height 27
click at [755, 248] on button "Events" at bounding box center [768, 254] width 115 height 22
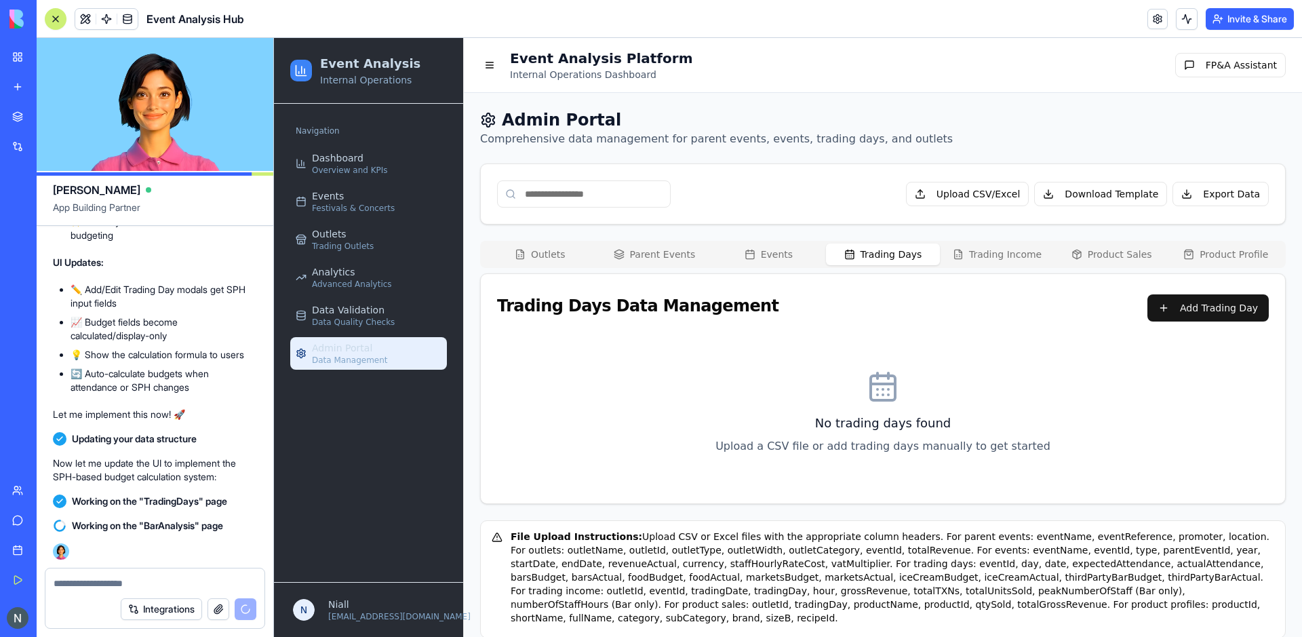
click at [877, 263] on button "Trading Days" at bounding box center [883, 254] width 115 height 22
click at [1000, 269] on div "Outlets Parent Events Events Trading Days Trading Income Product Sales Product …" at bounding box center [883, 372] width 806 height 263
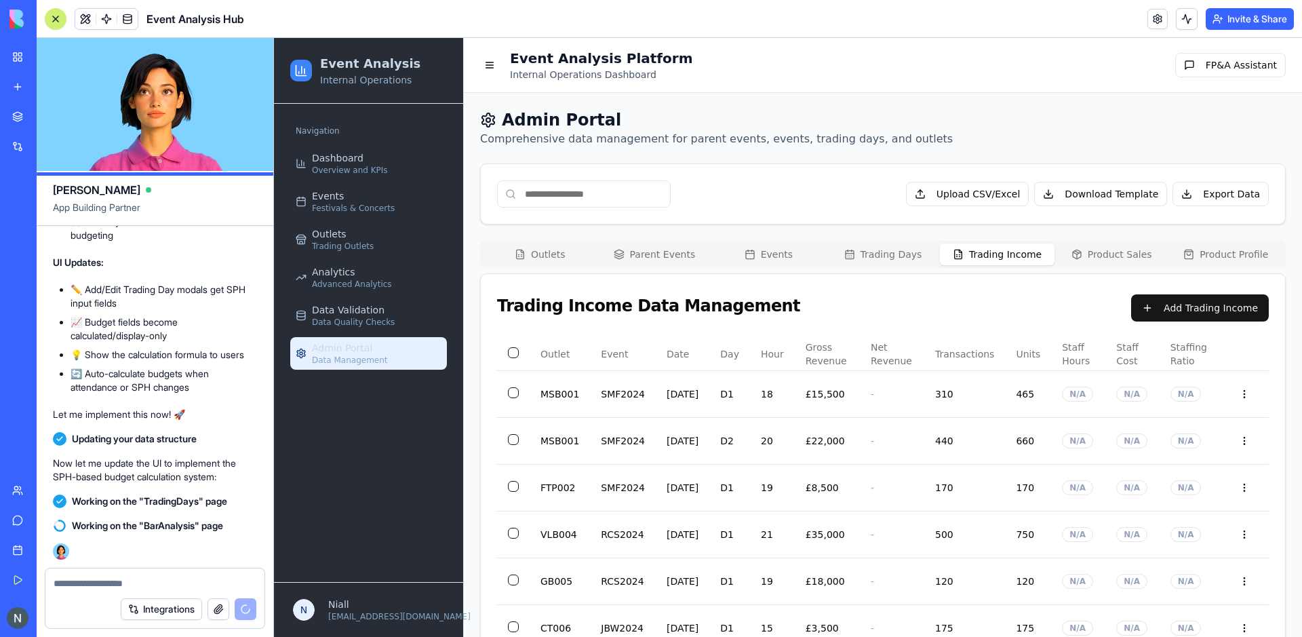
click at [992, 262] on button "Trading Income" at bounding box center [997, 254] width 115 height 22
click at [1090, 255] on button "Product Sales" at bounding box center [1112, 254] width 115 height 22
click at [1010, 252] on button "Trading Income" at bounding box center [997, 254] width 115 height 22
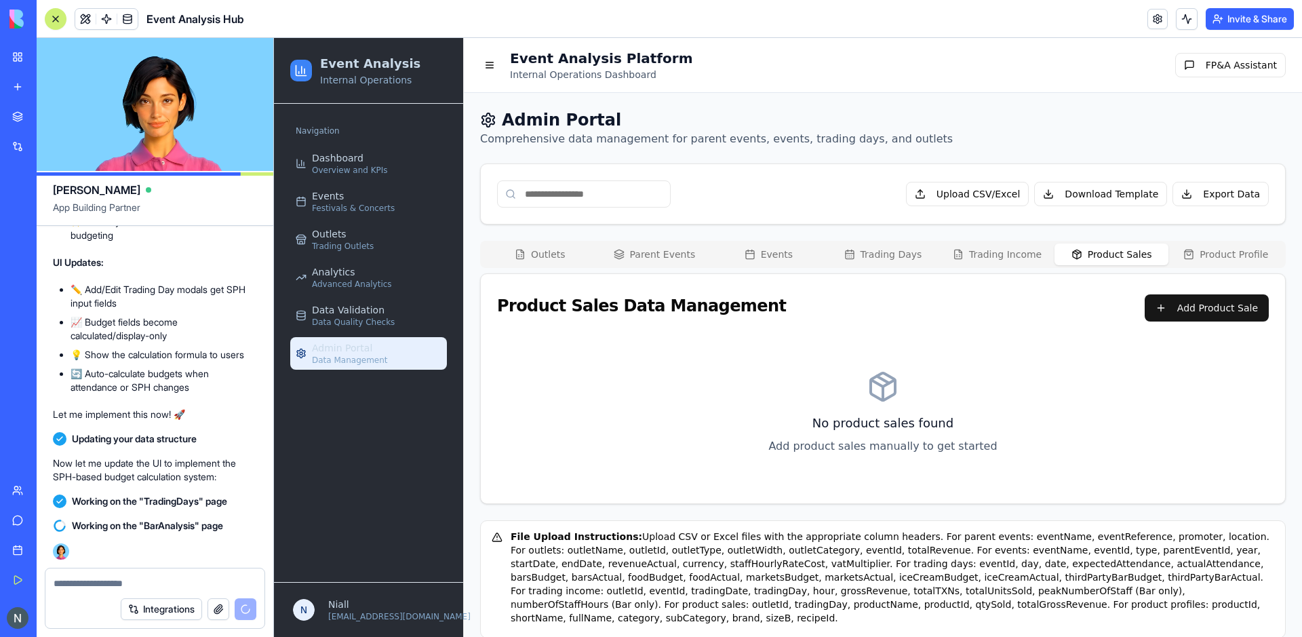
click at [1088, 261] on button "Product Sales" at bounding box center [1112, 254] width 115 height 22
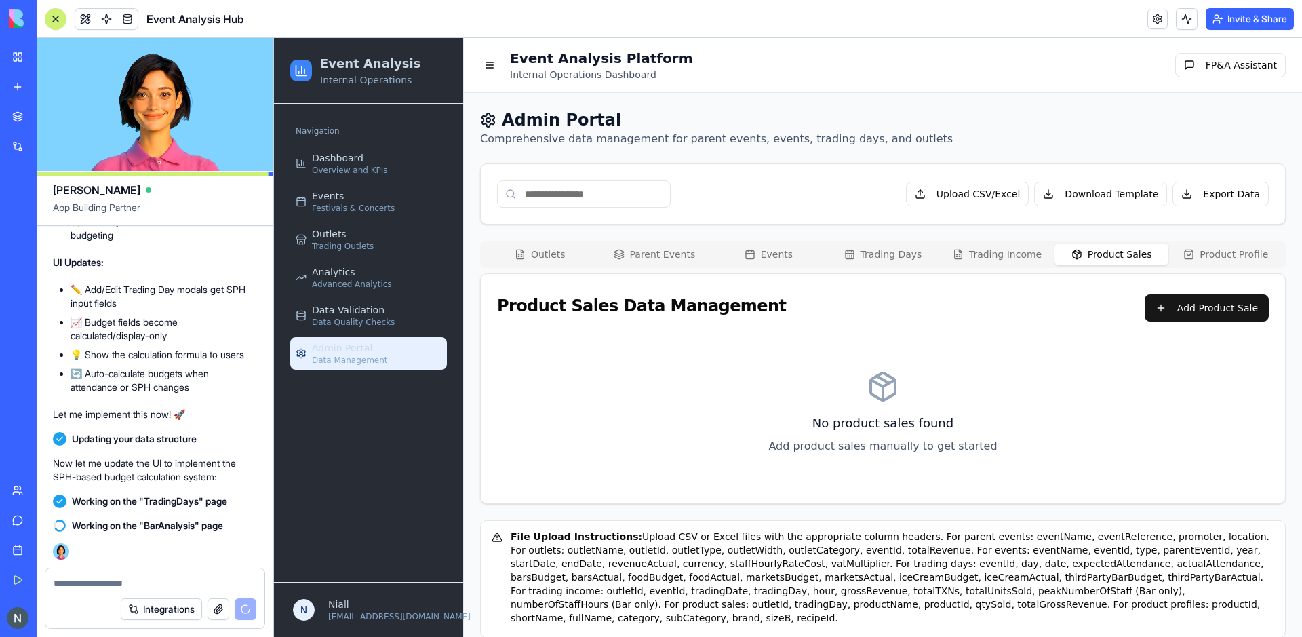
click at [981, 258] on button "Trading Income" at bounding box center [997, 254] width 115 height 22
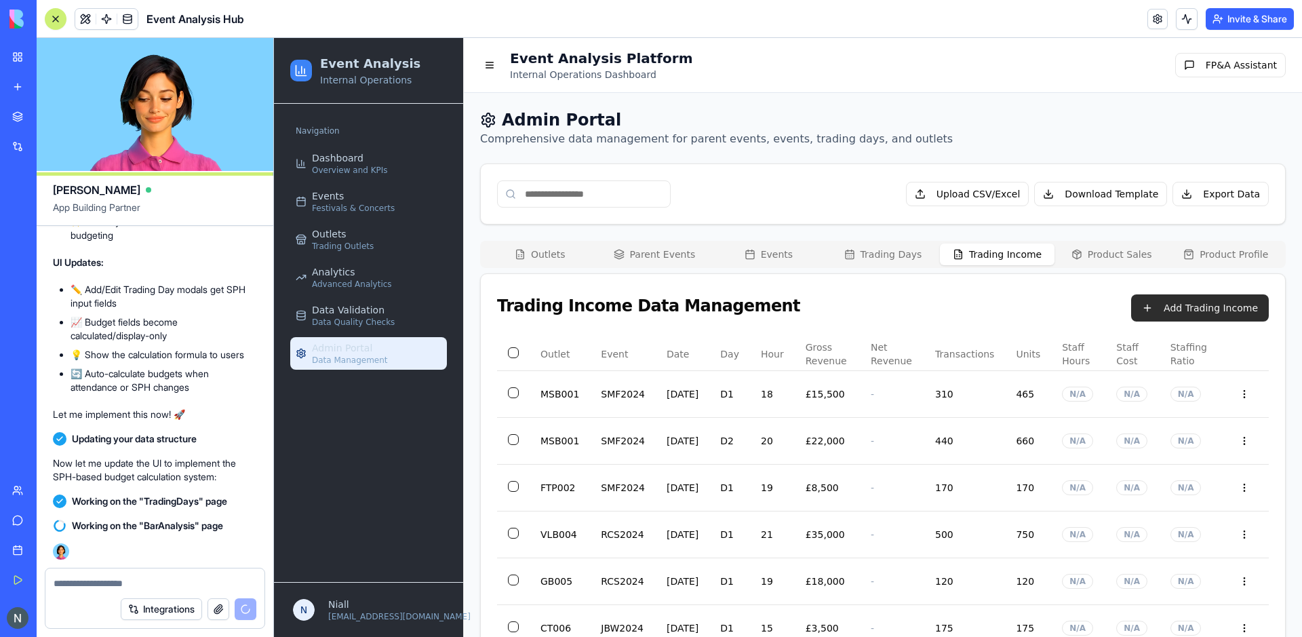
click at [1146, 309] on button "Add Trading Income" at bounding box center [1200, 307] width 138 height 27
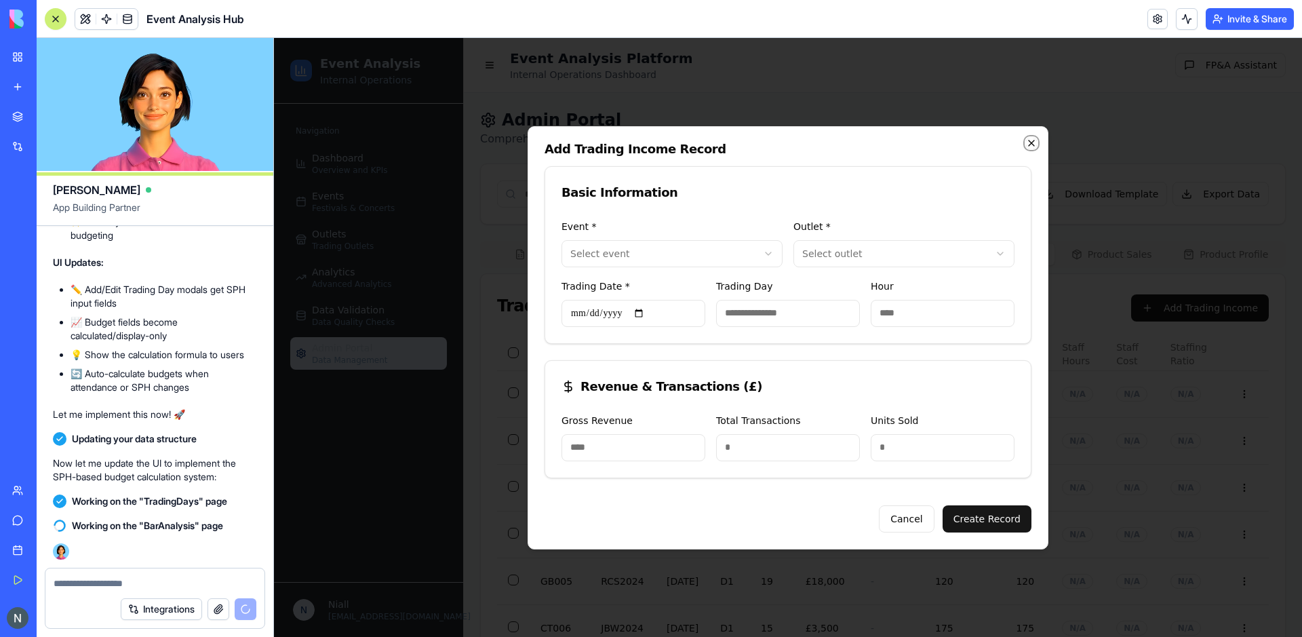
click at [1030, 146] on icon "button" at bounding box center [1031, 143] width 11 height 11
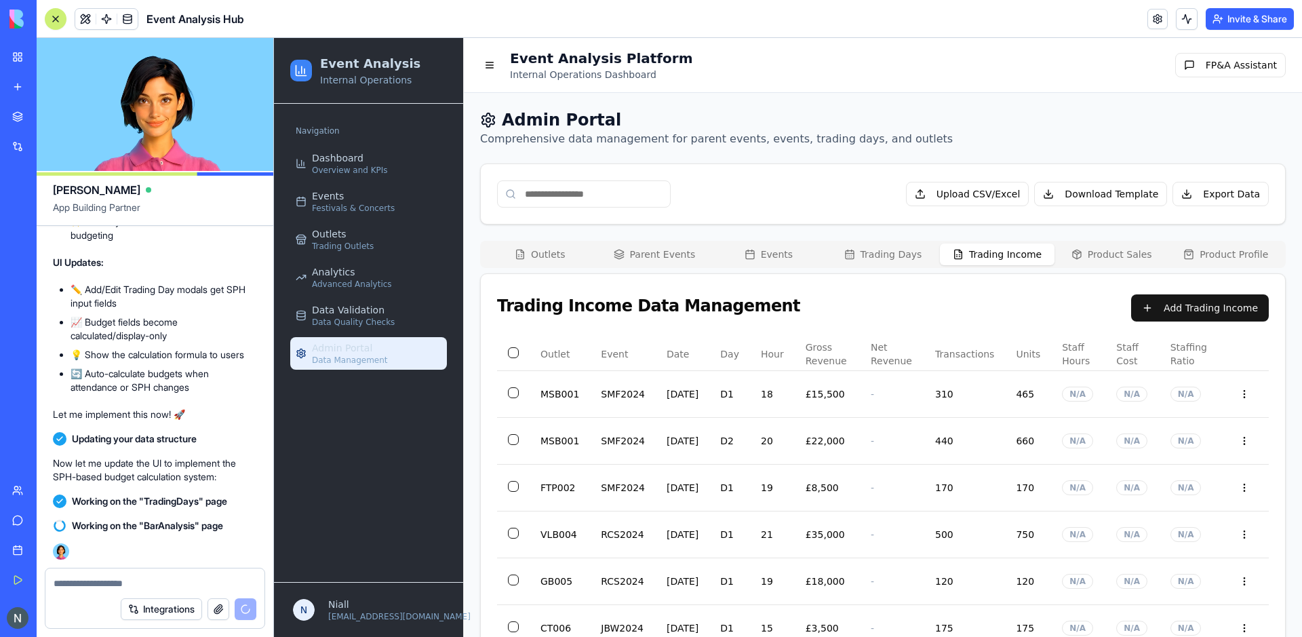
click at [882, 260] on button "Trading Days" at bounding box center [883, 254] width 115 height 22
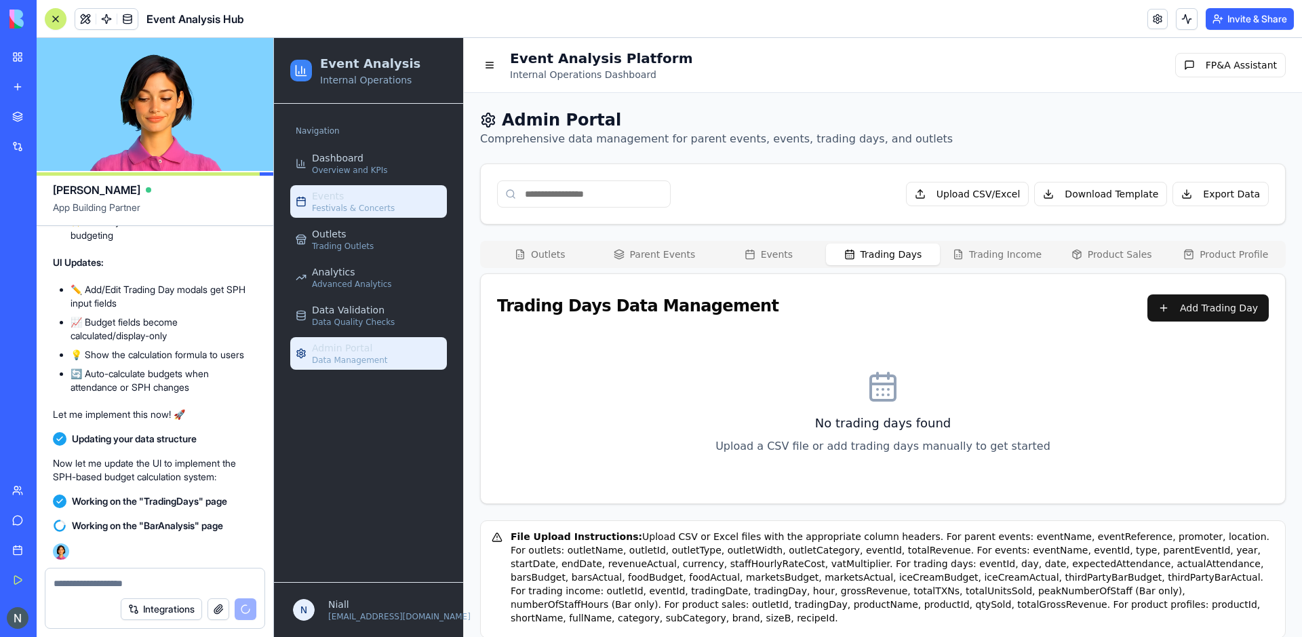
click at [348, 212] on span "Festivals & Concerts" at bounding box center [353, 208] width 83 height 11
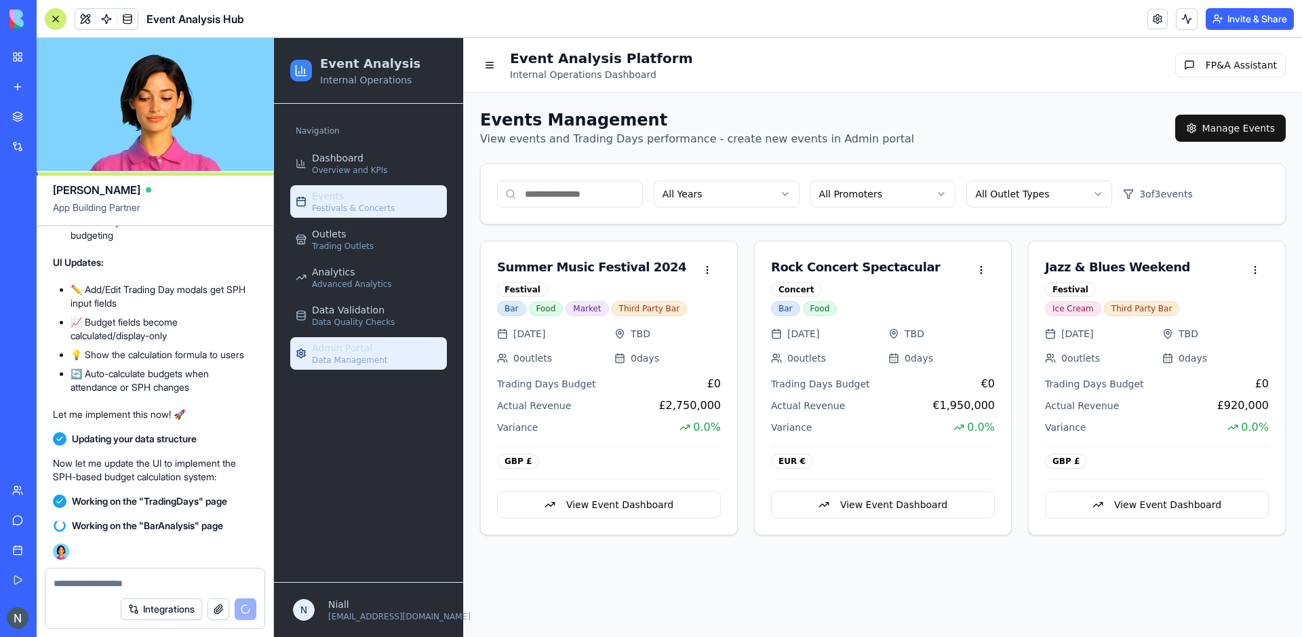
click at [330, 352] on span "Admin Portal" at bounding box center [342, 348] width 60 height 14
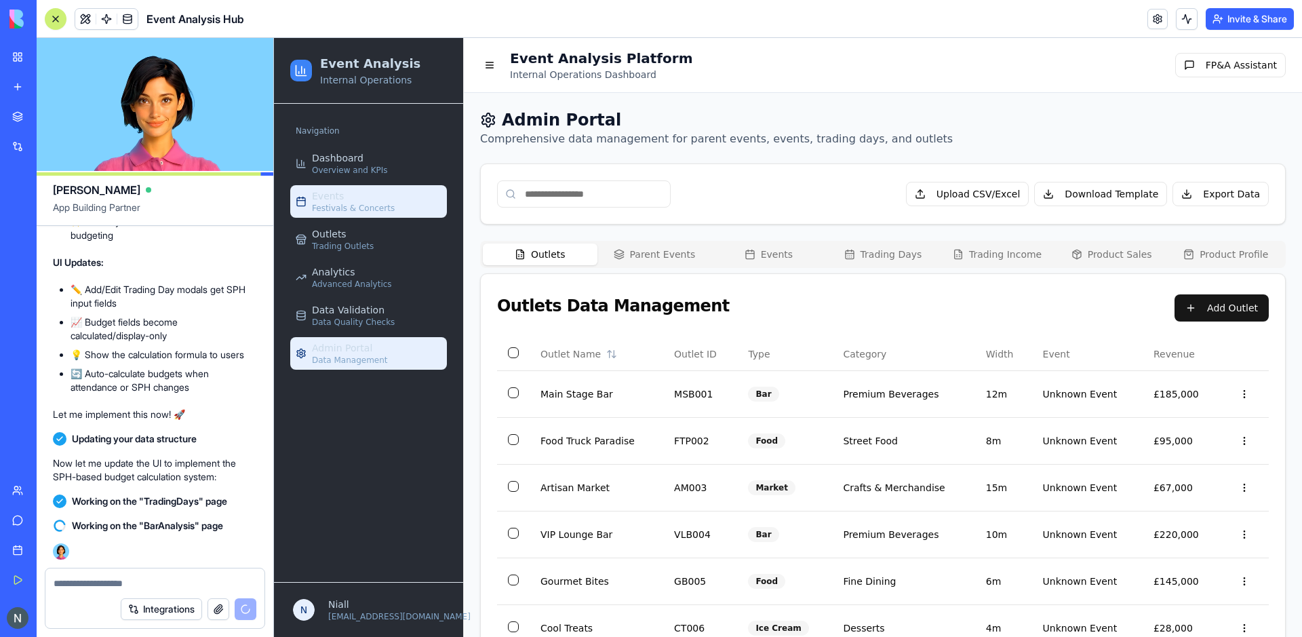
click at [390, 193] on link "Events Festivals & Concerts" at bounding box center [368, 201] width 157 height 33
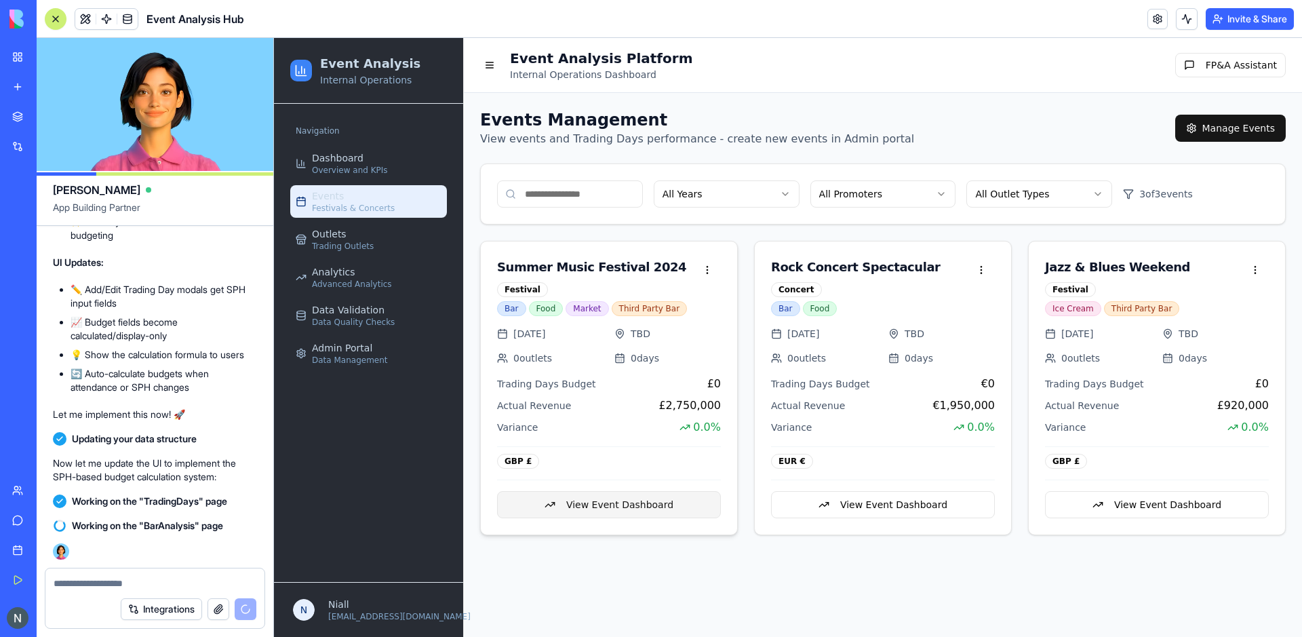
click at [626, 495] on button "View Event Dashboard" at bounding box center [609, 504] width 224 height 27
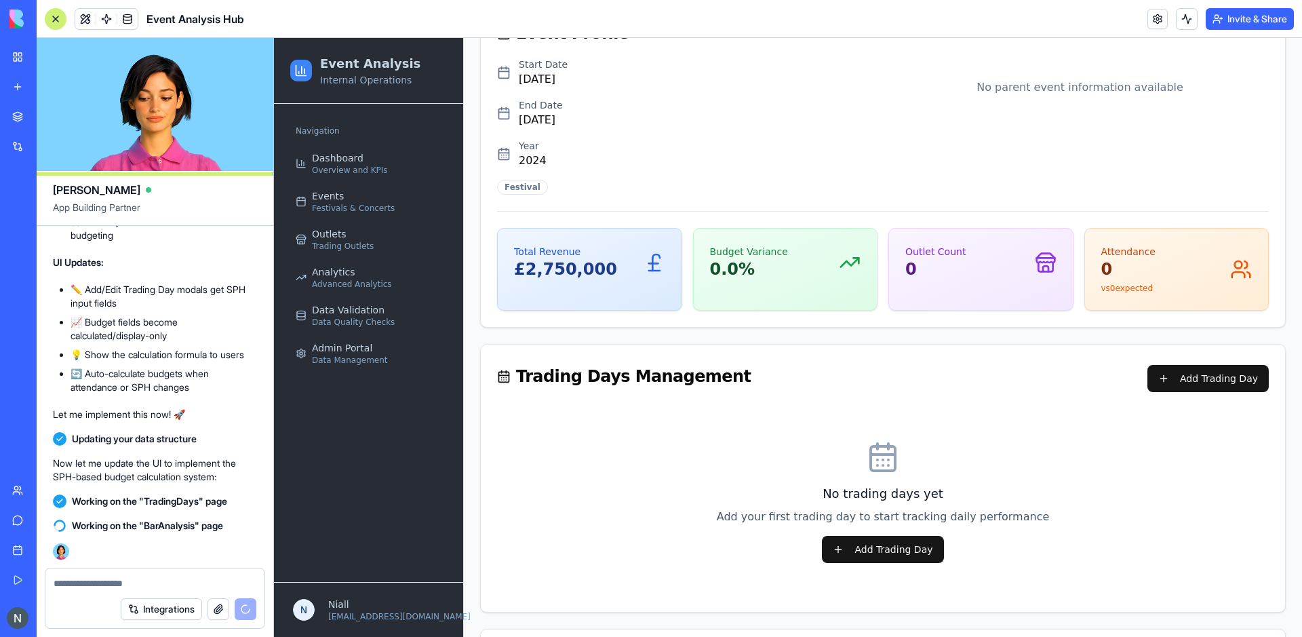
scroll to position [218, 0]
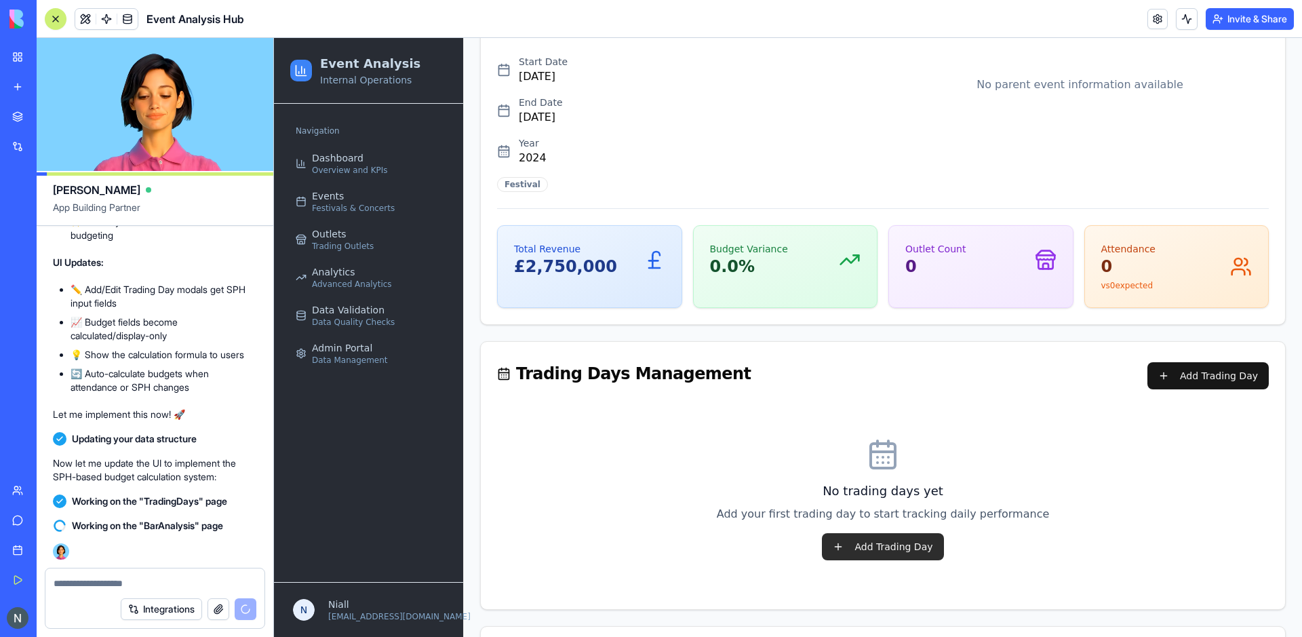
click at [906, 541] on button "Add Trading Day" at bounding box center [882, 546] width 121 height 27
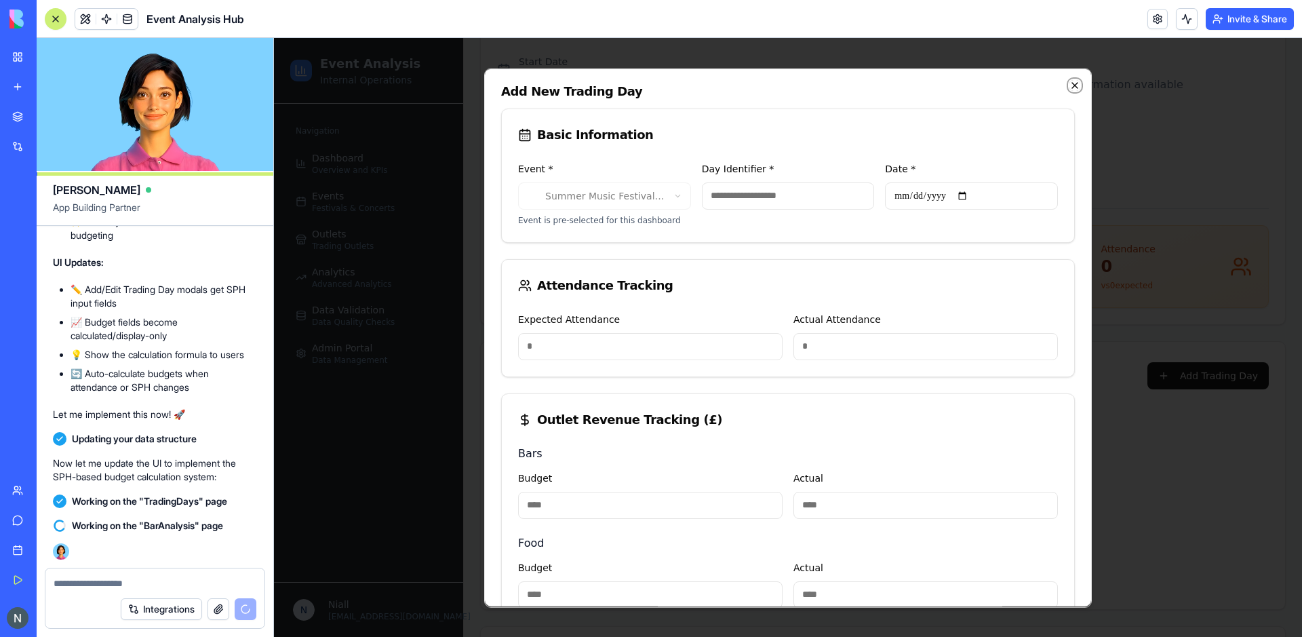
click at [1076, 85] on icon "button" at bounding box center [1074, 84] width 5 height 5
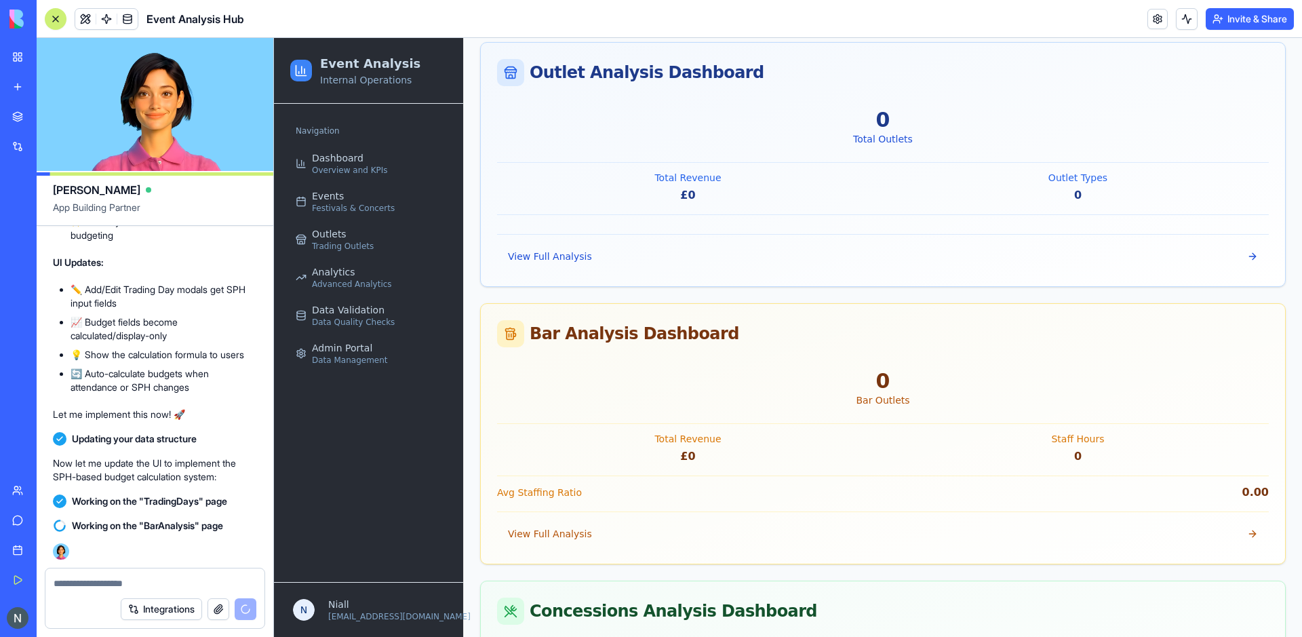
scroll to position [1082, 0]
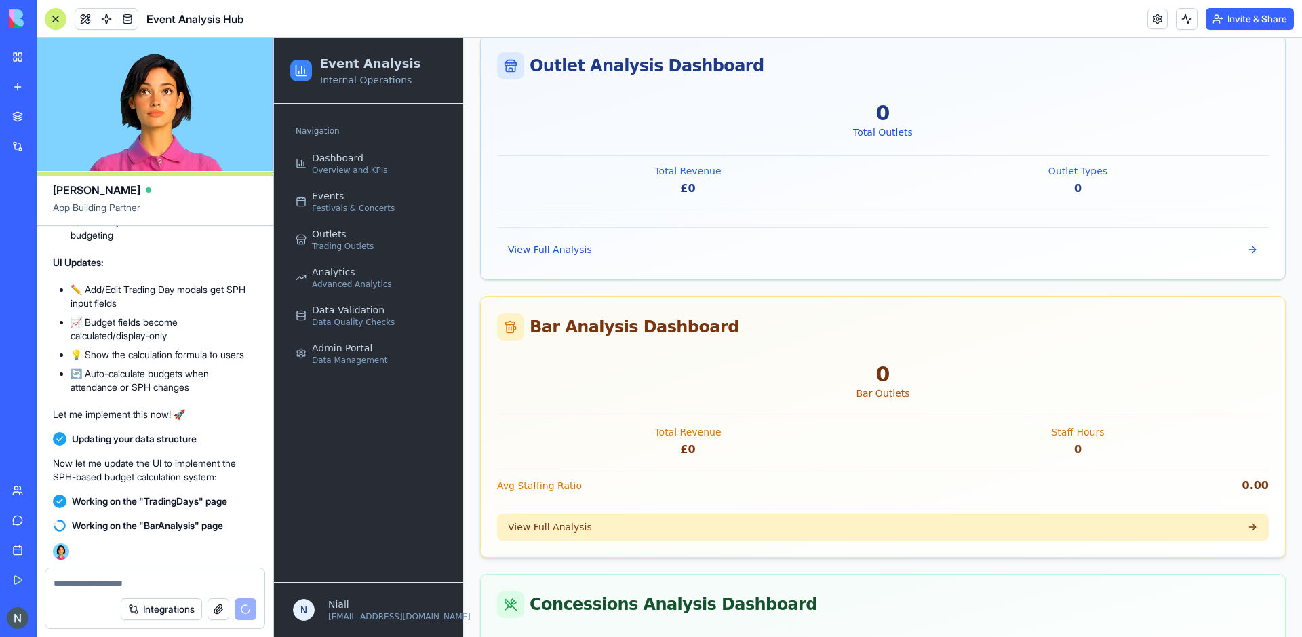
click at [602, 534] on button "View Full Analysis" at bounding box center [883, 526] width 772 height 27
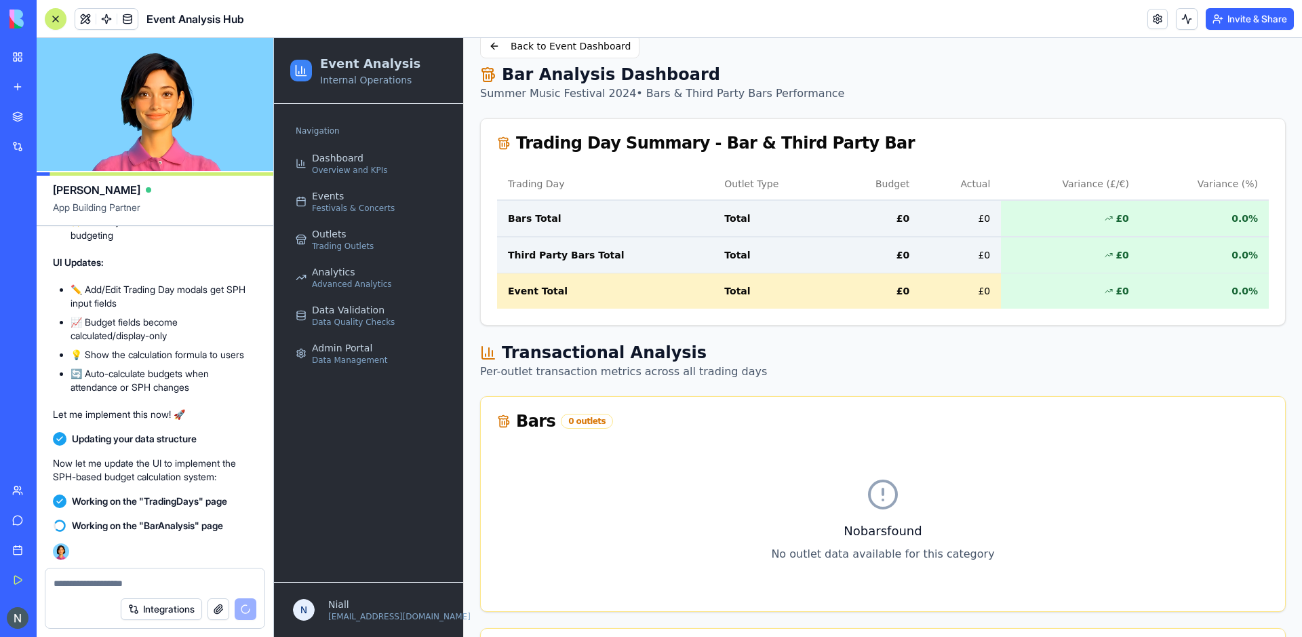
scroll to position [104, 0]
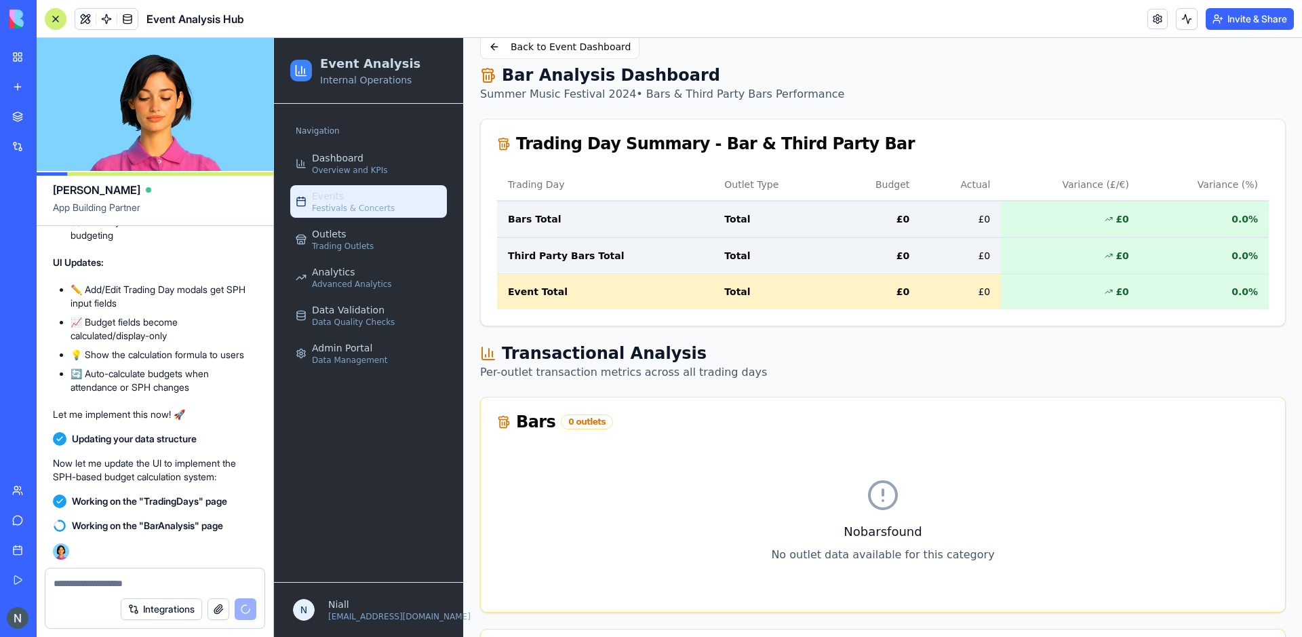
click at [349, 189] on link "Events Festivals & Concerts" at bounding box center [368, 201] width 157 height 33
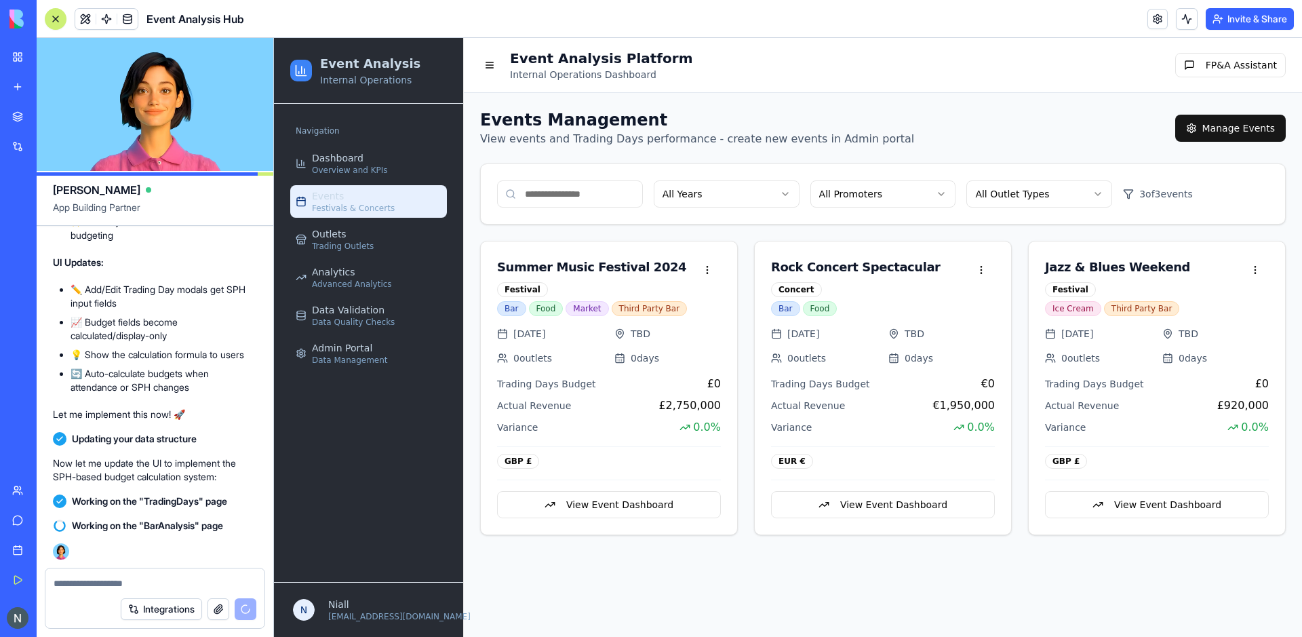
scroll to position [0, 0]
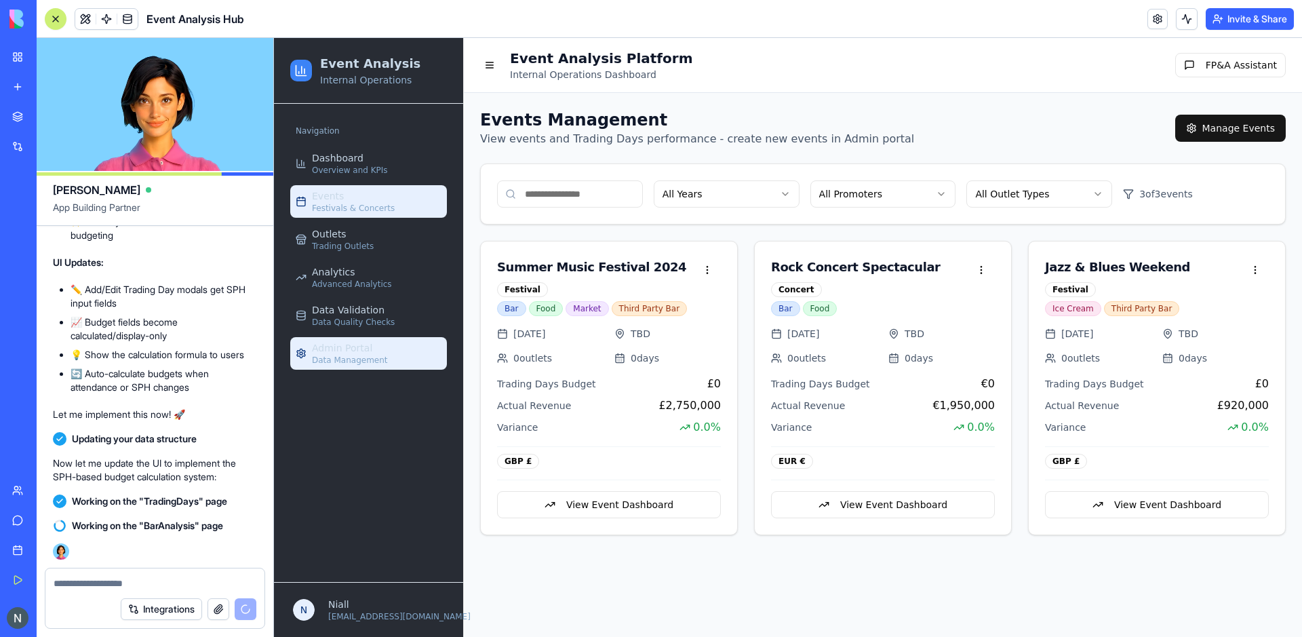
click at [337, 359] on span "Data Management" at bounding box center [350, 360] width 76 height 11
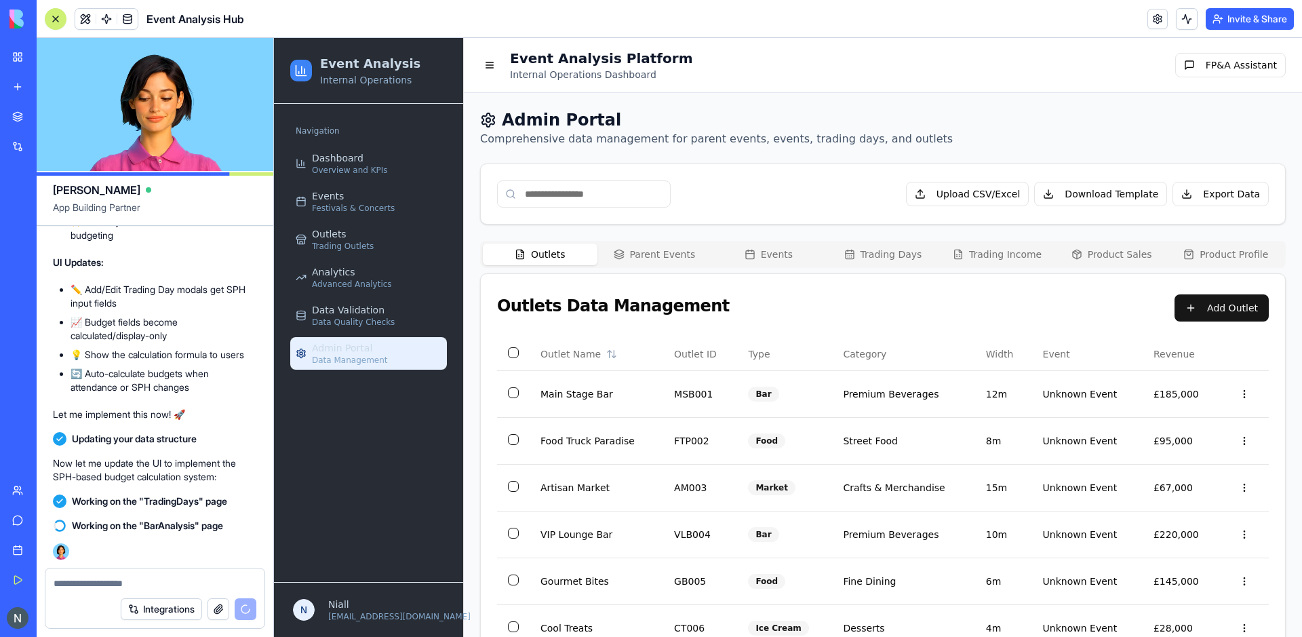
click at [1011, 253] on button "Trading Income" at bounding box center [997, 254] width 115 height 22
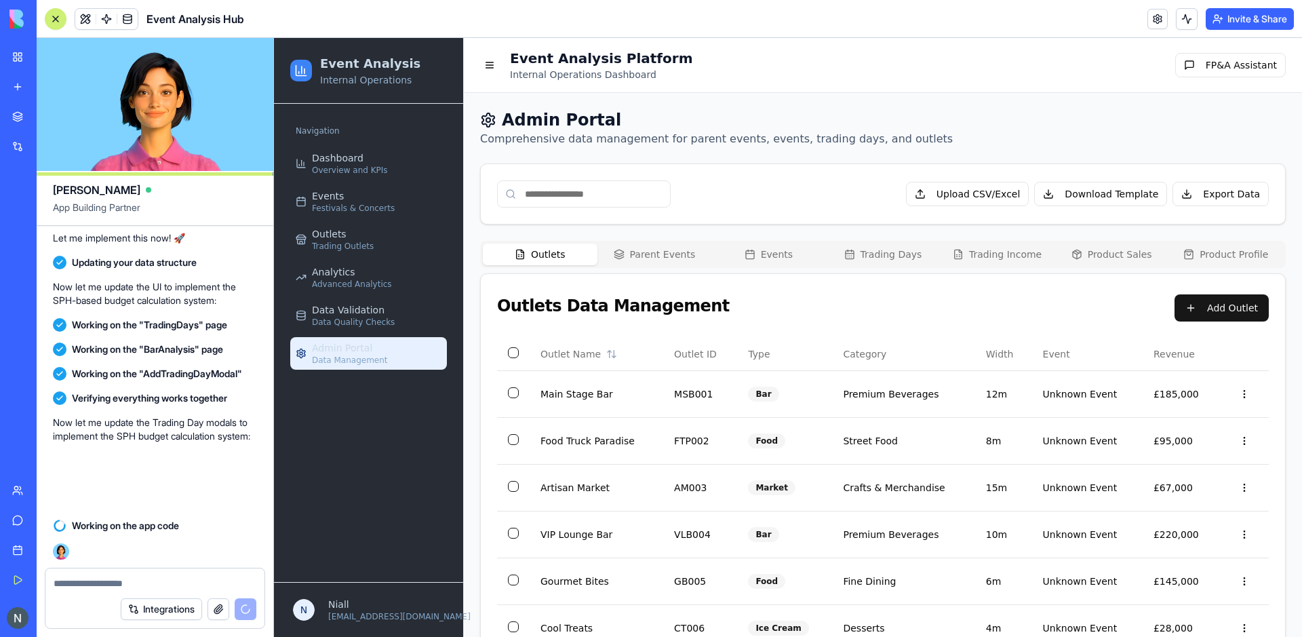
scroll to position [72173, 0]
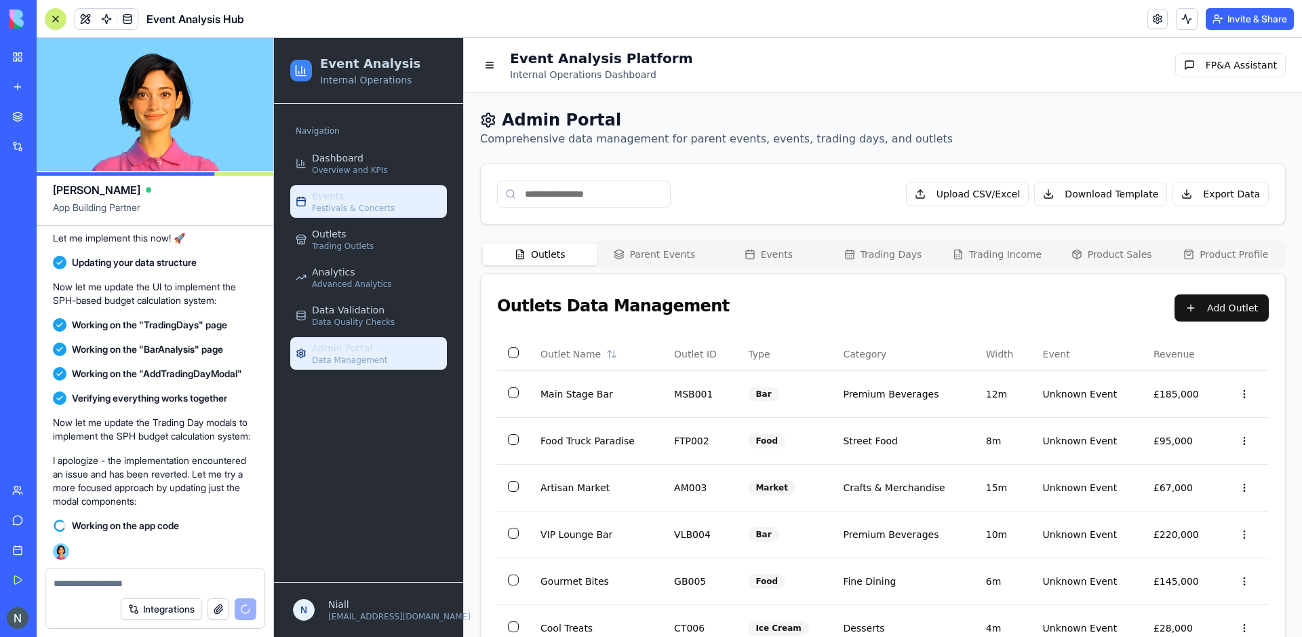
click at [376, 191] on div "Events Festivals & Concerts" at bounding box center [353, 201] width 83 height 24
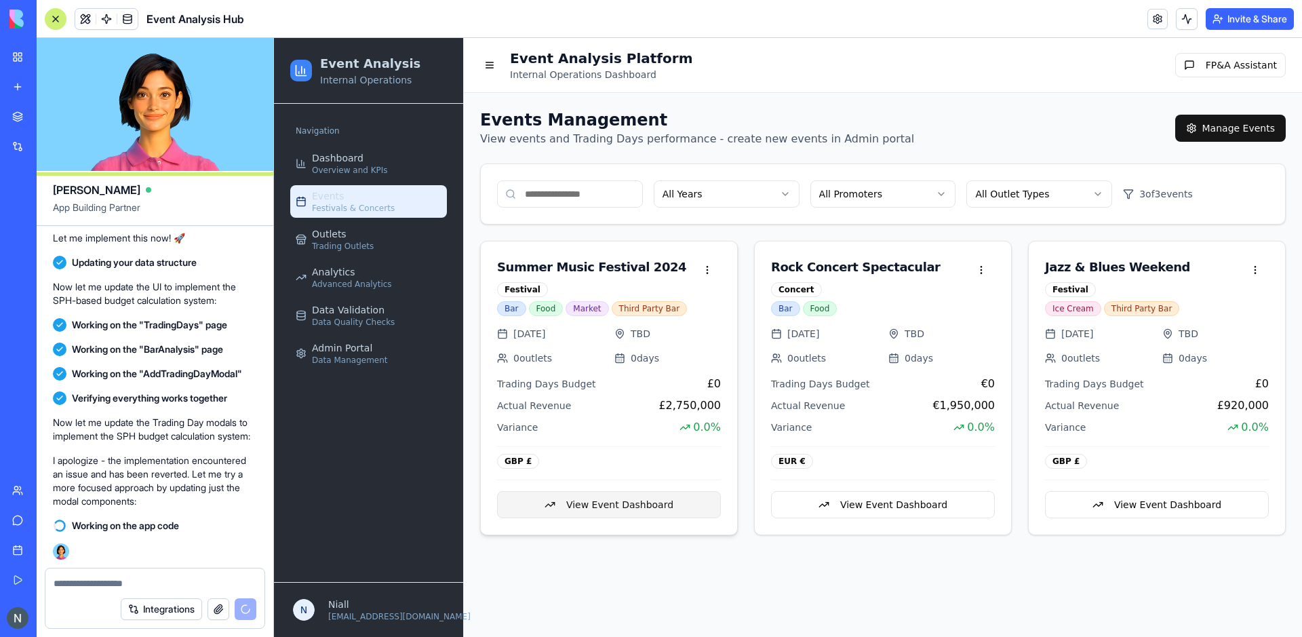
click at [675, 501] on button "View Event Dashboard" at bounding box center [609, 504] width 224 height 27
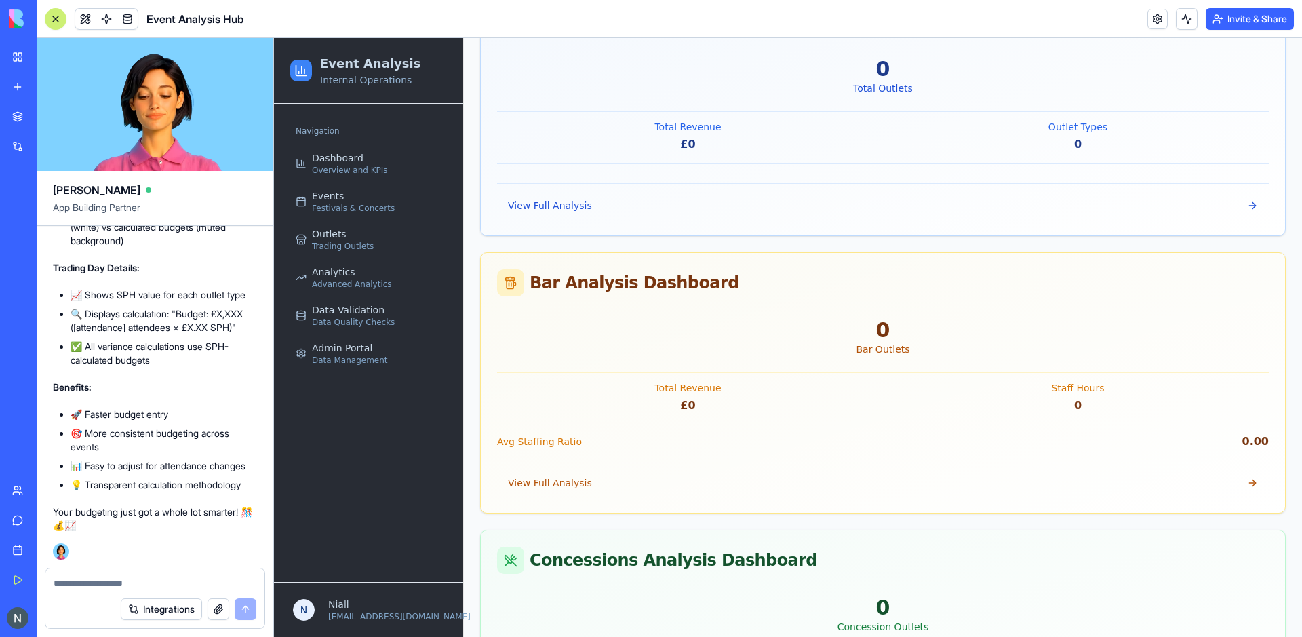
scroll to position [1261, 0]
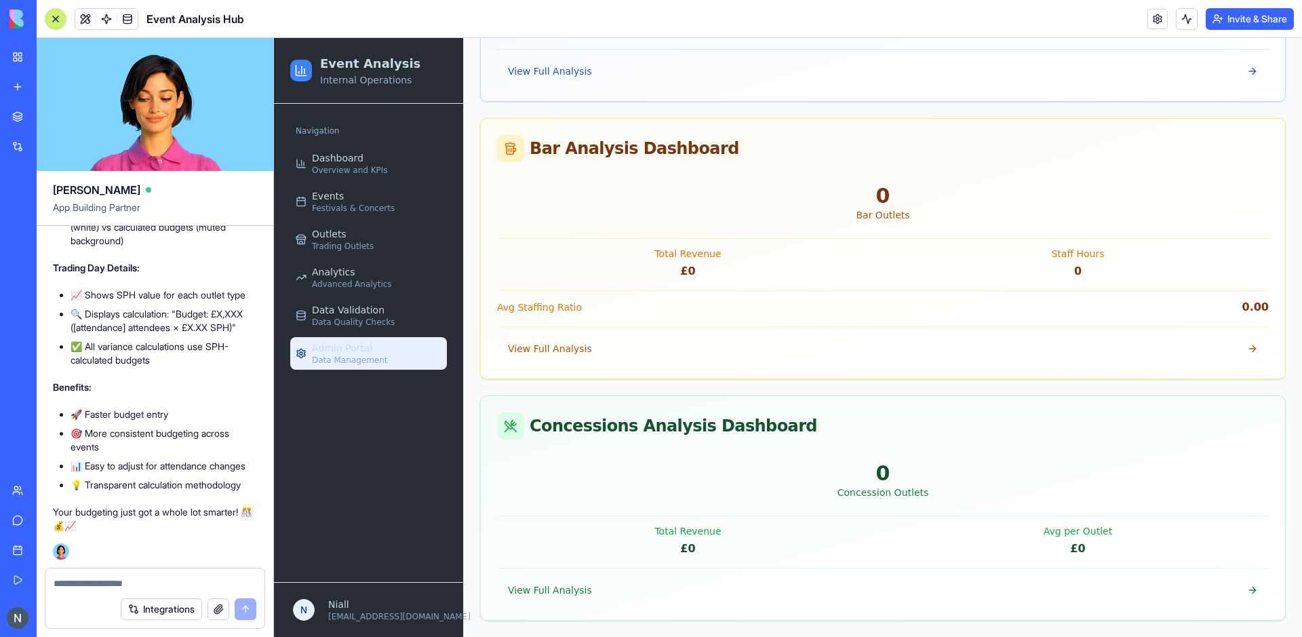
click at [383, 342] on link "Admin Portal Data Management" at bounding box center [368, 353] width 157 height 33
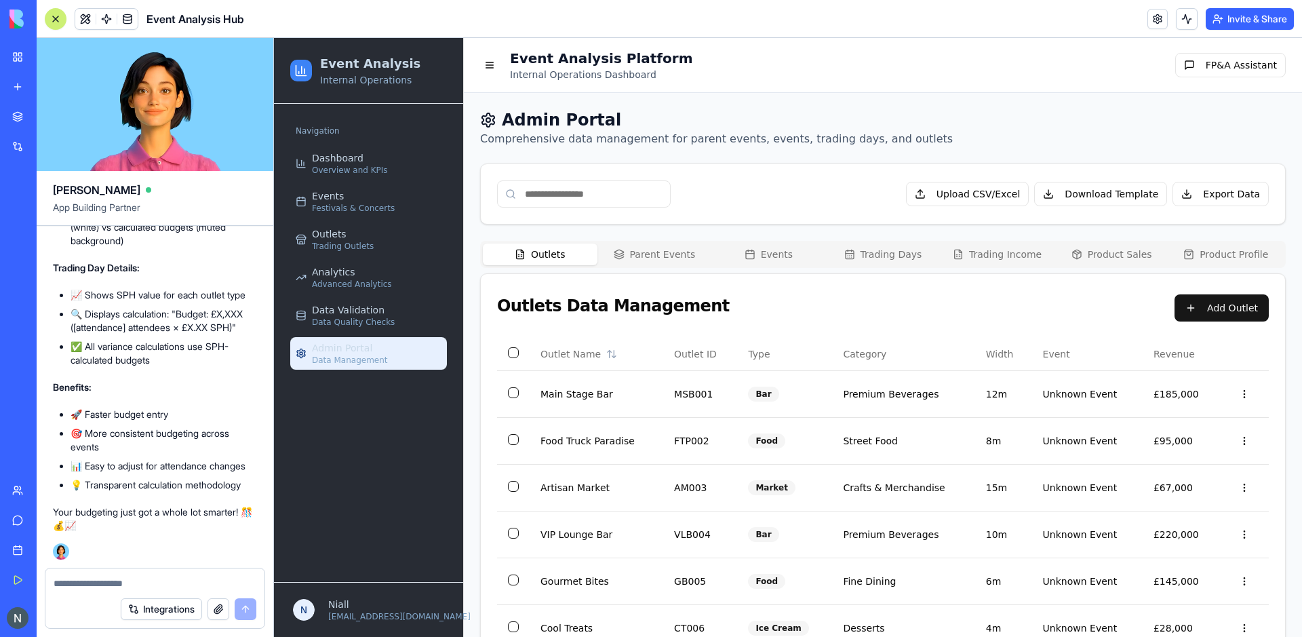
click at [59, 16] on div at bounding box center [55, 19] width 11 height 11
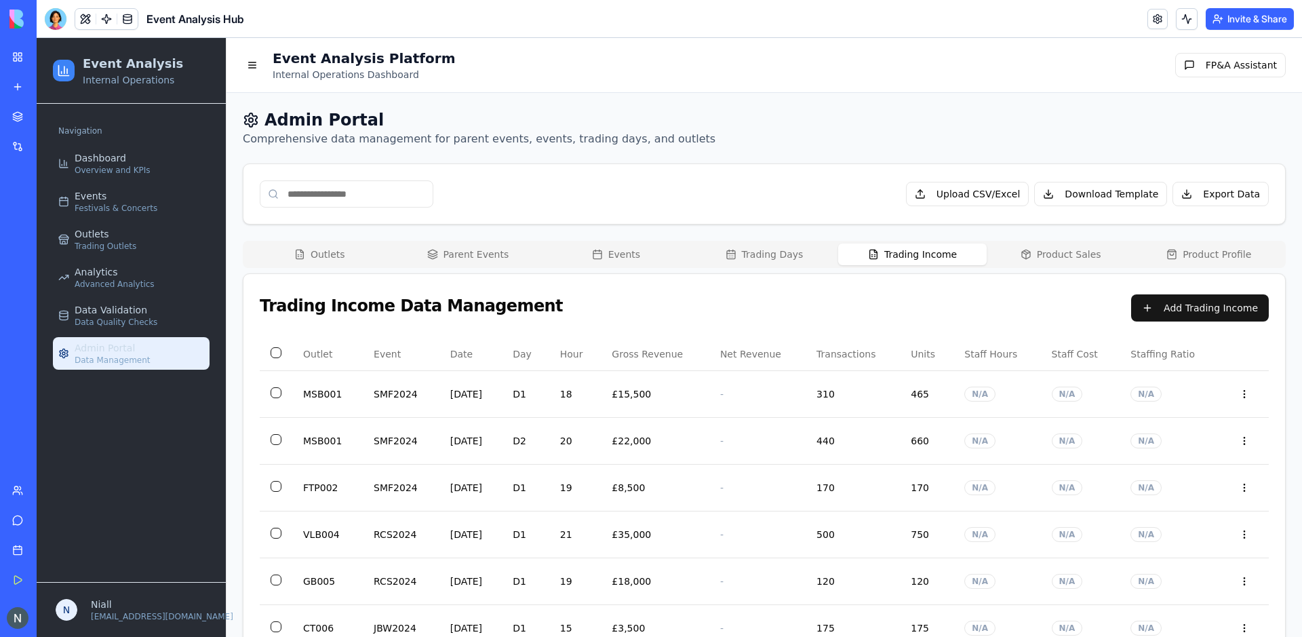
click at [926, 252] on button "Trading Income" at bounding box center [912, 254] width 149 height 22
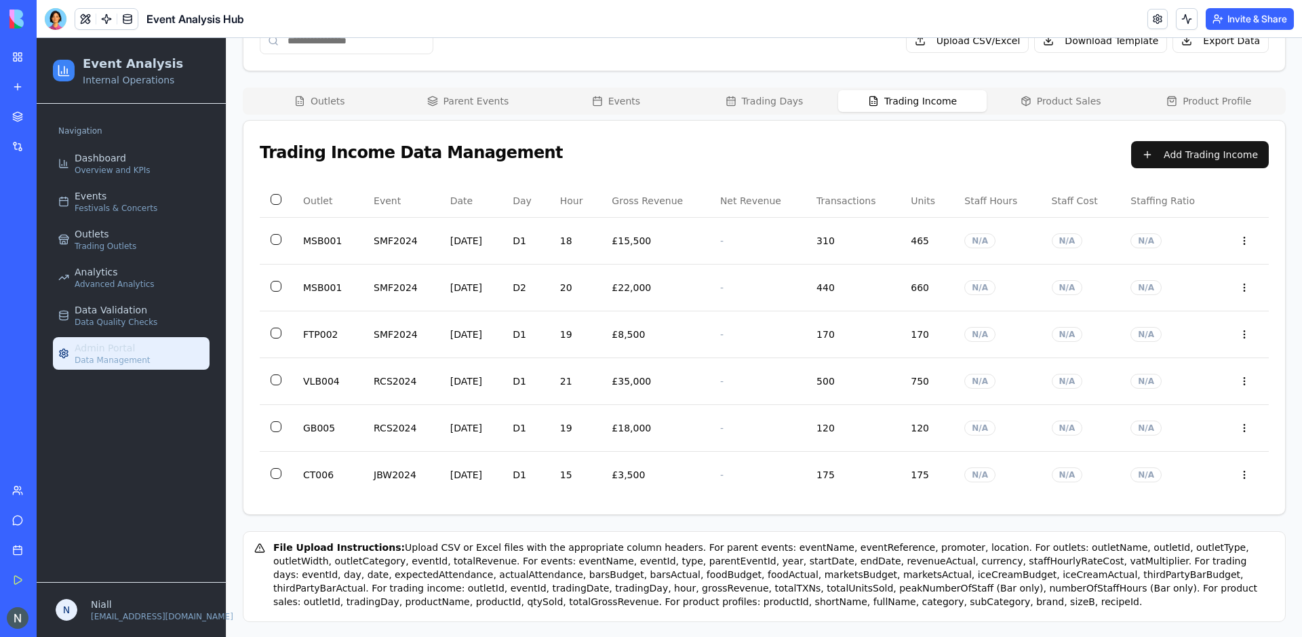
click at [458, 100] on div "Admin Portal Comprehensive data management for parent events, events, trading d…" at bounding box center [764, 289] width 1076 height 698
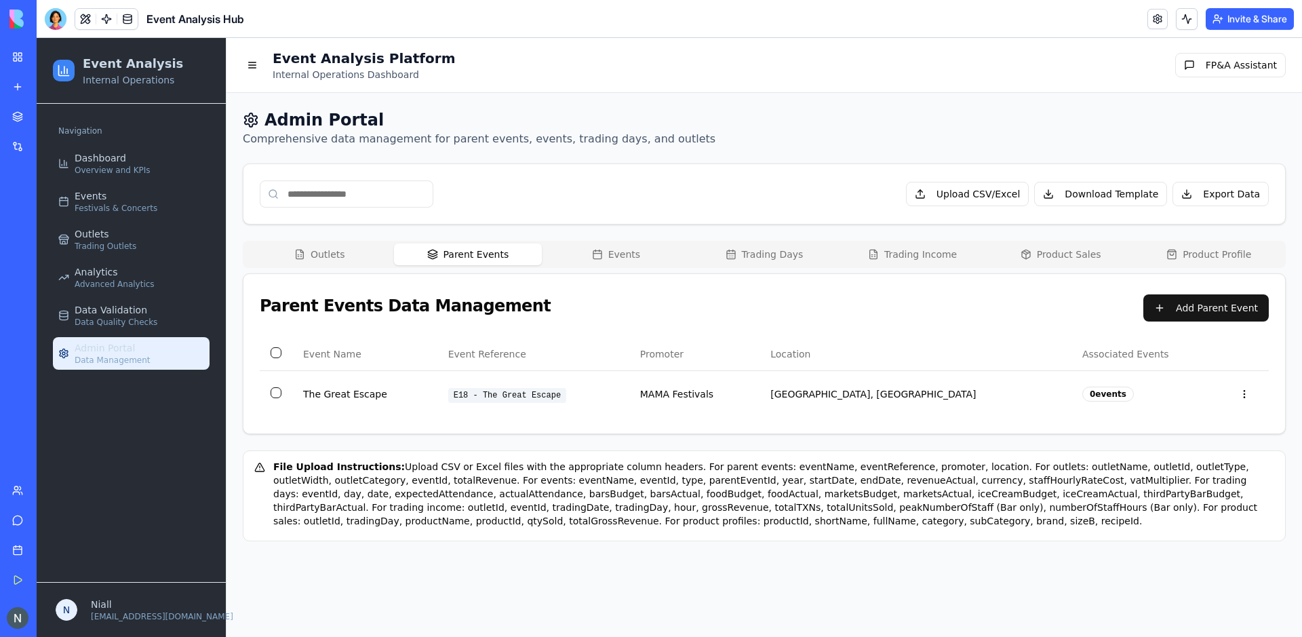
scroll to position [0, 0]
click at [970, 254] on button "Trading Income" at bounding box center [912, 254] width 149 height 22
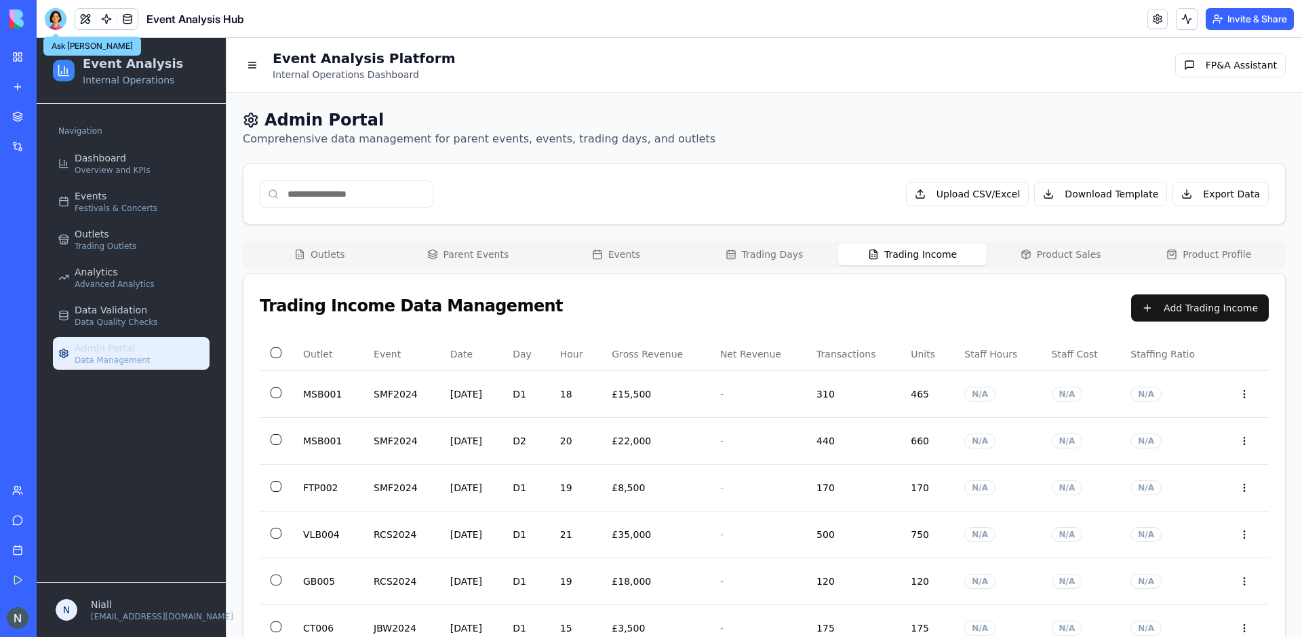
click at [54, 9] on div at bounding box center [56, 19] width 22 height 22
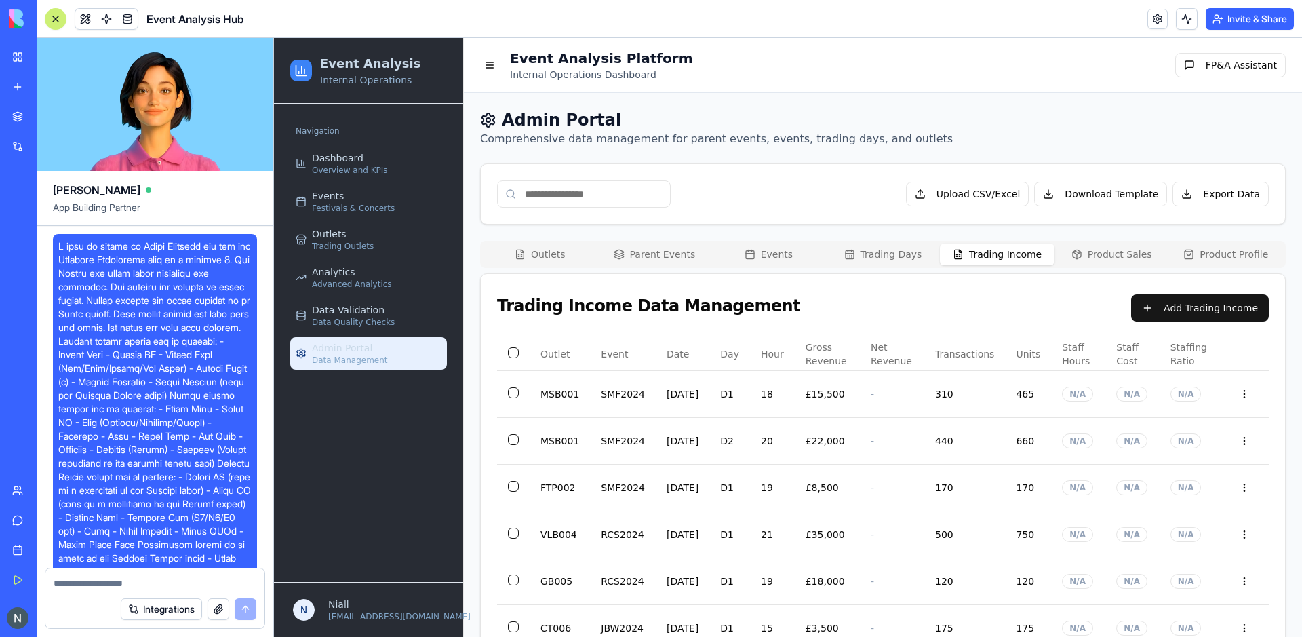
scroll to position [73044, 0]
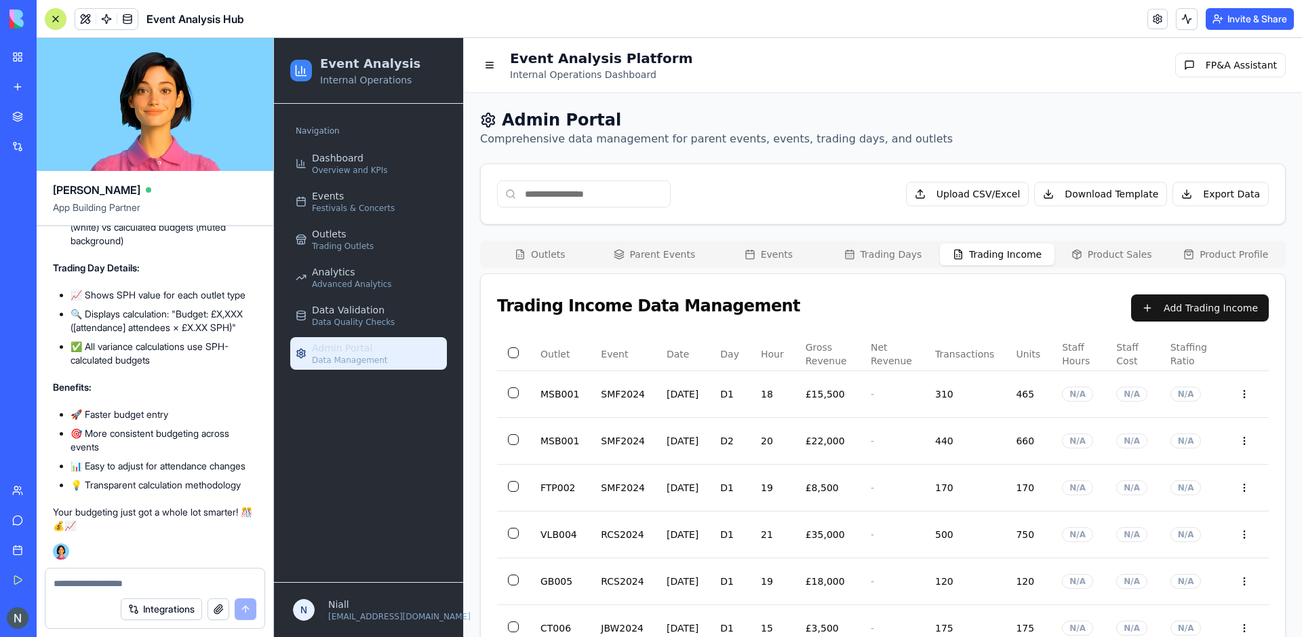
click at [1228, 290] on div "Trading Income Data Management Add Trading Income" at bounding box center [883, 306] width 804 height 64
click at [1196, 302] on button "Add Trading Income" at bounding box center [1200, 307] width 138 height 27
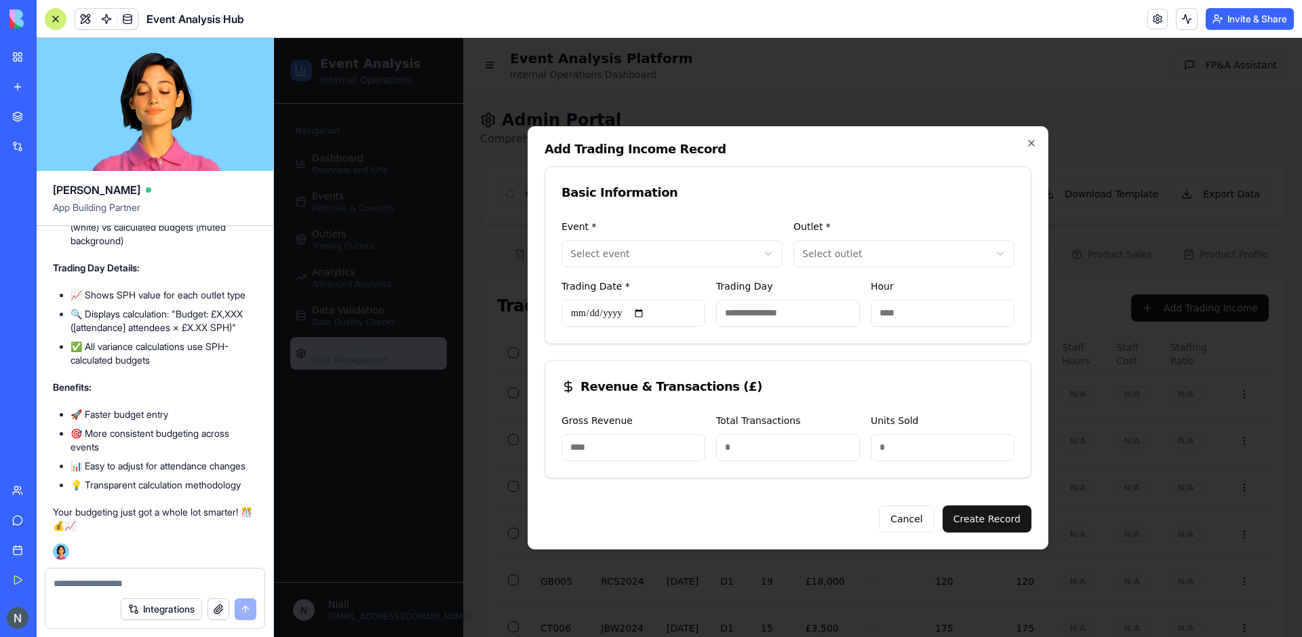
click at [958, 313] on input "Hour" at bounding box center [943, 313] width 144 height 27
click at [1000, 312] on input "*" at bounding box center [943, 313] width 144 height 27
type input "**"
click at [1000, 312] on input "**" at bounding box center [943, 313] width 144 height 27
click at [1031, 140] on icon "button" at bounding box center [1031, 143] width 11 height 11
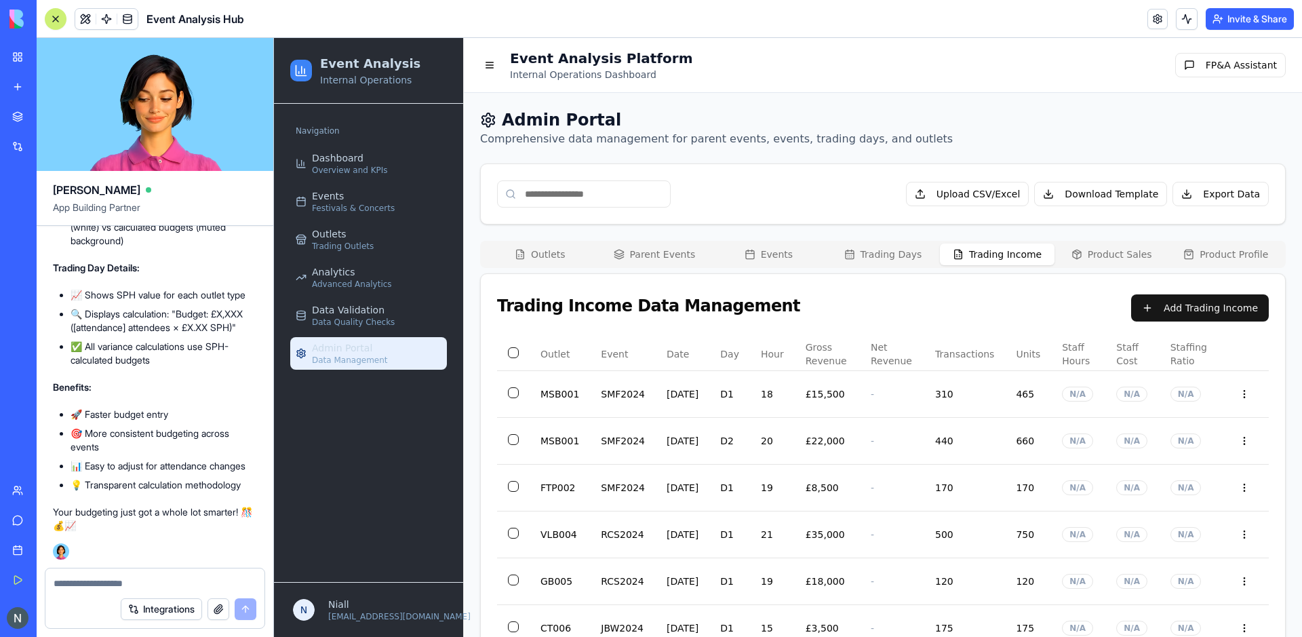
click at [105, 590] on div "Integrations" at bounding box center [154, 609] width 219 height 38
click at [100, 587] on textarea at bounding box center [155, 583] width 203 height 14
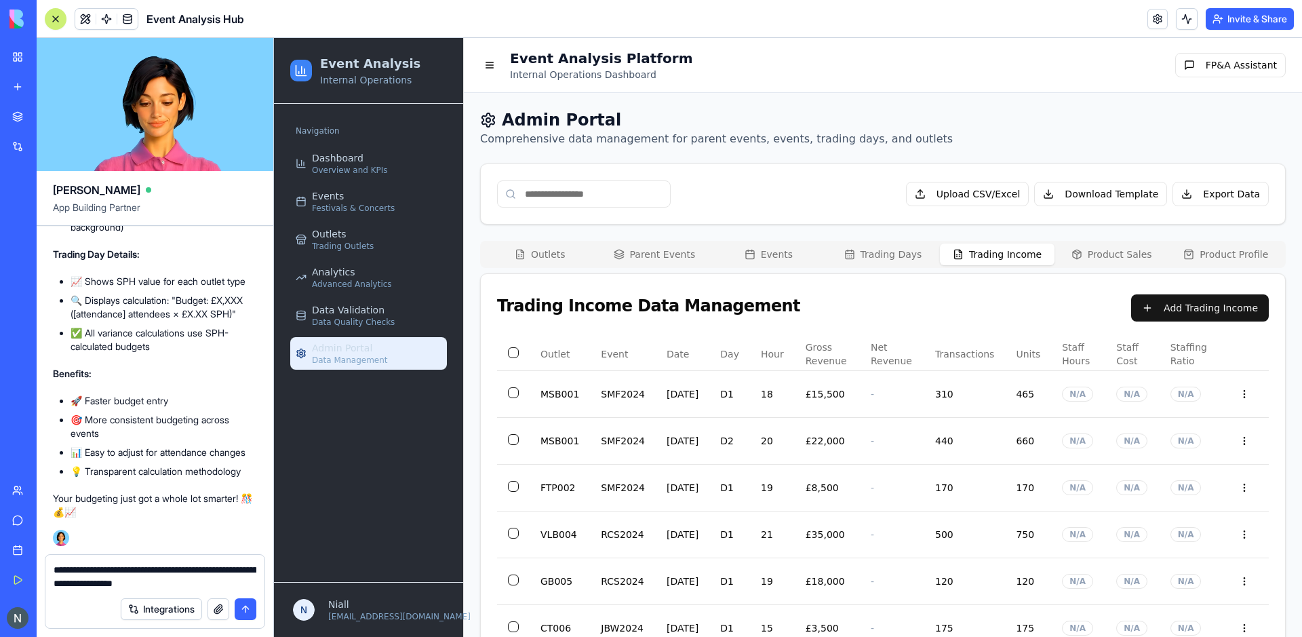
type textarea "**********"
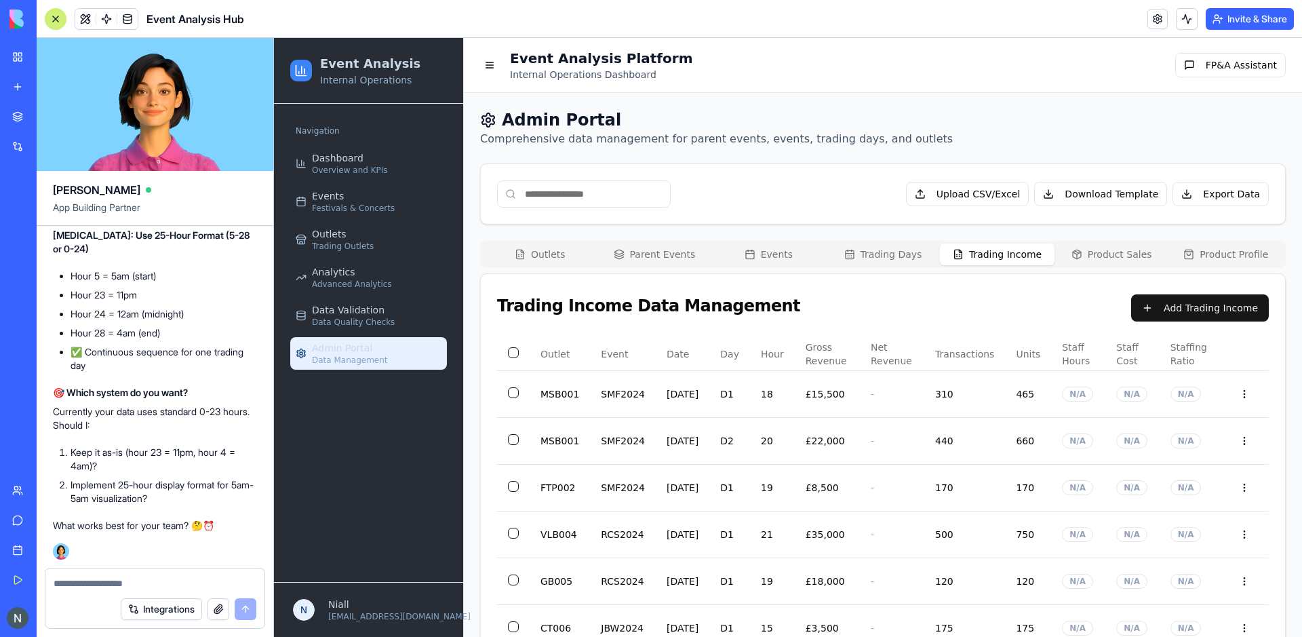
scroll to position [73895, 0]
click at [113, 578] on textarea at bounding box center [155, 583] width 203 height 14
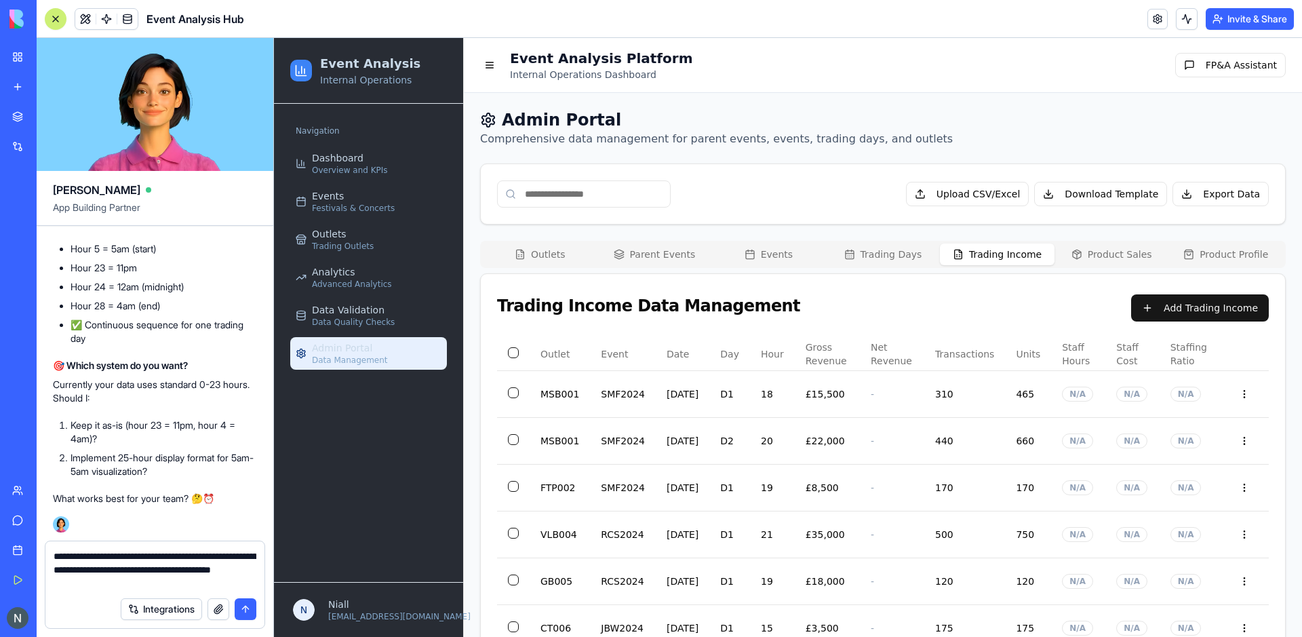
type textarea "**********"
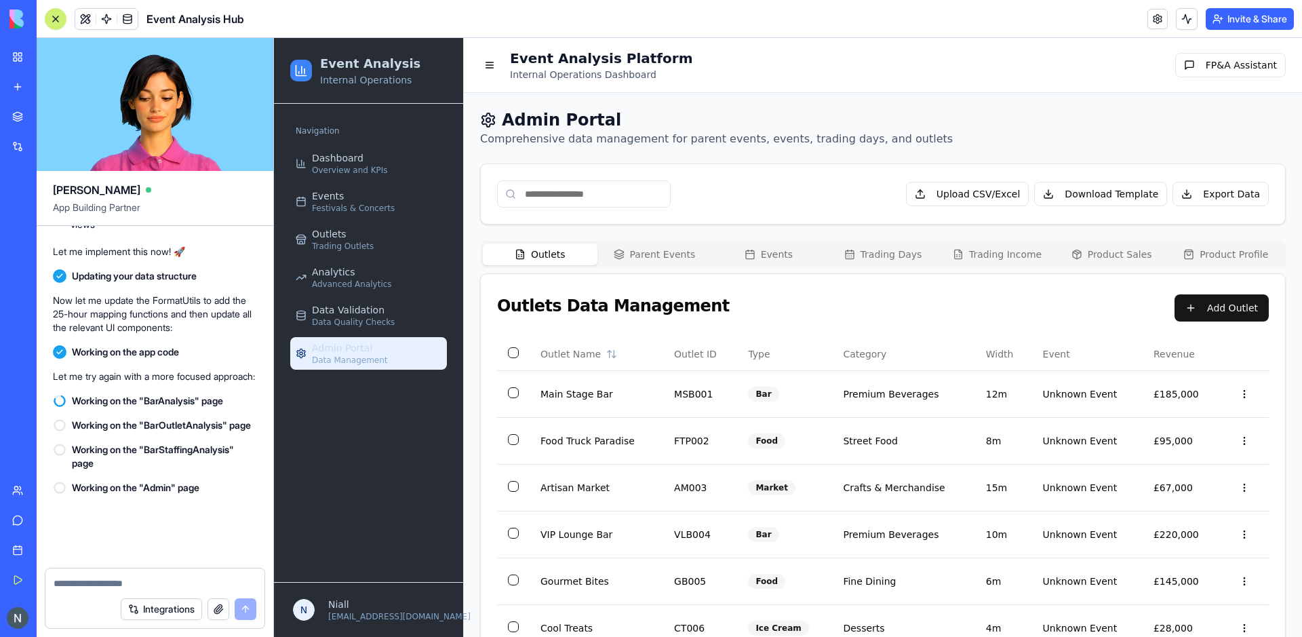
scroll to position [74916, 0]
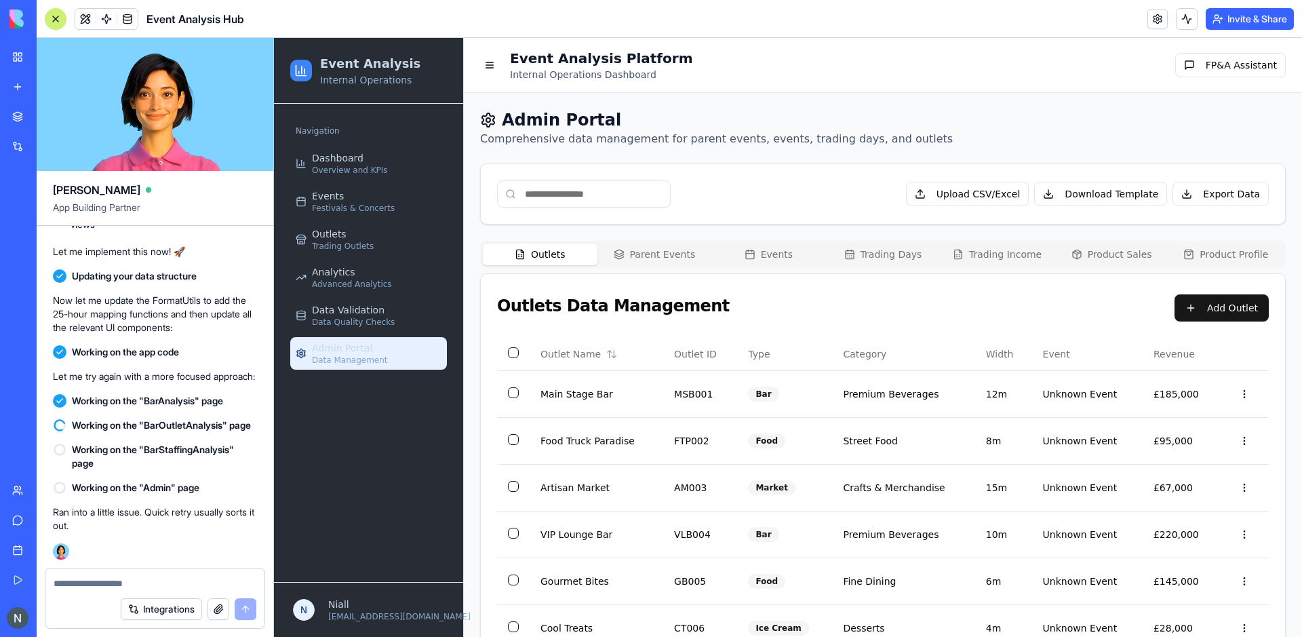
click at [1106, 251] on button "Product Sales" at bounding box center [1112, 254] width 115 height 22
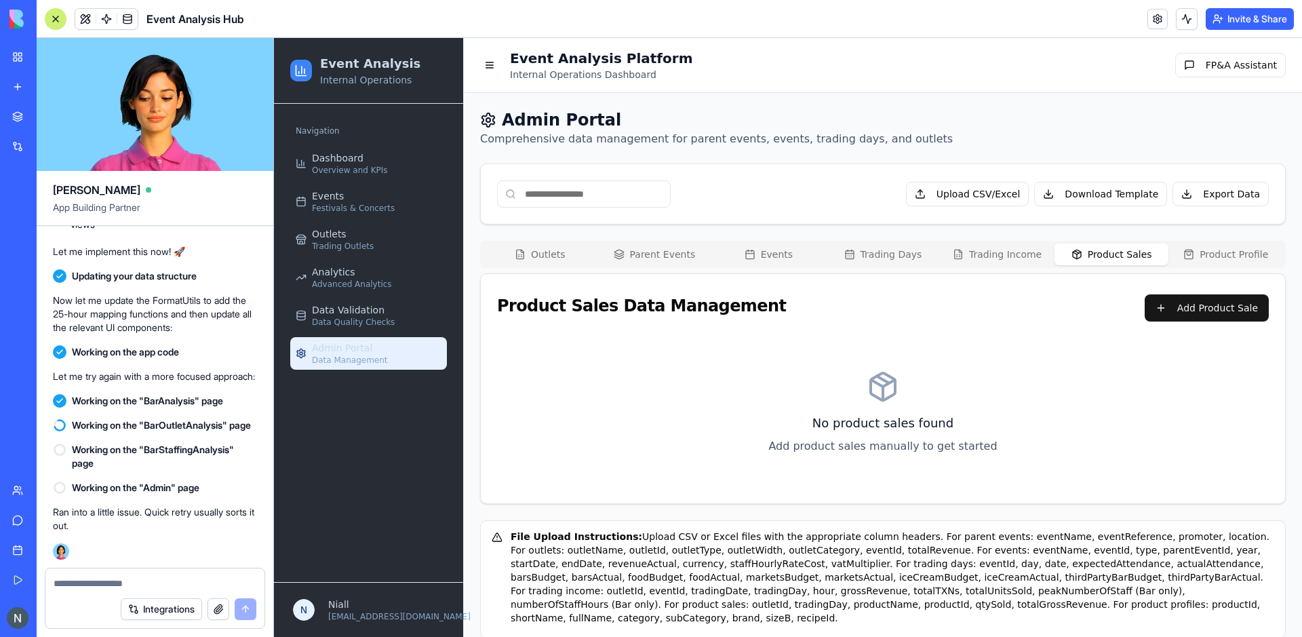
click at [1233, 250] on button "Product Profile" at bounding box center [1225, 254] width 115 height 22
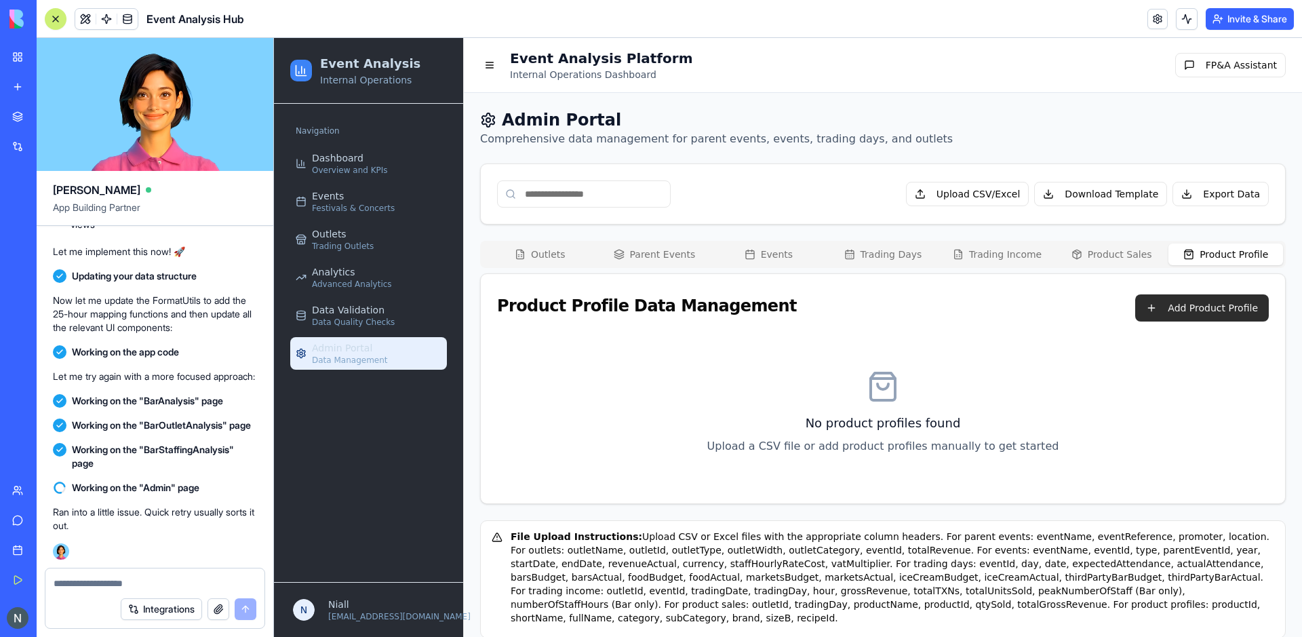
click at [1161, 301] on button "Add Product Profile" at bounding box center [1202, 307] width 134 height 27
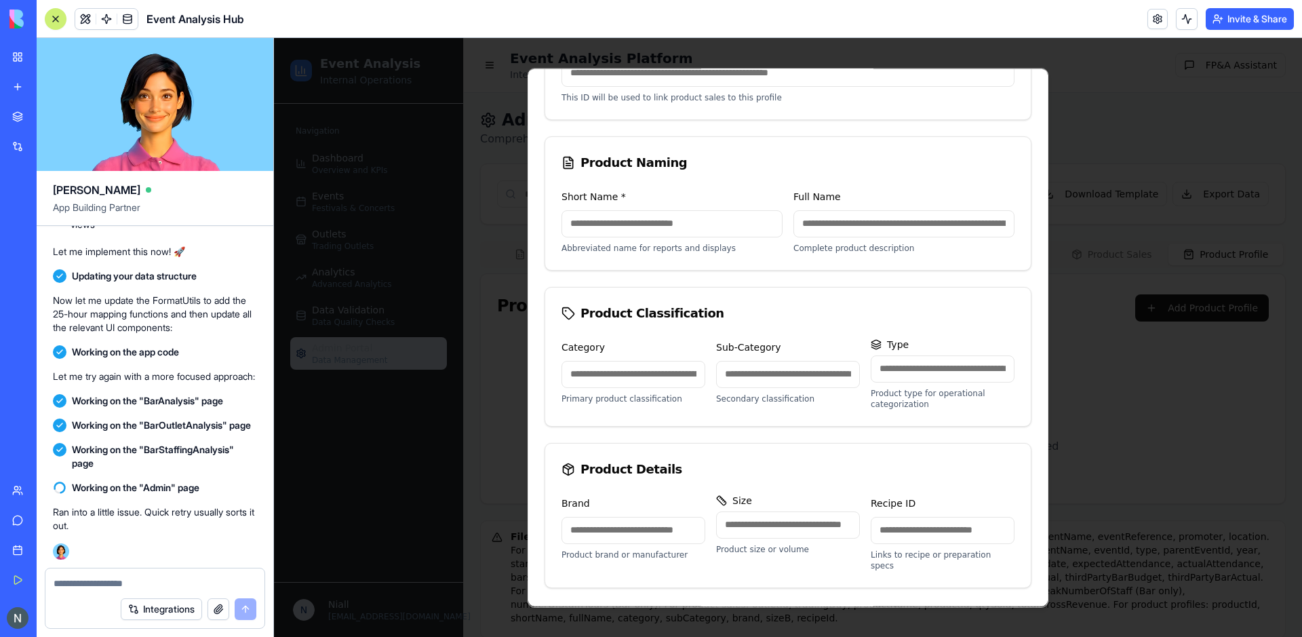
scroll to position [131, 0]
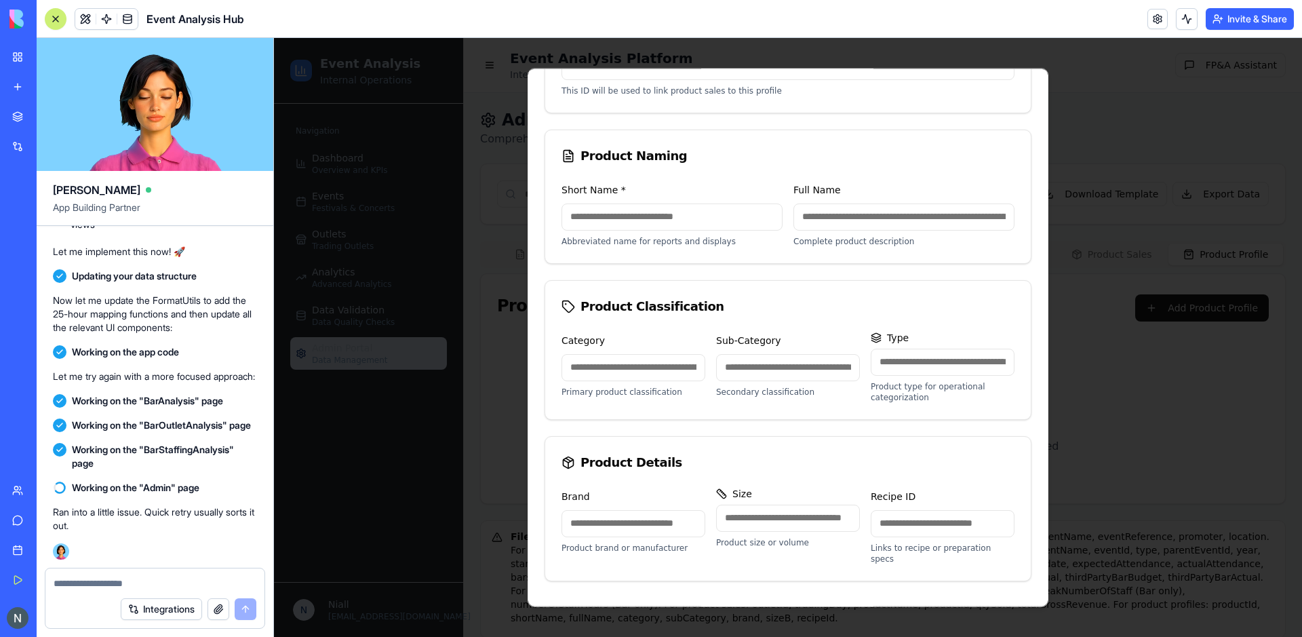
click at [696, 419] on div "Product Classification Category Primary product classification Sub-Category Sec…" at bounding box center [788, 349] width 487 height 140
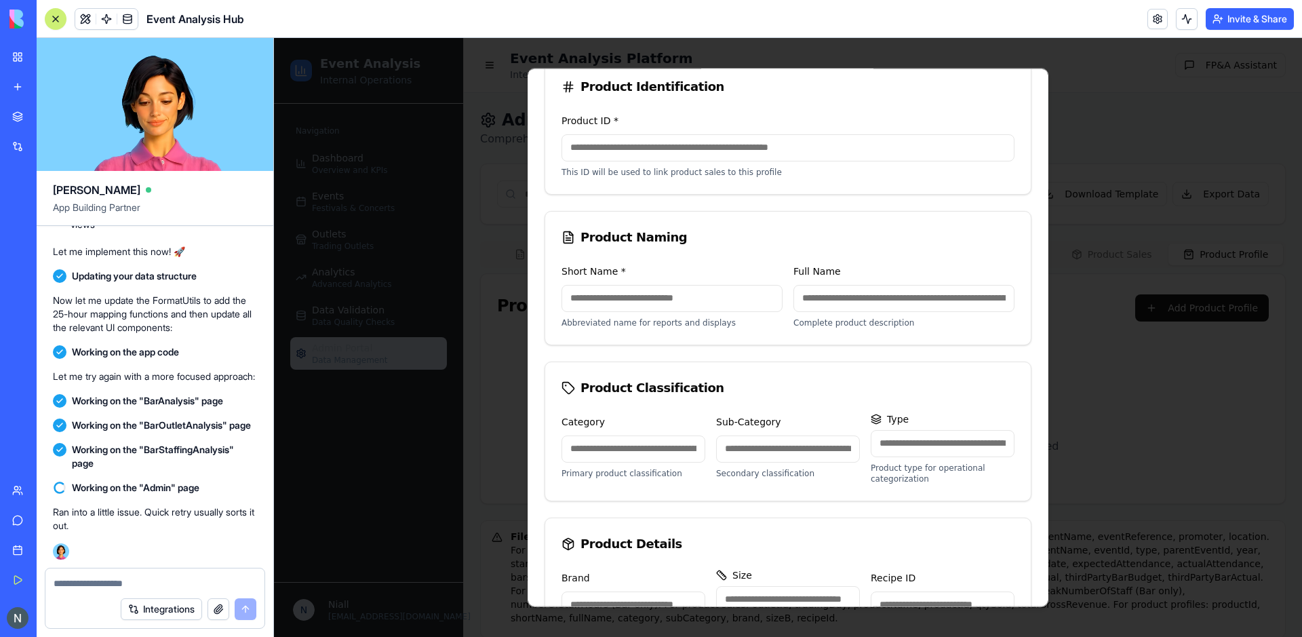
scroll to position [0, 0]
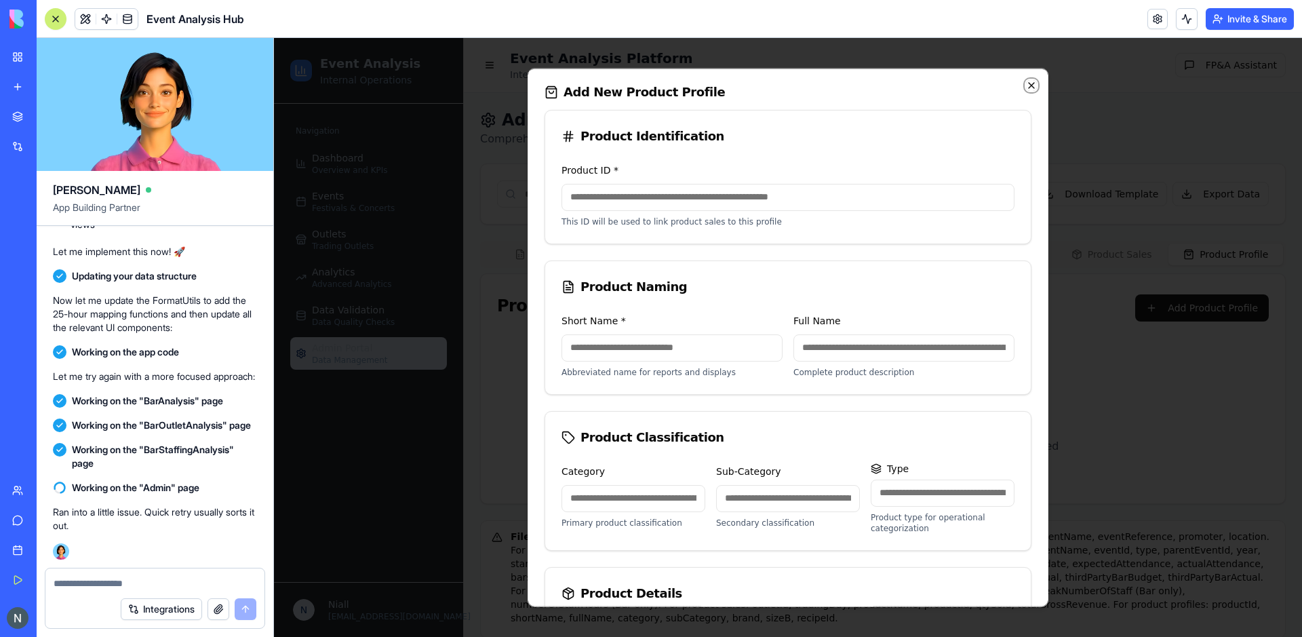
click at [1027, 82] on icon "button" at bounding box center [1031, 84] width 11 height 11
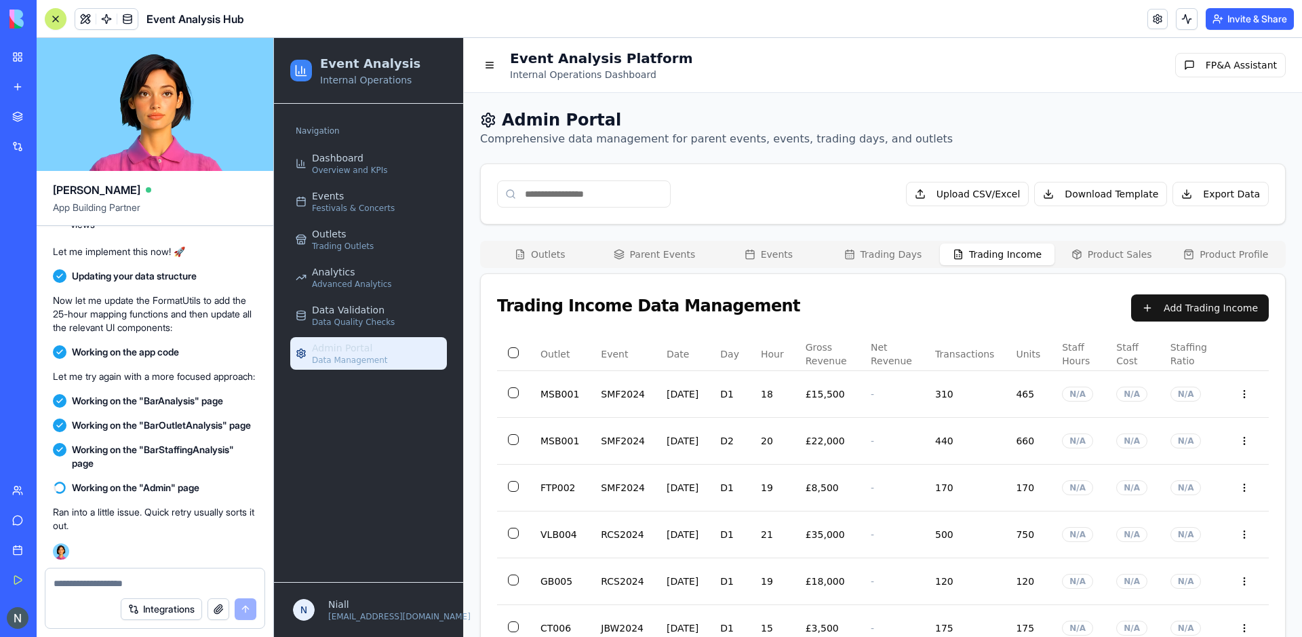
click at [1005, 254] on button "Trading Income" at bounding box center [997, 254] width 115 height 22
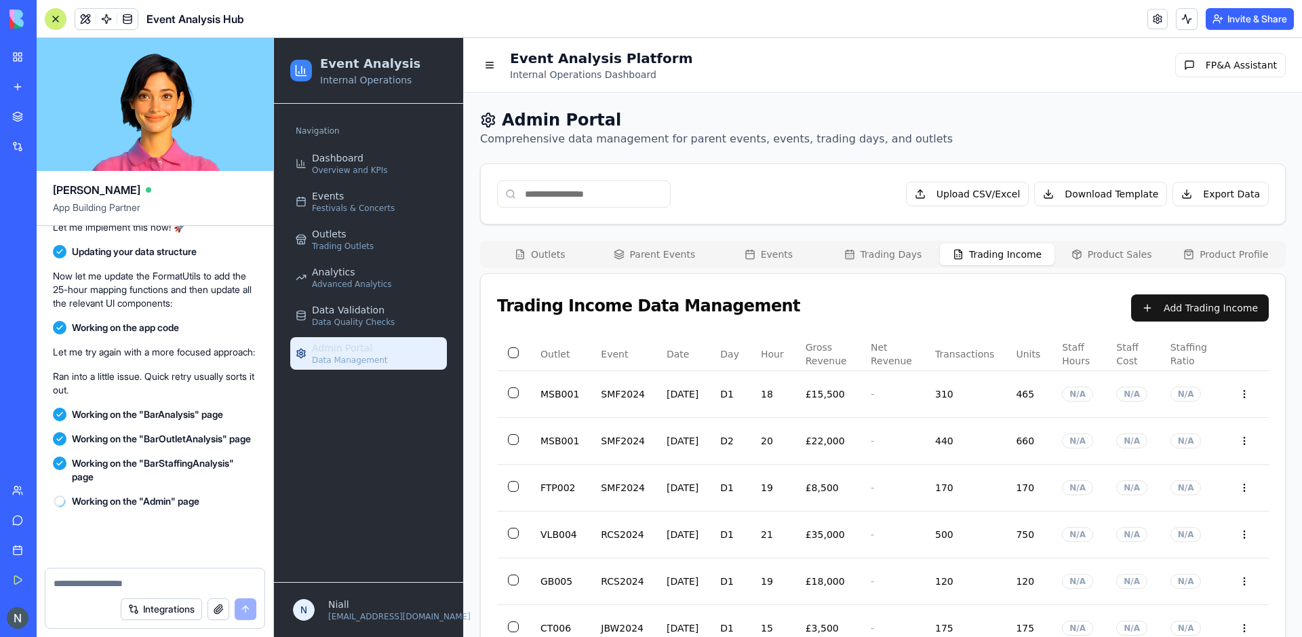
scroll to position [74940, 0]
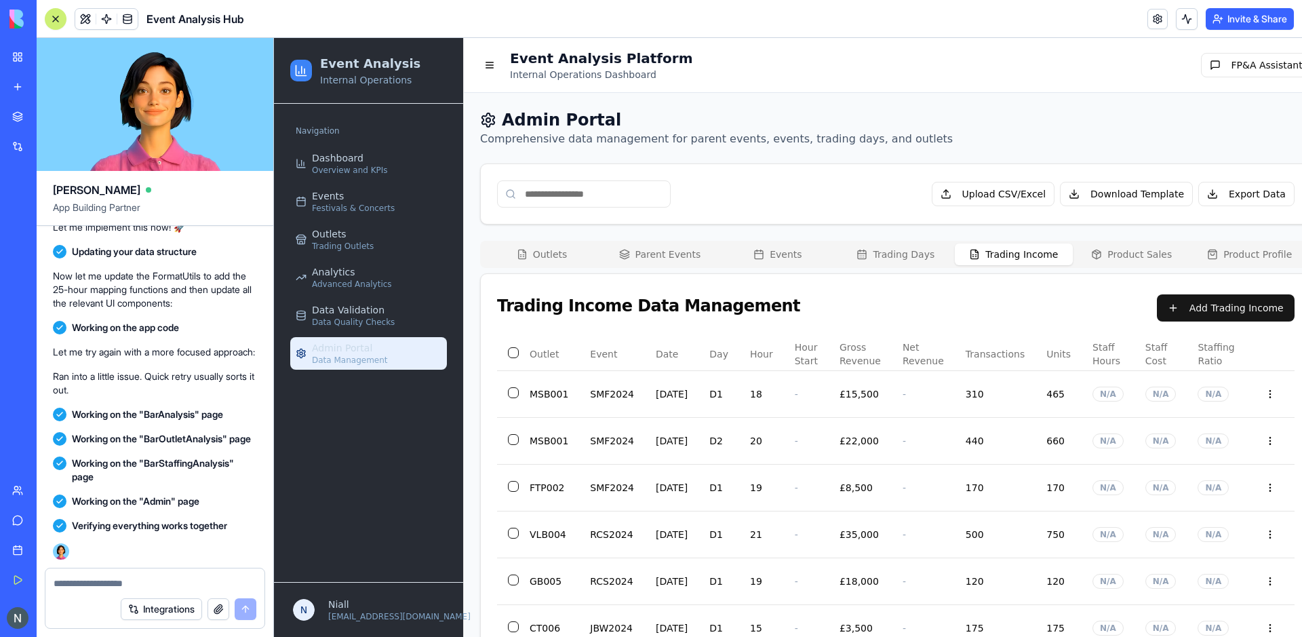
click at [989, 260] on button "Trading Income" at bounding box center [1014, 254] width 118 height 22
click at [545, 250] on button "Outlets" at bounding box center [542, 254] width 118 height 22
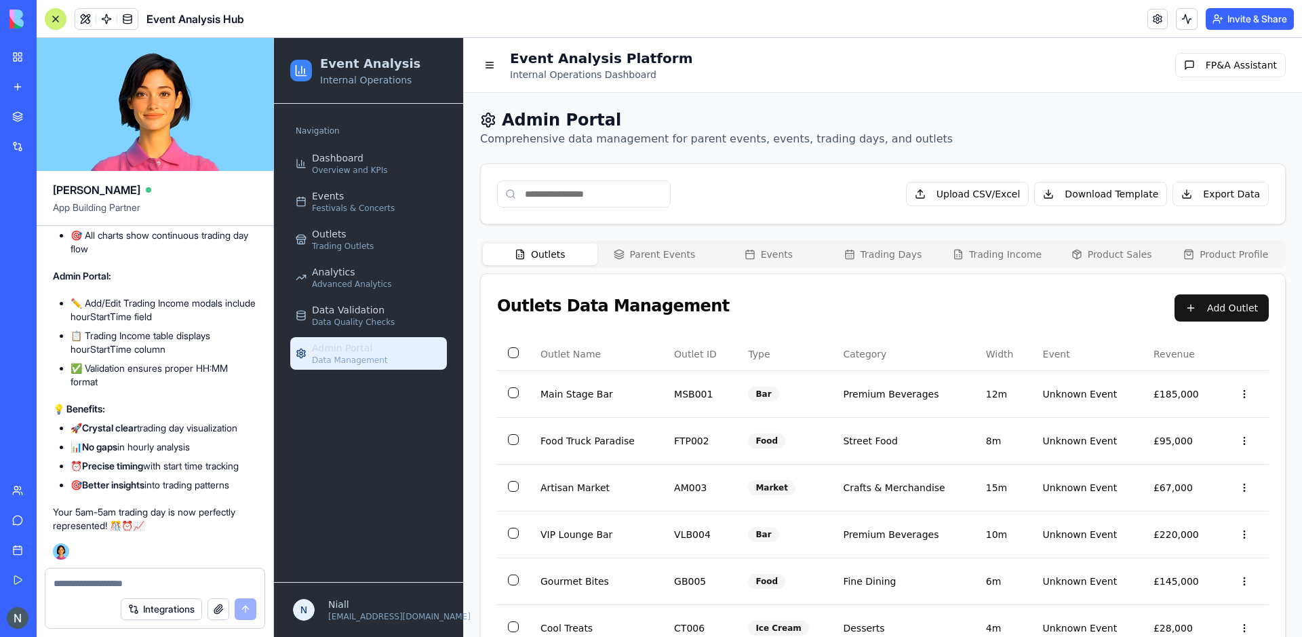
scroll to position [75879, 0]
